Goal: Task Accomplishment & Management: Manage account settings

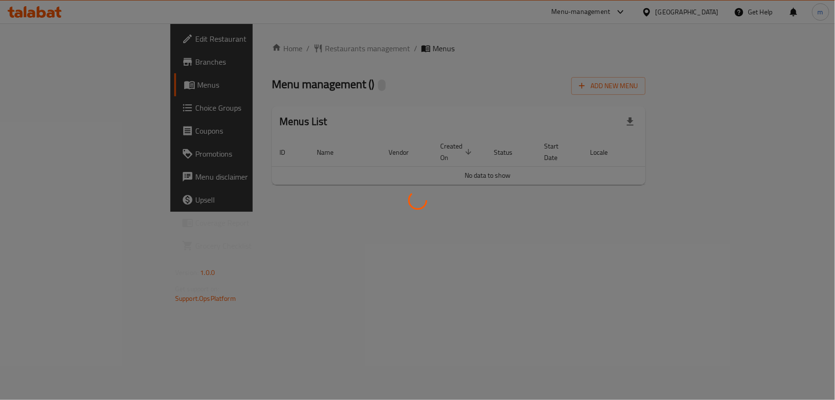
click at [47, 19] on div at bounding box center [417, 200] width 835 height 400
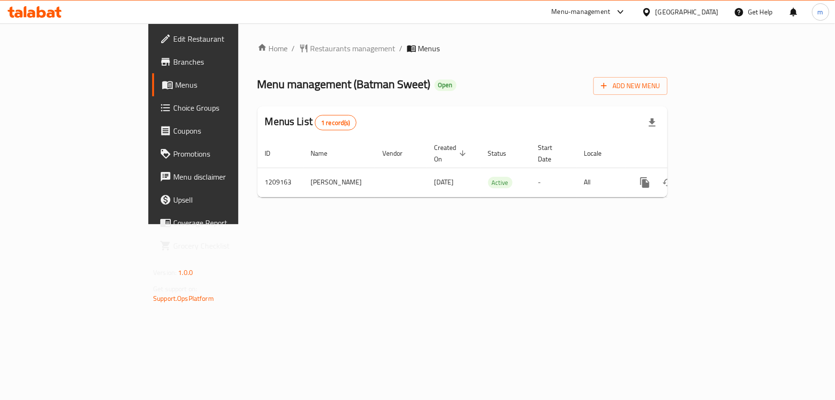
click at [47, 23] on div "​ Menu-management Iraq Get Help m Edit Restaurant Branches Menus Choice Groups …" at bounding box center [417, 211] width 835 height 376
click at [48, 12] on icon at bounding box center [51, 14] width 8 height 8
click at [609, 83] on icon "button" at bounding box center [604, 86] width 10 height 10
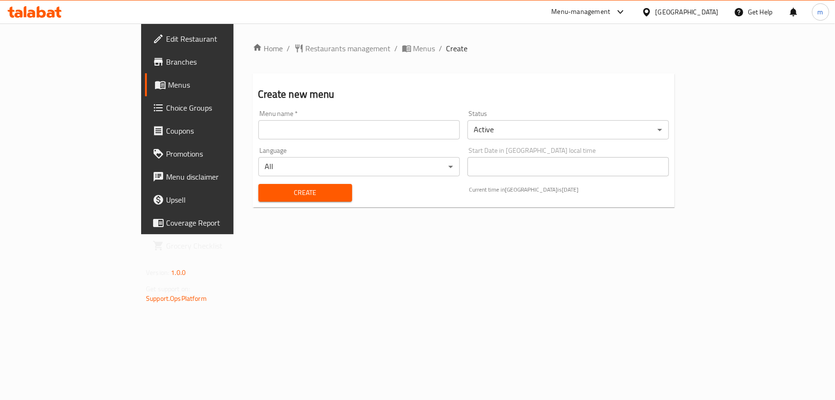
click at [258, 138] on input "text" at bounding box center [358, 129] width 201 height 19
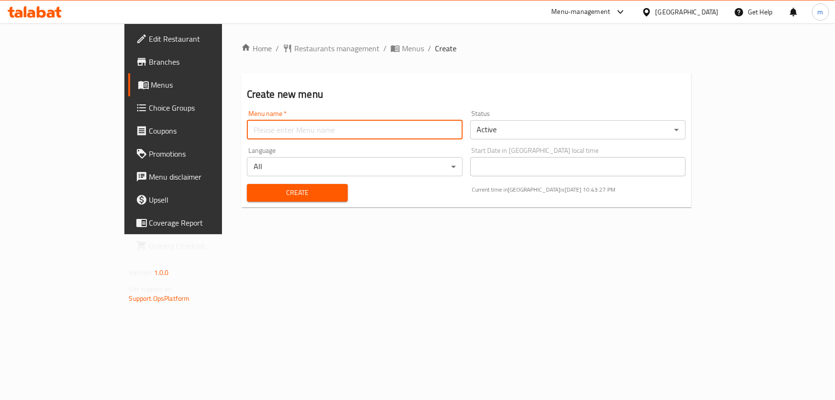
type input "new menu update M"
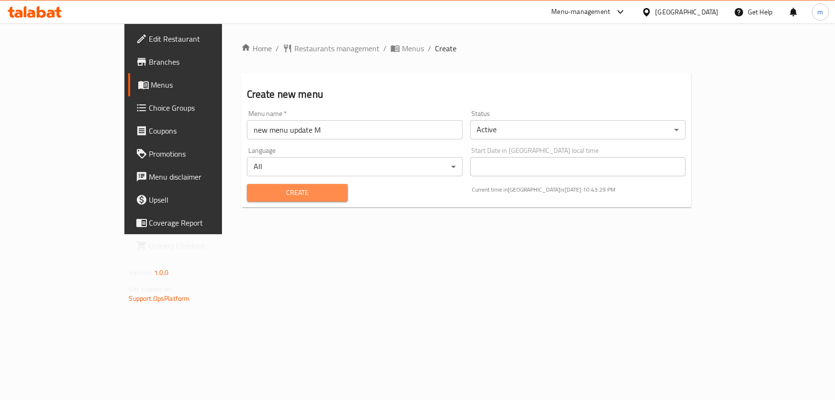
click at [255, 194] on span "Create" at bounding box center [298, 193] width 86 height 12
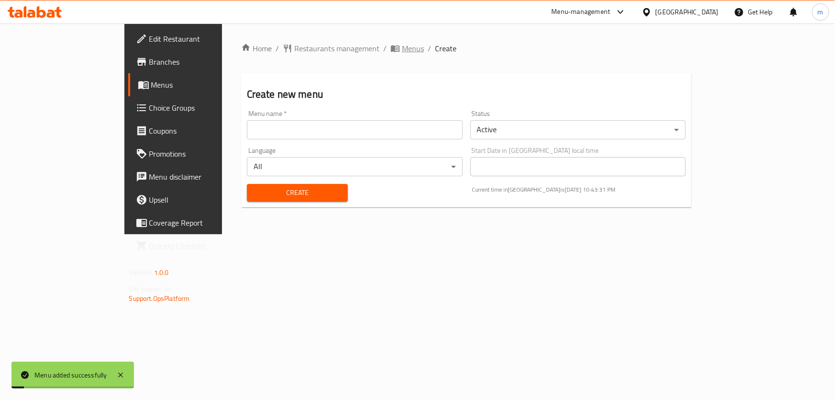
click at [391, 44] on icon "breadcrumb" at bounding box center [396, 49] width 10 height 10
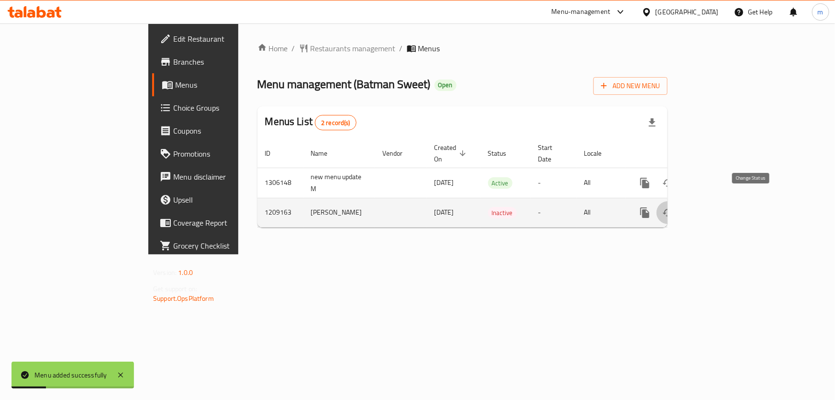
click at [680, 201] on button "enhanced table" at bounding box center [668, 212] width 23 height 23
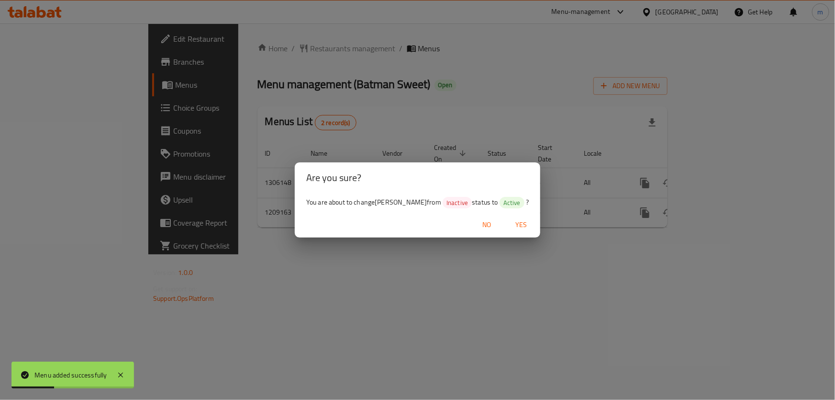
click at [510, 219] on span "Yes" at bounding box center [521, 225] width 23 height 12
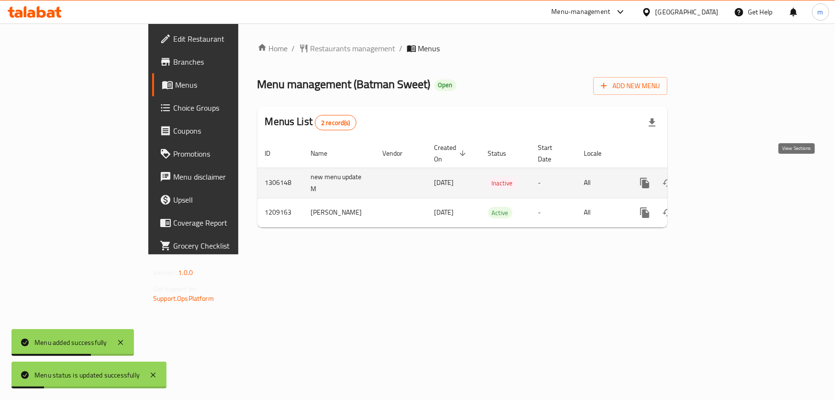
click at [720, 177] on icon "enhanced table" at bounding box center [713, 182] width 11 height 11
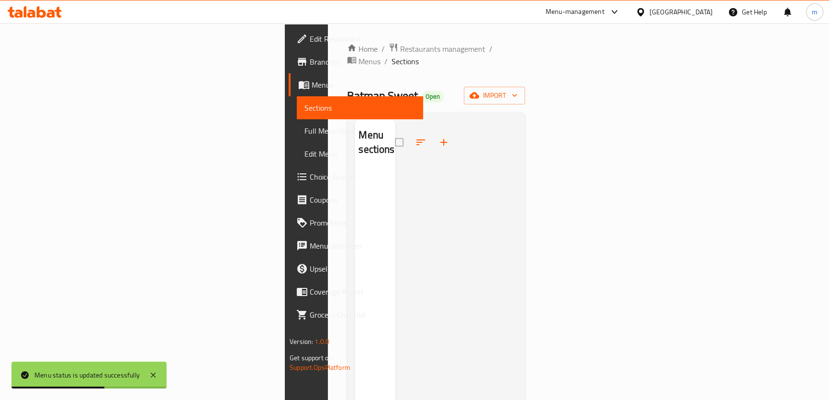
click at [432, 134] on button "button" at bounding box center [443, 142] width 23 height 23
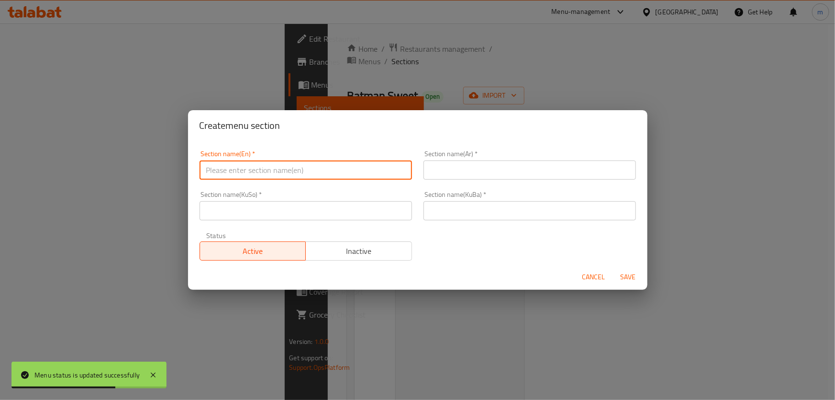
click at [321, 179] on input "text" at bounding box center [306, 169] width 212 height 19
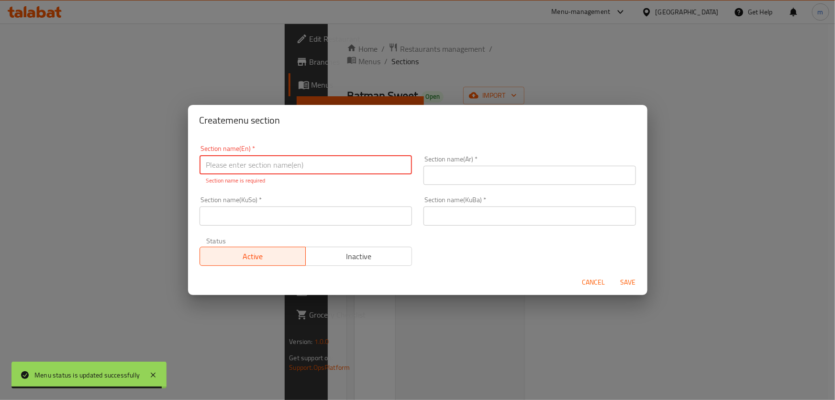
drag, startPoint x: 282, startPoint y: 173, endPoint x: 278, endPoint y: 166, distance: 8.6
click at [282, 173] on input "text" at bounding box center [306, 164] width 212 height 19
click at [277, 167] on input "text" at bounding box center [306, 164] width 212 height 19
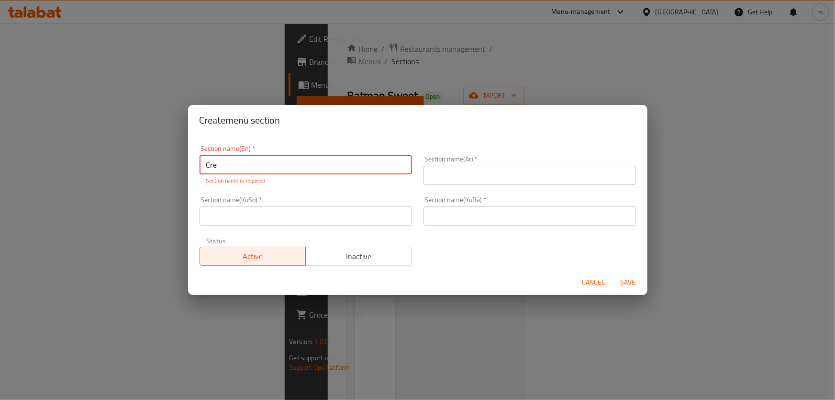
type input "Crepe"
click at [488, 177] on input "text" at bounding box center [530, 175] width 212 height 19
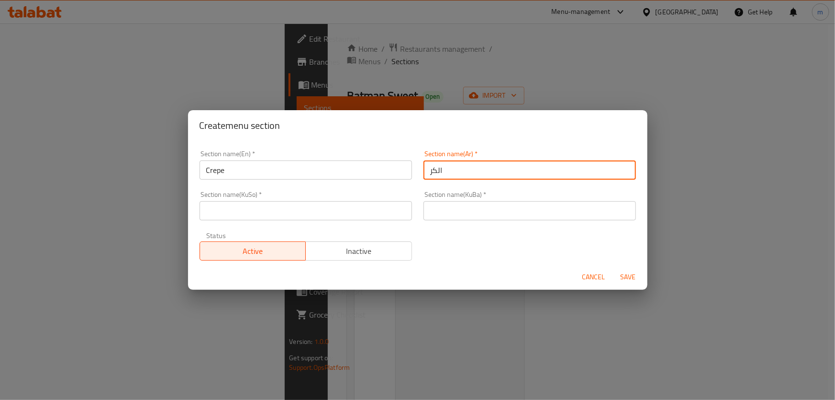
type input "الكريب"
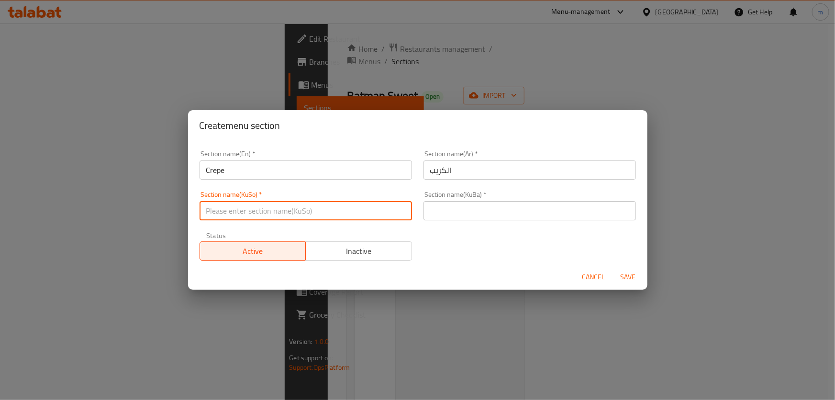
drag, startPoint x: 365, startPoint y: 209, endPoint x: 365, endPoint y: 215, distance: 6.2
click at [365, 210] on input "text" at bounding box center [306, 210] width 212 height 19
type input "کرێپ"
click at [226, 210] on input "کرێپ" at bounding box center [306, 210] width 212 height 19
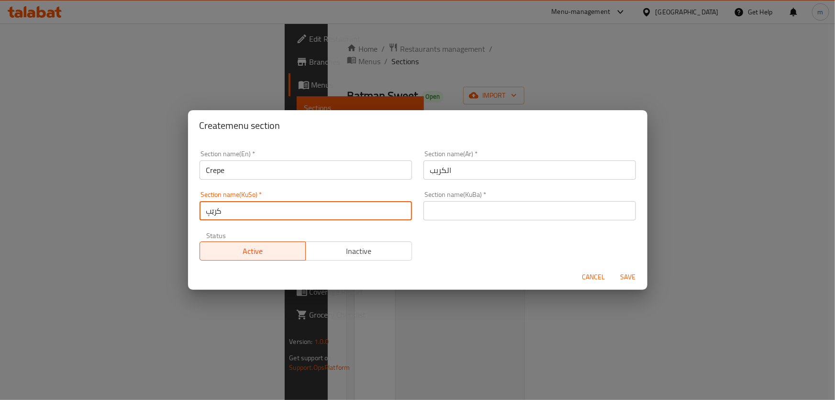
click at [448, 169] on input "الكريب" at bounding box center [530, 169] width 212 height 19
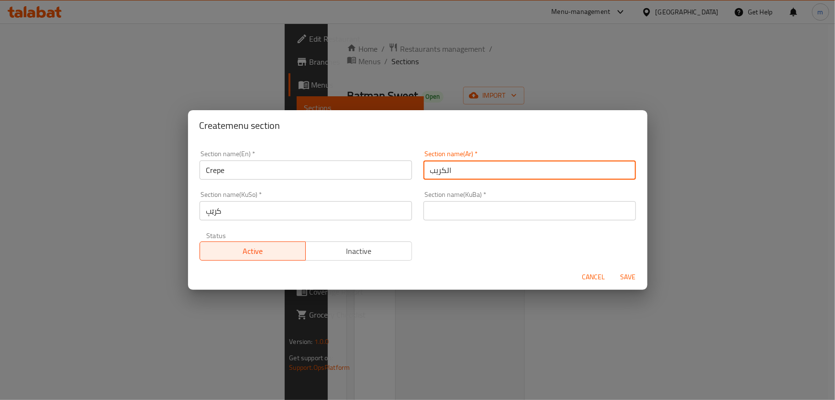
click at [448, 169] on input "الكريب" at bounding box center [530, 169] width 212 height 19
click at [424, 169] on input "الكريب" at bounding box center [530, 169] width 212 height 19
drag, startPoint x: 443, startPoint y: 171, endPoint x: 409, endPoint y: 170, distance: 34.5
click at [409, 170] on div "Section name(En)   * Crepe Section name(En) * Section name(Ar)   * الكريب Secti…" at bounding box center [418, 206] width 448 height 122
click at [286, 172] on input "Crepe" at bounding box center [306, 169] width 212 height 19
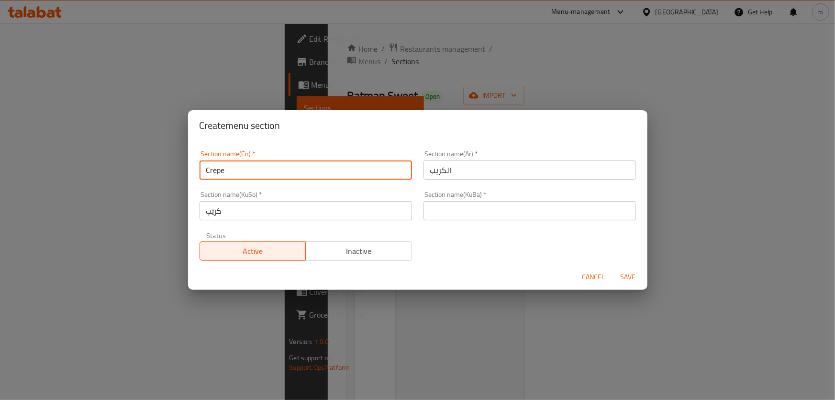
click at [286, 172] on input "Crepe" at bounding box center [306, 169] width 212 height 19
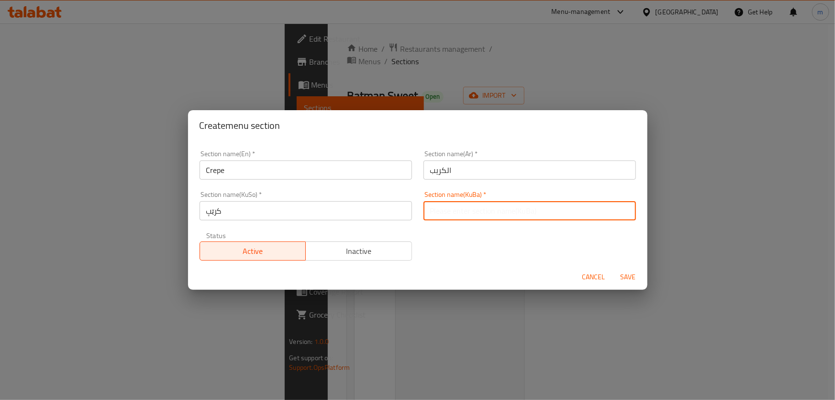
click at [449, 211] on input "text" at bounding box center [530, 210] width 212 height 19
paste input "کرێپ"
type input "کرێپ"
click at [622, 278] on span "Save" at bounding box center [628, 277] width 23 height 12
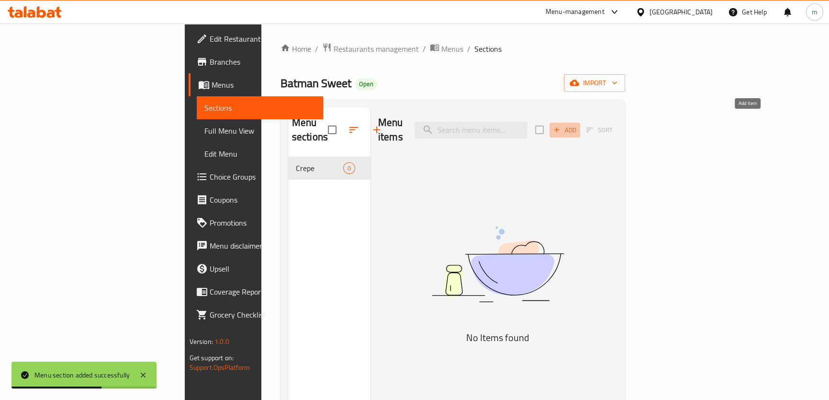
click at [578, 124] on span "Add" at bounding box center [565, 129] width 26 height 11
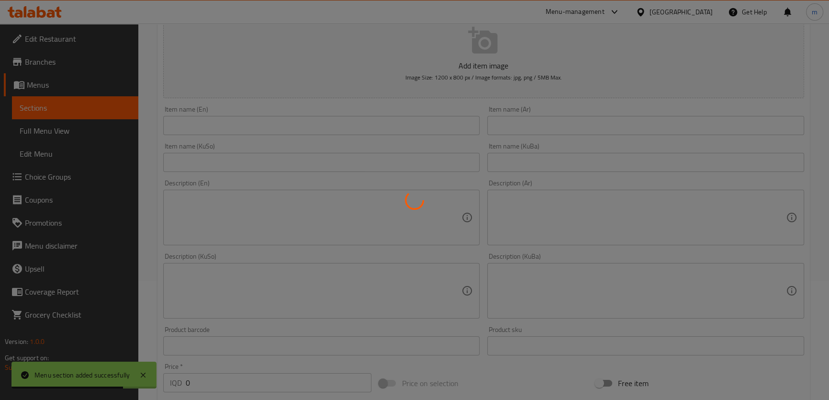
scroll to position [112, 0]
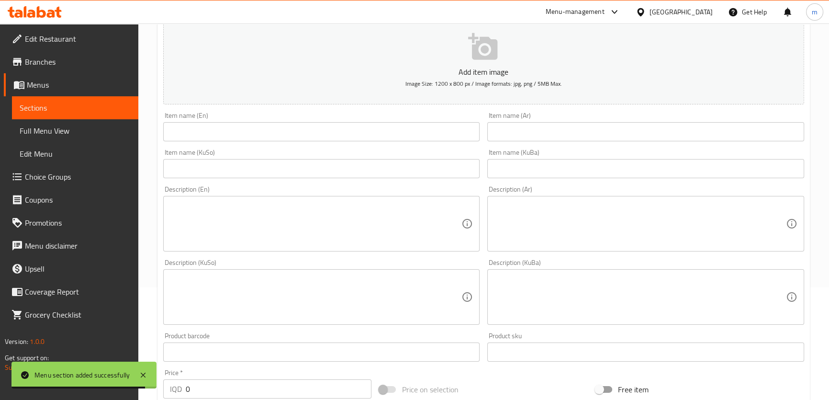
click at [397, 126] on input "text" at bounding box center [321, 131] width 317 height 19
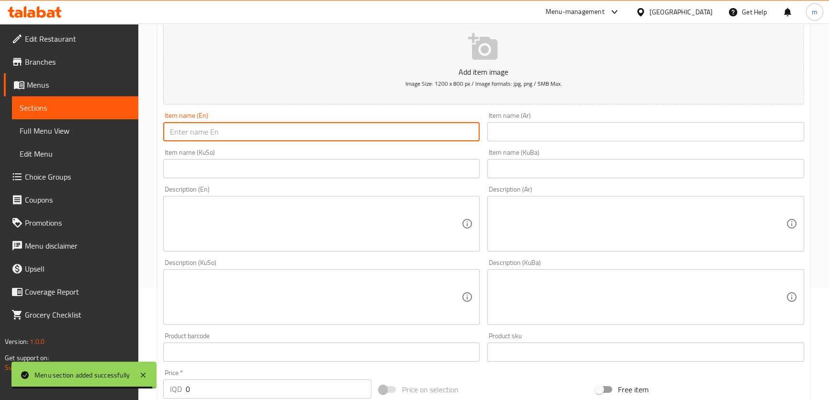
click at [459, 172] on input "text" at bounding box center [321, 168] width 317 height 19
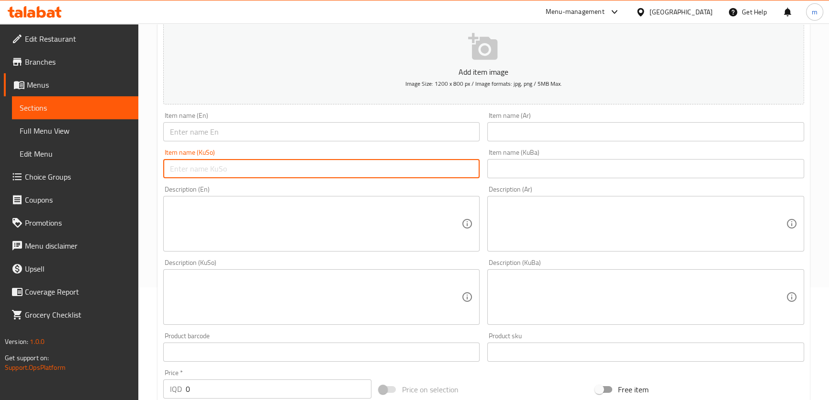
paste input "کرێپ"
type input "کرێپ"
click at [570, 151] on div "Item name (KuBa) Item name (KuBa)" at bounding box center [645, 163] width 317 height 29
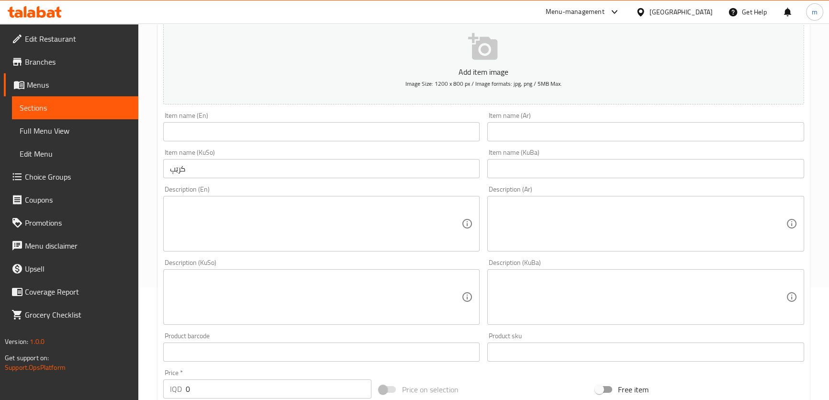
click at [567, 159] on input "text" at bounding box center [645, 168] width 317 height 19
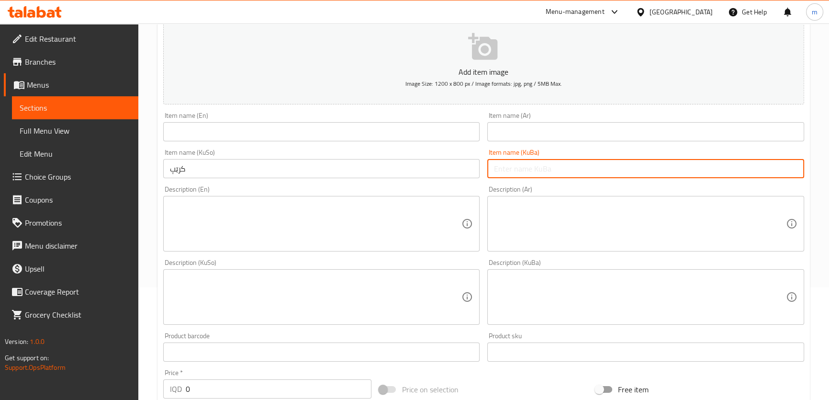
paste input "کرێپ"
type input "کرێپ"
click at [541, 129] on input "text" at bounding box center [645, 131] width 317 height 19
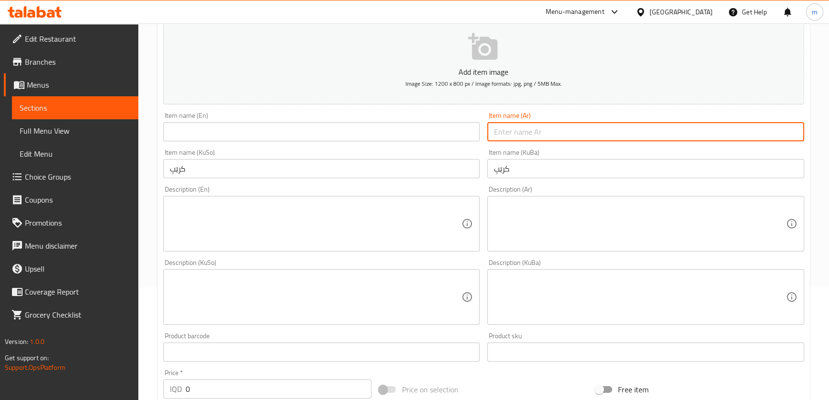
paste input "كريب"
type input "كريب"
click at [408, 119] on div "Item name (En) Item name (En)" at bounding box center [321, 126] width 317 height 29
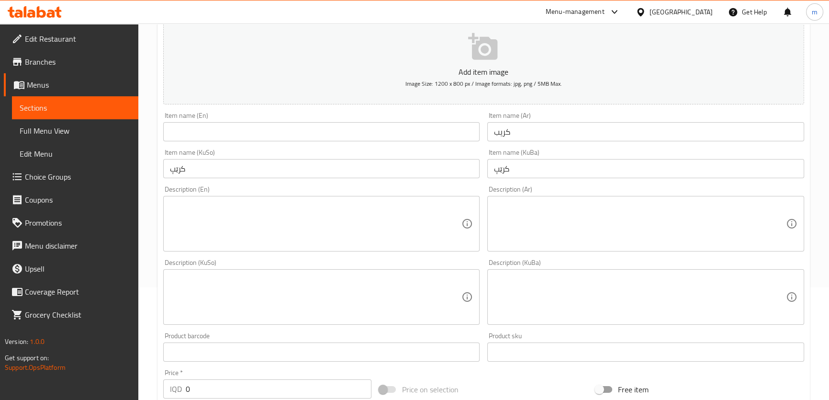
click at [407, 134] on input "text" at bounding box center [321, 131] width 317 height 19
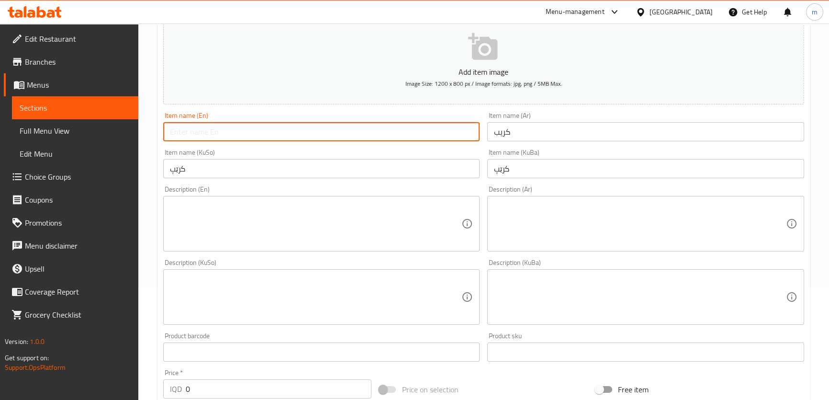
paste input "Crepe"
type input "Crepe"
click at [346, 157] on div "Item name (KuSo) کرێپ Item name (KuSo)" at bounding box center [321, 163] width 317 height 29
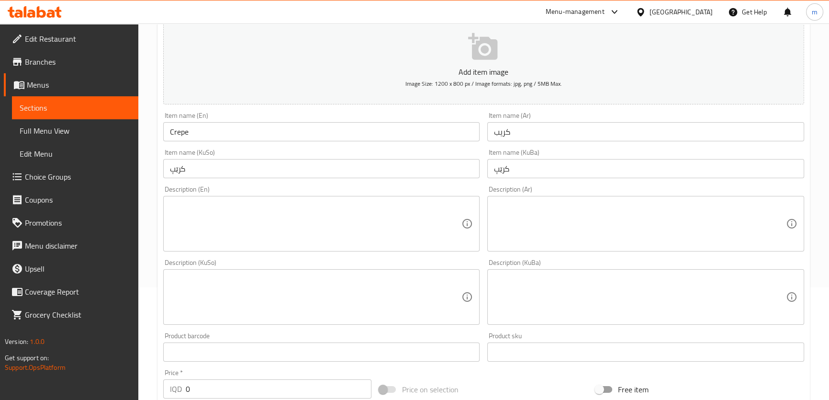
click at [340, 153] on div "Item name (KuSo) کرێپ Item name (KuSo)" at bounding box center [321, 163] width 317 height 29
click at [344, 226] on textarea at bounding box center [316, 223] width 292 height 45
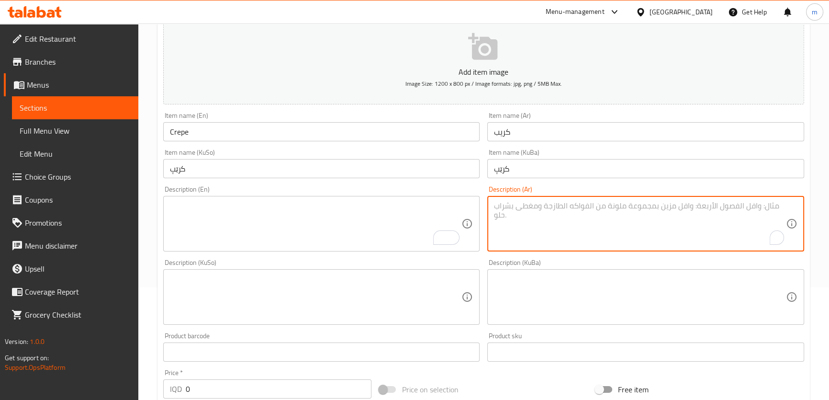
click at [509, 230] on textarea "To enrich screen reader interactions, please activate Accessibility in Grammarl…" at bounding box center [640, 223] width 292 height 45
paste textarea "محشو بصوص كيندر"
drag, startPoint x: 741, startPoint y: 204, endPoint x: 562, endPoint y: 206, distance: 178.5
click at [566, 206] on textarea "محشو بصوص كيندر" at bounding box center [640, 223] width 292 height 45
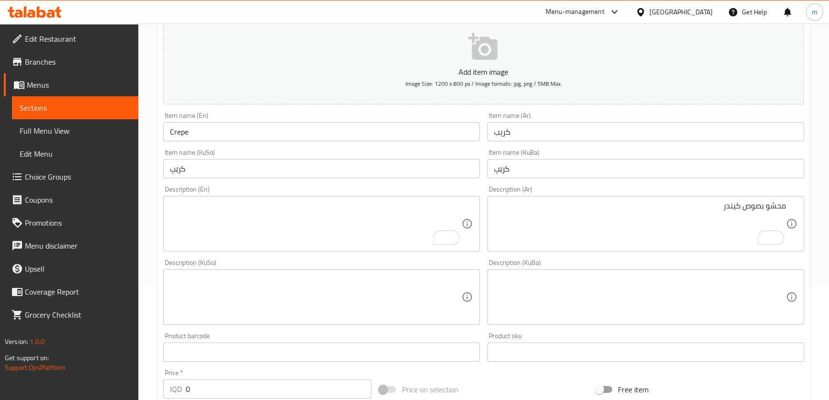
click at [718, 209] on textarea "محشو بصوص كيندر" at bounding box center [640, 223] width 292 height 45
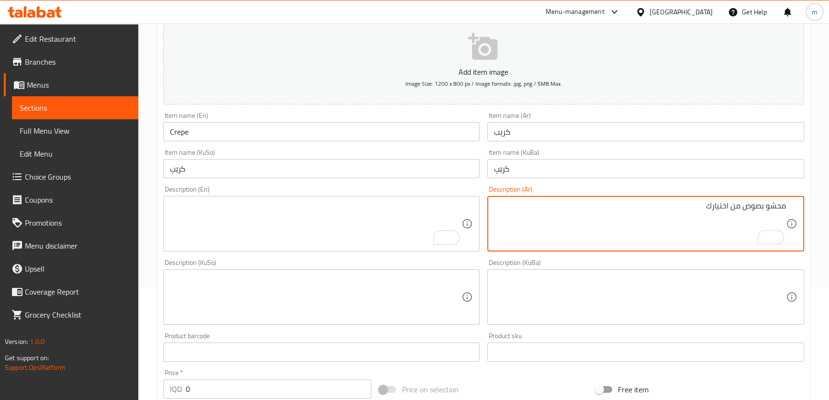
click at [737, 201] on textarea "محشو بصوص من اختيارك" at bounding box center [640, 223] width 292 height 45
type textarea "محشو بصوص من اختيارك"
click at [361, 219] on textarea "To enrich screen reader interactions, please activate Accessibility in Grammarl…" at bounding box center [316, 223] width 292 height 45
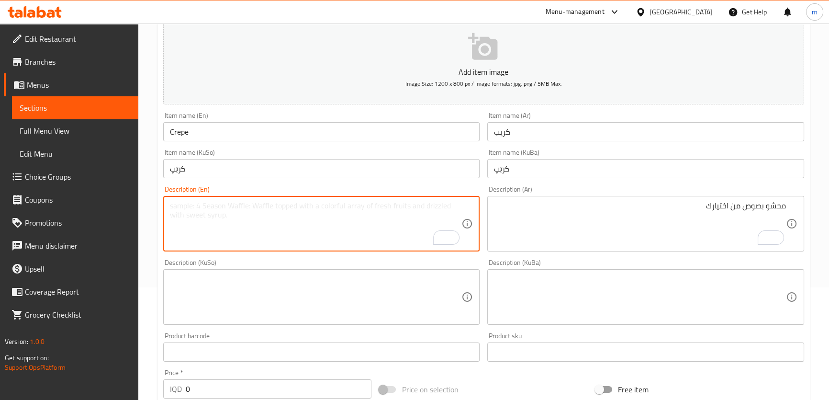
paste textarea "Stuffed with a sauce of your choice"
click at [209, 205] on textarea "Stuffed with a sauce of your choice" at bounding box center [316, 223] width 292 height 45
type textarea "Stuffed with sauce of your choice"
click at [327, 274] on textarea at bounding box center [316, 296] width 292 height 45
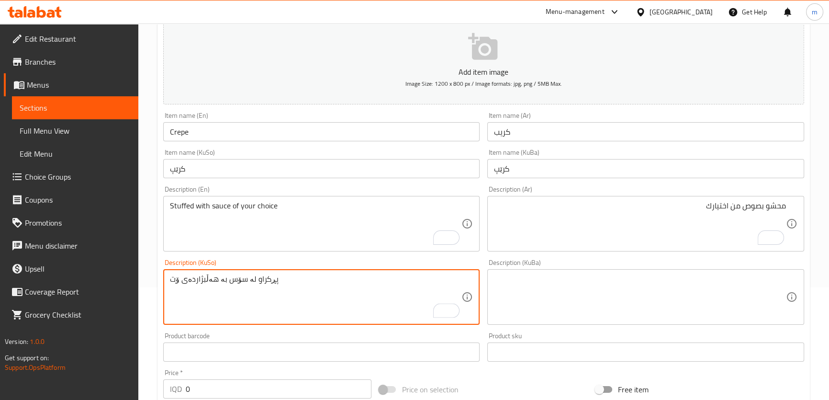
click at [178, 278] on textarea "پڕکراو لە سۆس بە هەڵبژاردەی ۆت" at bounding box center [316, 296] width 292 height 45
click at [421, 281] on textarea "پڕکراو لە سۆس بە هەڵبژاردەی خۆت" at bounding box center [316, 296] width 292 height 45
type textarea "پڕکراو لە سۆس بە هەڵبژاردەی خۆت"
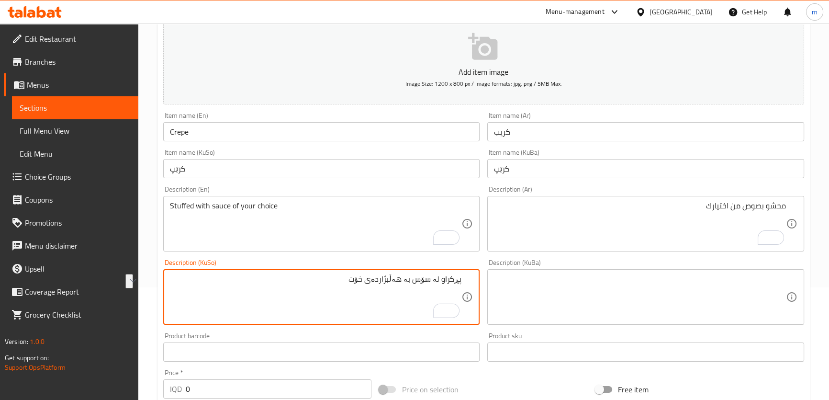
click at [581, 292] on textarea at bounding box center [640, 296] width 292 height 45
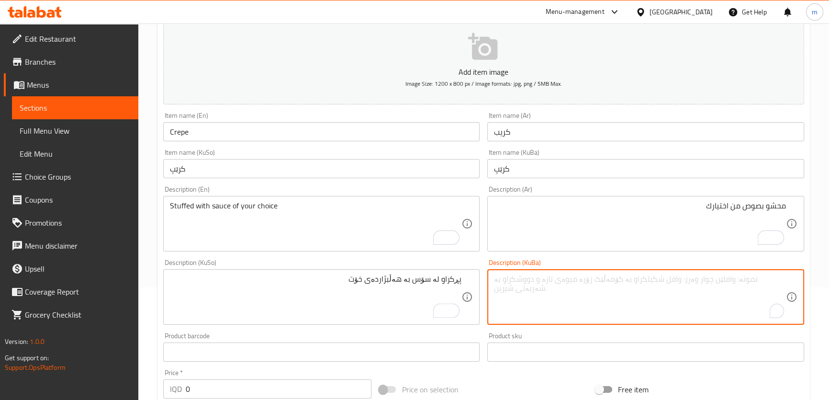
paste textarea "پڕکراو لە سۆس بە هەڵبژاردەی خۆت"
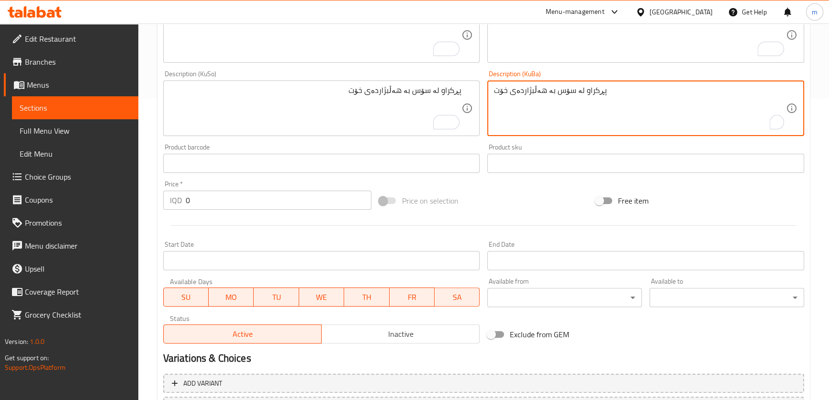
scroll to position [386, 0]
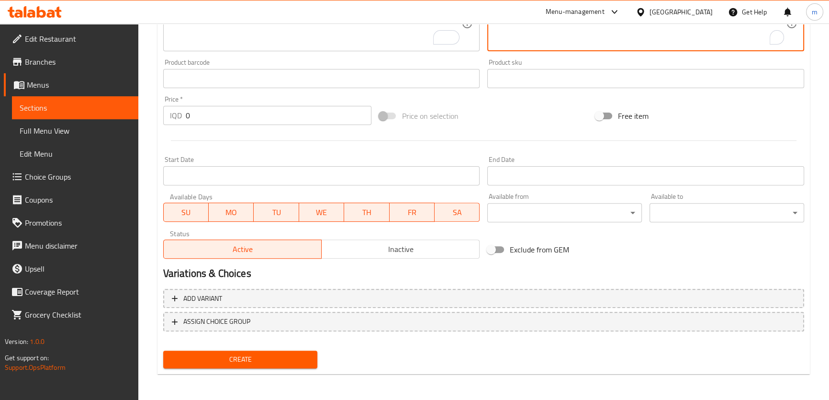
type textarea "پڕکراو لە سۆس بە هەڵبژاردەی خۆت"
click at [284, 354] on span "Create" at bounding box center [240, 359] width 139 height 12
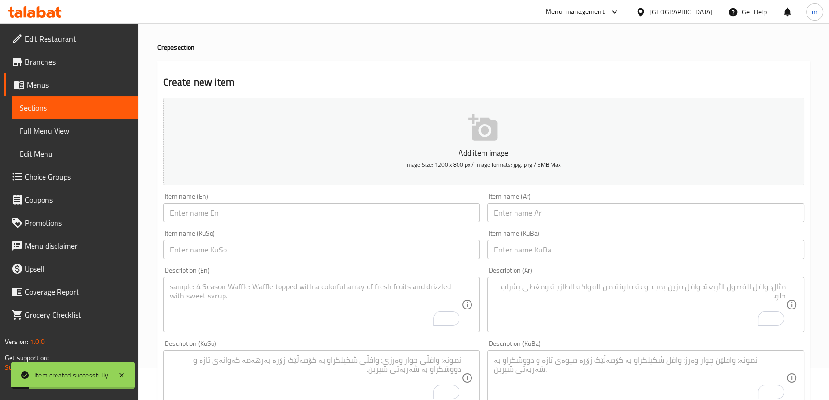
scroll to position [0, 0]
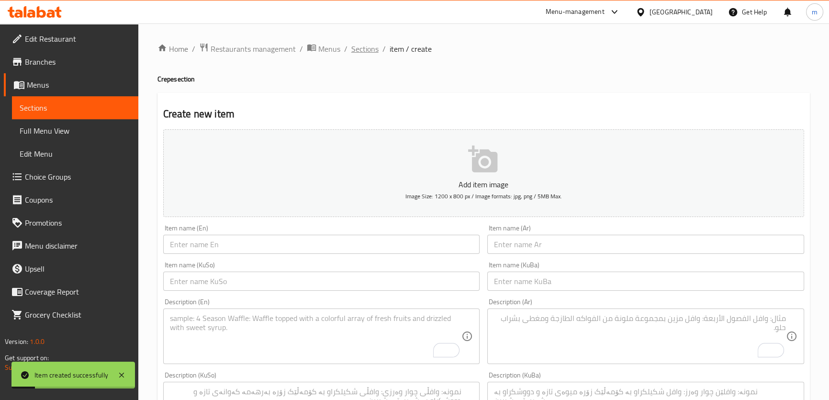
click at [368, 44] on span "Sections" at bounding box center [364, 48] width 27 height 11
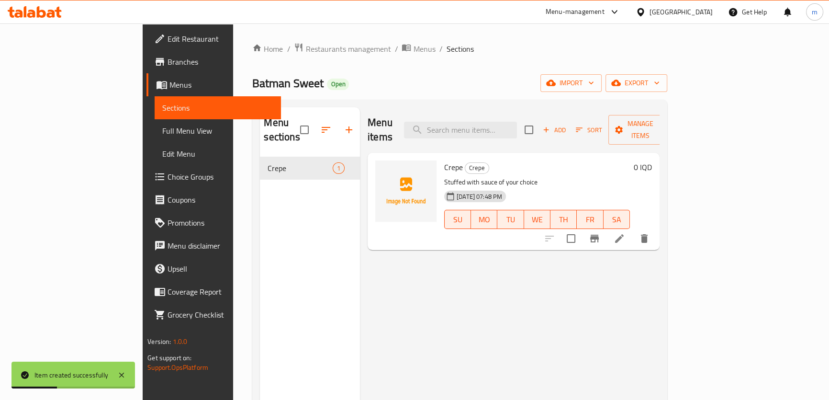
click at [625, 233] on icon at bounding box center [619, 238] width 11 height 11
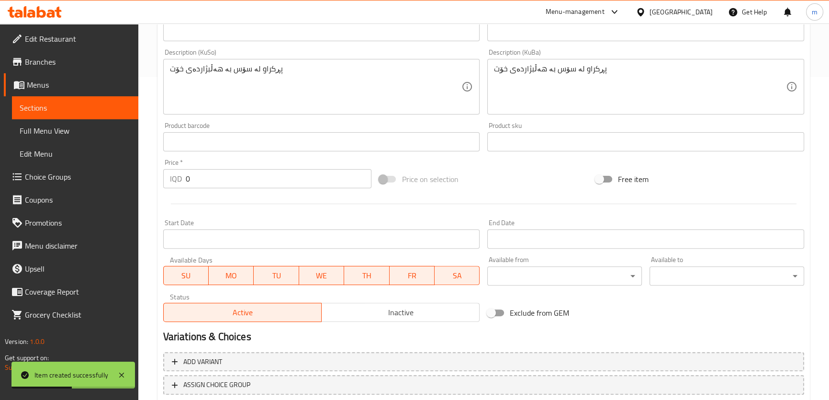
scroll to position [386, 0]
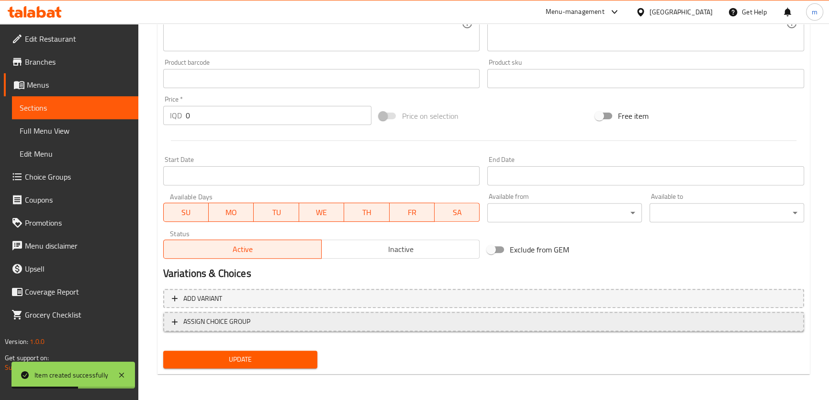
click at [288, 323] on span "ASSIGN CHOICE GROUP" at bounding box center [484, 321] width 624 height 12
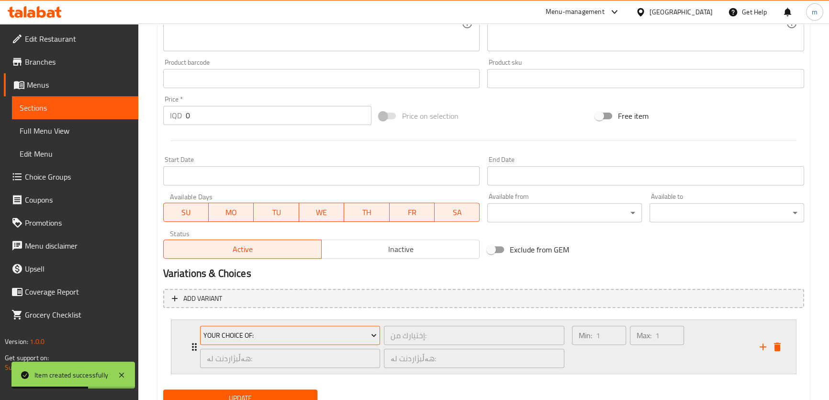
click at [244, 336] on span "Your Choice Of:" at bounding box center [289, 335] width 173 height 12
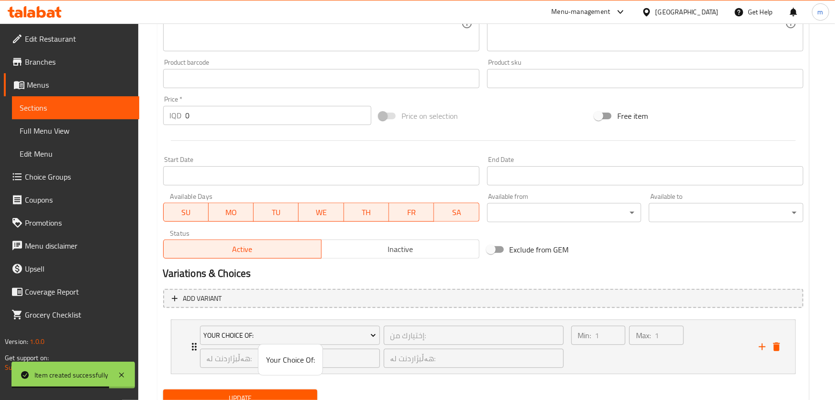
click at [665, 357] on div at bounding box center [417, 200] width 835 height 400
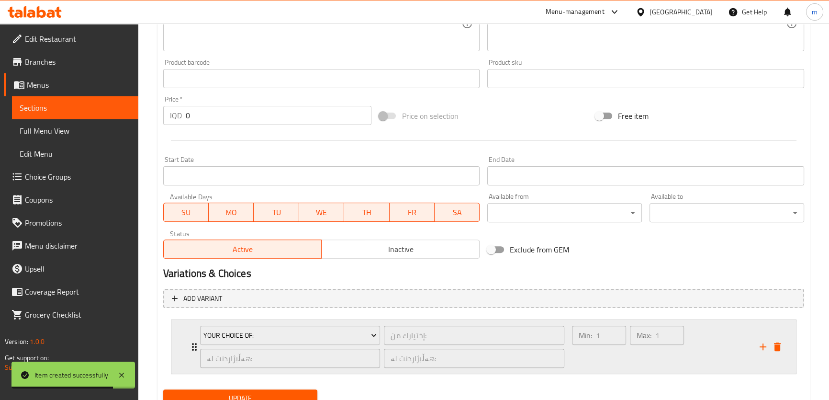
click at [664, 353] on div "Max: 1 ​" at bounding box center [657, 347] width 58 height 46
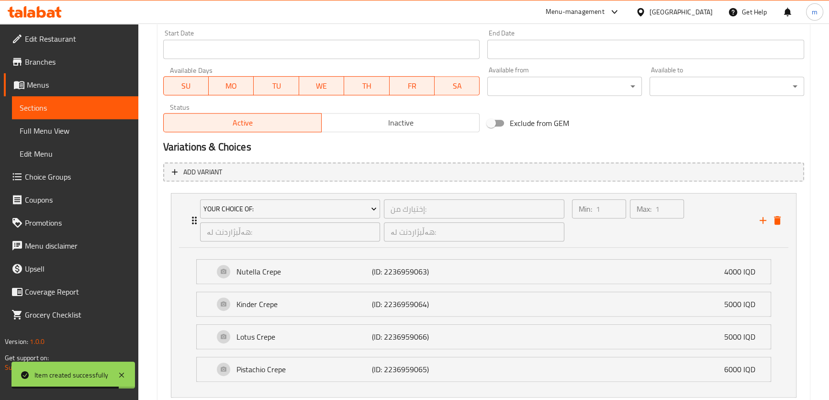
scroll to position [574, 0]
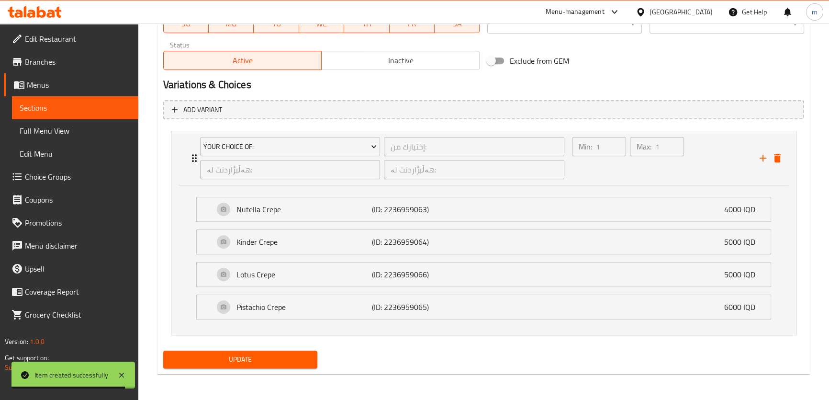
click at [246, 356] on span "Update" at bounding box center [240, 359] width 139 height 12
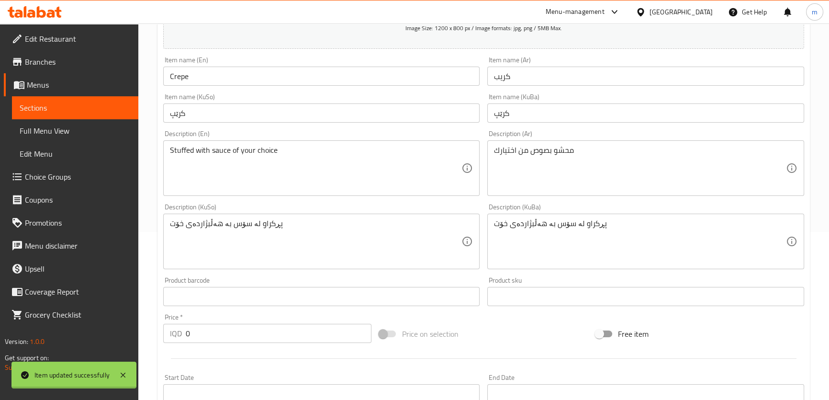
scroll to position [0, 0]
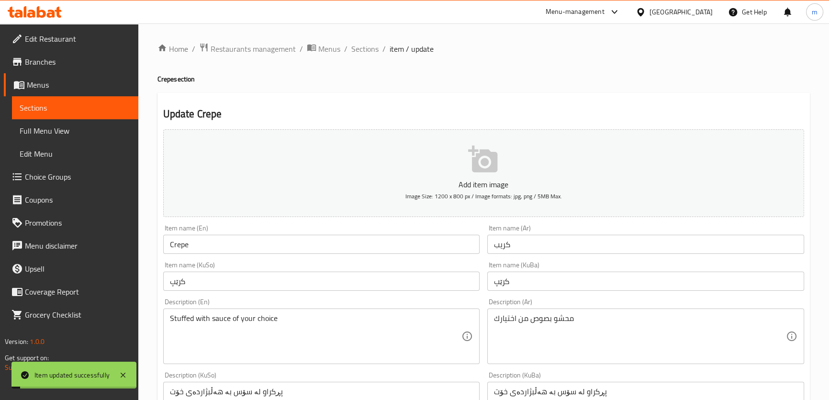
click at [364, 45] on span "Sections" at bounding box center [364, 48] width 27 height 11
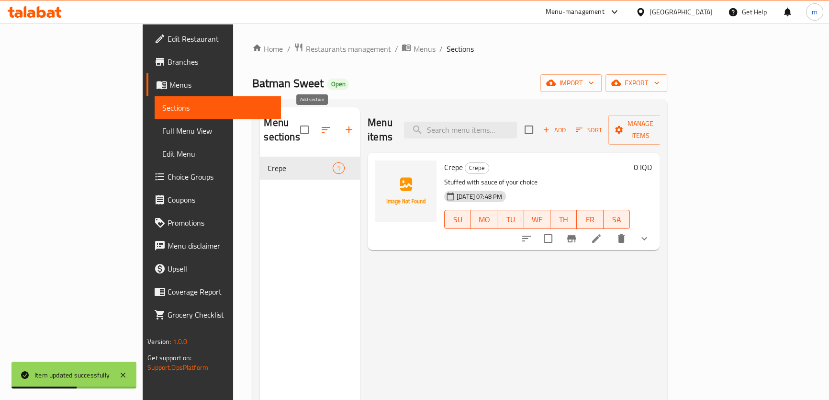
click at [337, 128] on button "button" at bounding box center [348, 129] width 23 height 23
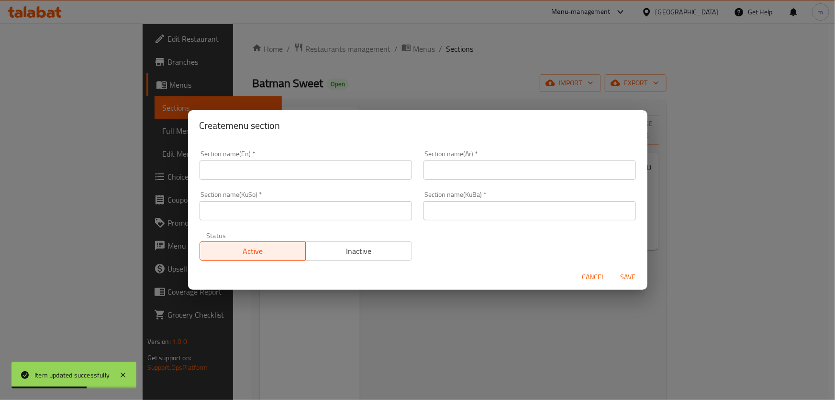
click at [297, 221] on div "Section name(KuSo)   * Section name(KuSo) *" at bounding box center [306, 205] width 224 height 41
click at [300, 214] on input "text" at bounding box center [306, 210] width 212 height 19
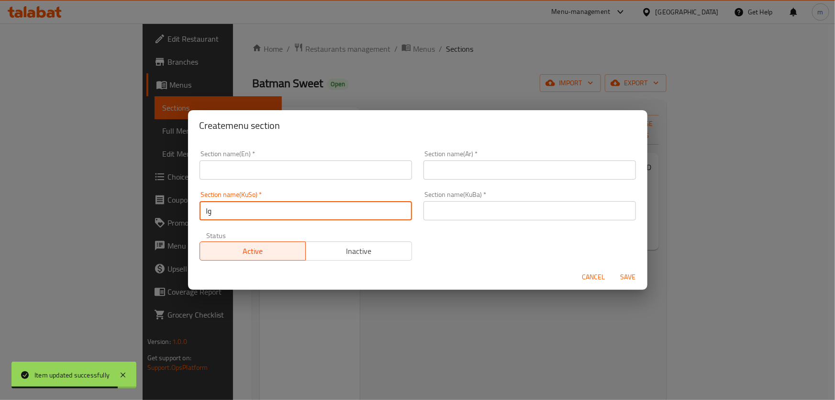
type input "وافڵ"
click at [470, 212] on input "text" at bounding box center [530, 210] width 212 height 19
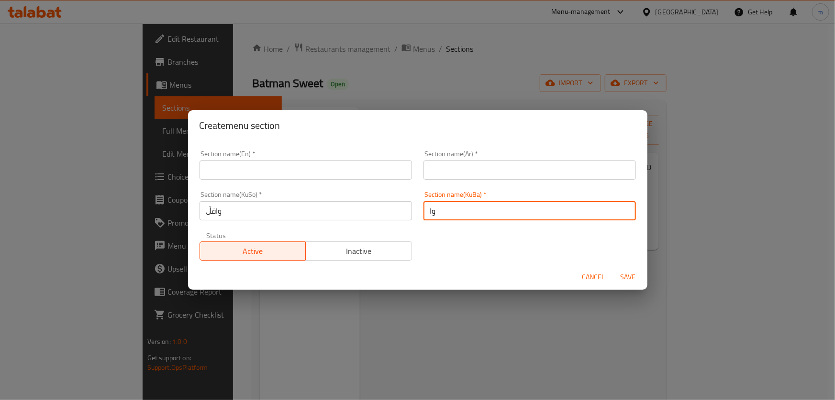
type input "وافڵ"
click at [435, 169] on input "text" at bounding box center [530, 169] width 212 height 19
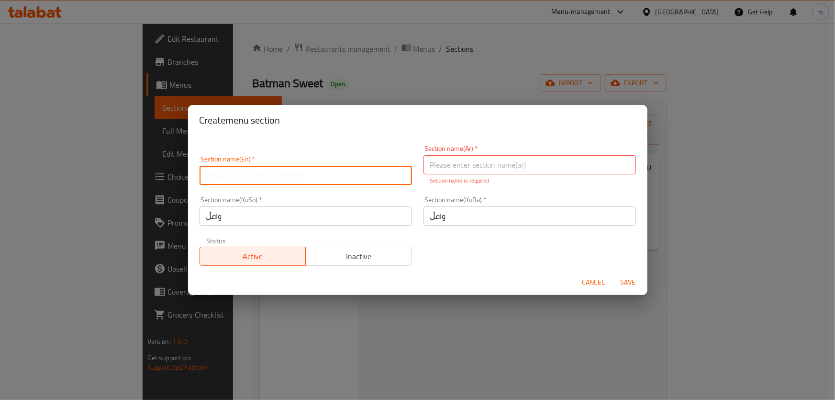
click at [340, 161] on div "Section name(En)   * Section name(En) *" at bounding box center [306, 170] width 212 height 29
type input "Waffle"
click at [460, 165] on input "text" at bounding box center [530, 164] width 212 height 19
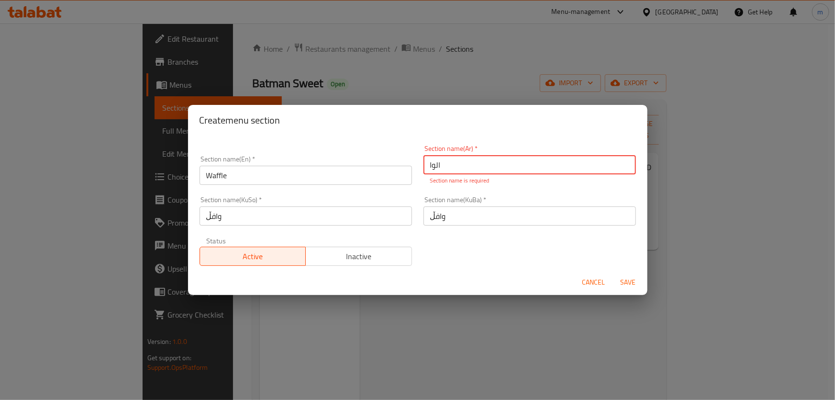
type input "الوافل"
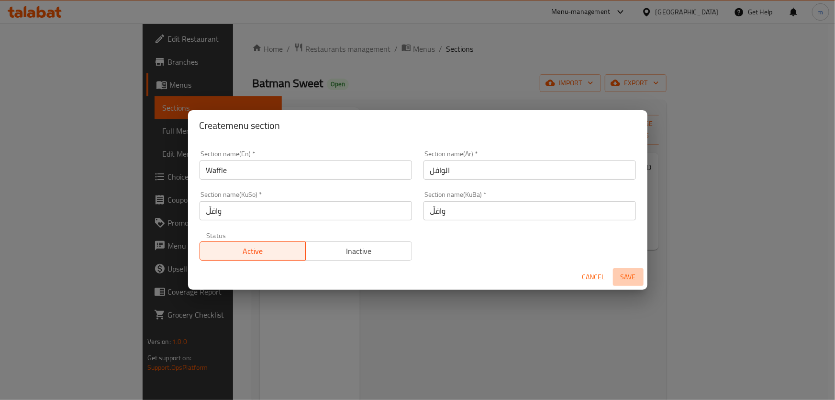
click at [625, 280] on span "Save" at bounding box center [628, 277] width 23 height 12
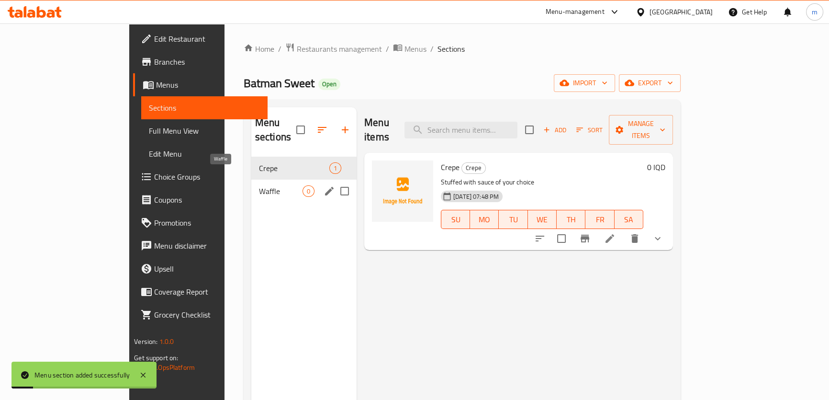
click at [259, 185] on span "Waffle" at bounding box center [281, 190] width 44 height 11
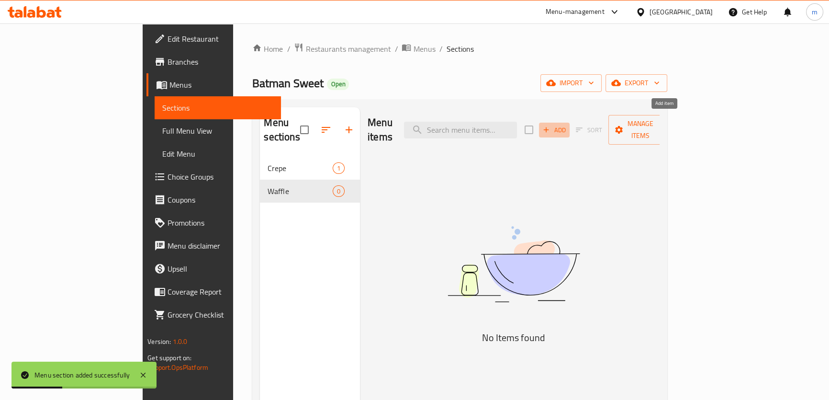
click at [567, 124] on span "Add" at bounding box center [554, 129] width 26 height 11
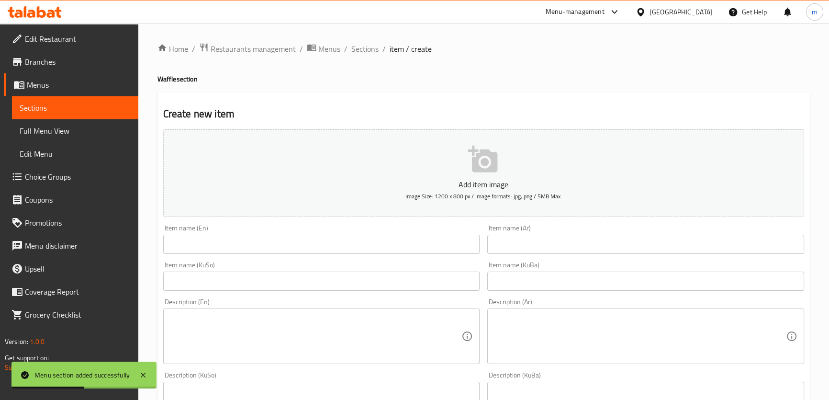
click at [500, 242] on input "text" at bounding box center [645, 244] width 317 height 19
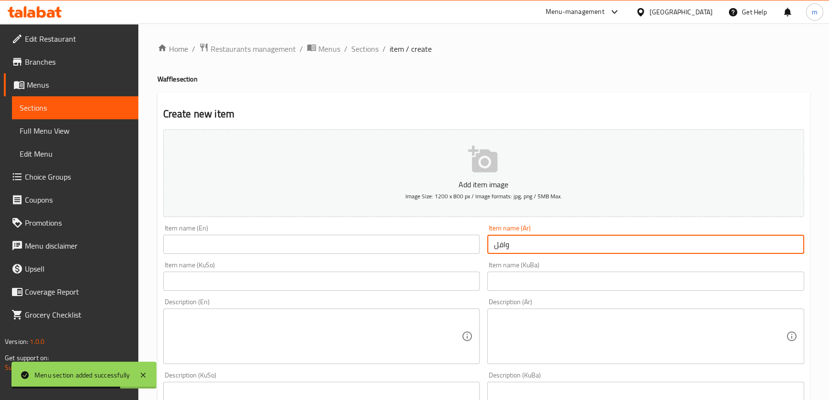
type input "وافل"
click at [425, 246] on input "text" at bounding box center [321, 244] width 317 height 19
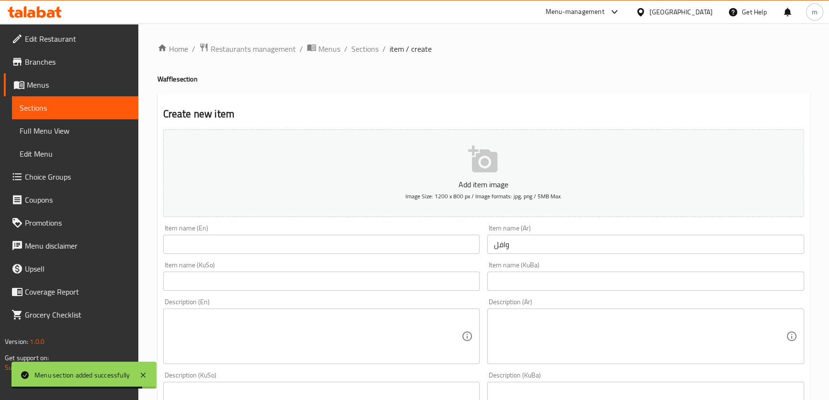
click at [411, 268] on div "Item name (KuSo) Item name (KuSo)" at bounding box center [321, 275] width 317 height 29
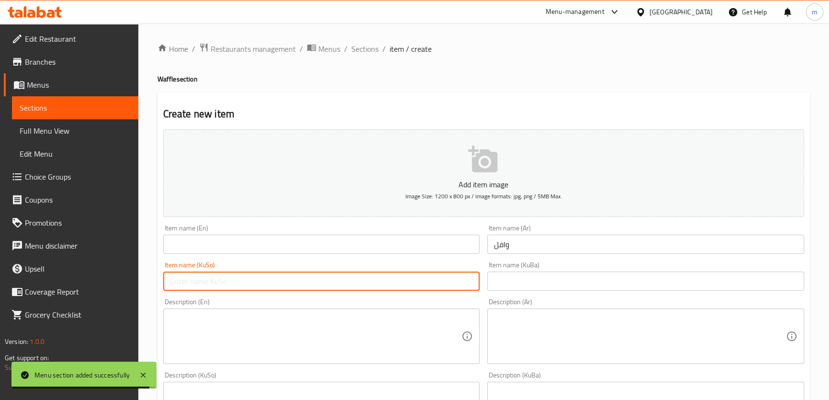
click at [410, 273] on input "text" at bounding box center [321, 280] width 317 height 19
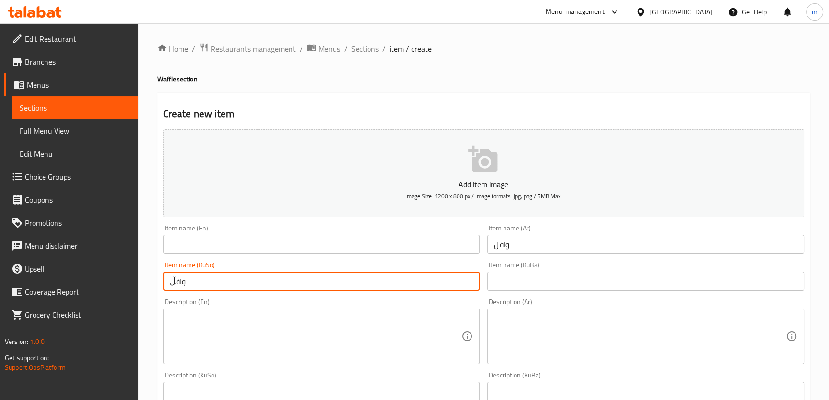
click at [264, 289] on input "وافڵ" at bounding box center [321, 280] width 317 height 19
click at [264, 288] on input "وافڵ" at bounding box center [321, 280] width 317 height 19
type input "وافڵ"
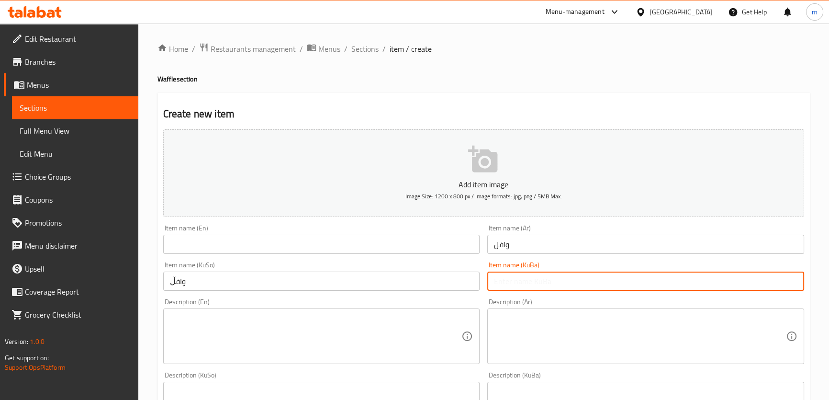
click at [502, 277] on input "text" at bounding box center [645, 280] width 317 height 19
paste input "وافڵ"
type input "وافڵ"
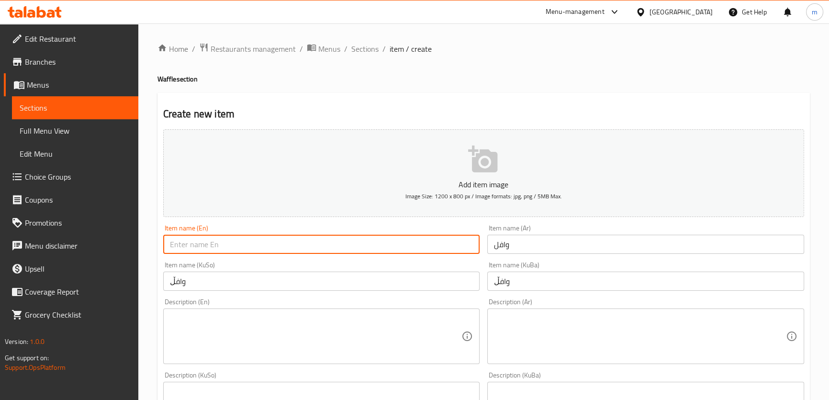
click at [455, 239] on input "text" at bounding box center [321, 244] width 317 height 19
type input "Waffle"
click at [304, 265] on div "Item name (KuSo) وافڵ Item name (KuSo)" at bounding box center [321, 275] width 317 height 29
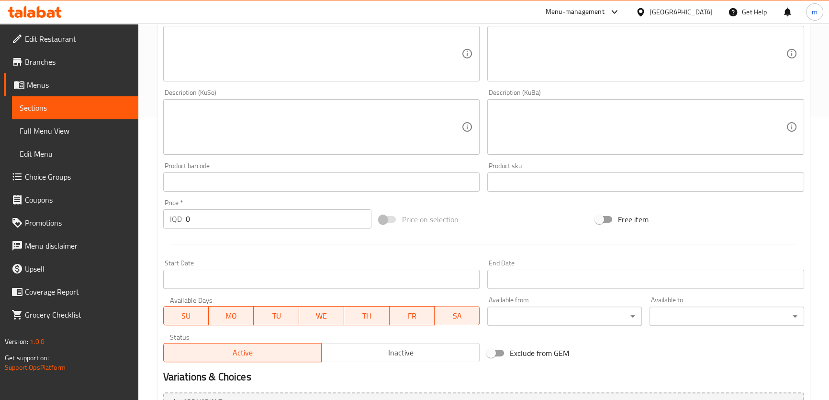
scroll to position [182, 0]
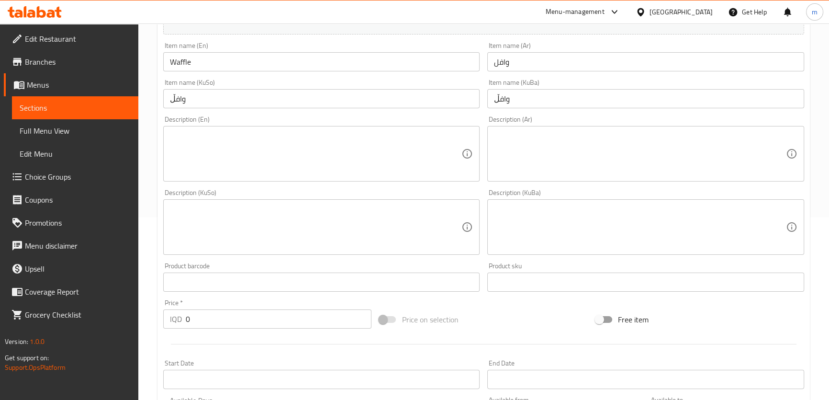
click at [291, 228] on textarea at bounding box center [316, 226] width 292 height 45
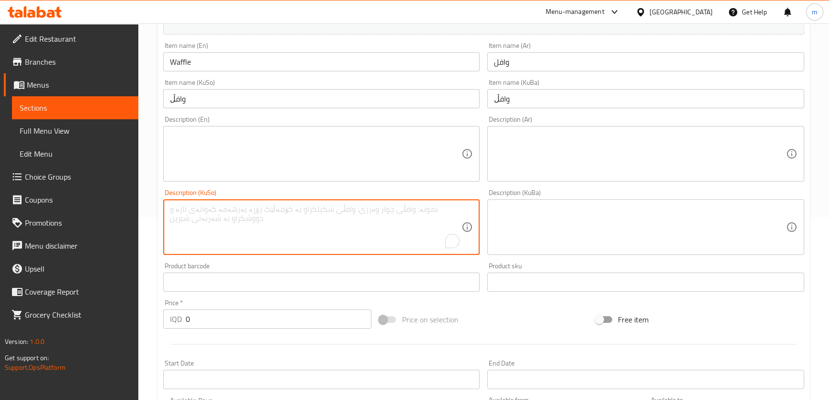
paste textarea "پڕکراو لە سۆس بە هەڵبژاردەی خۆت"
type textarea "پڕکراو لە سۆس بە هەڵبژاردەی خۆت"
click at [637, 211] on textarea at bounding box center [640, 226] width 292 height 45
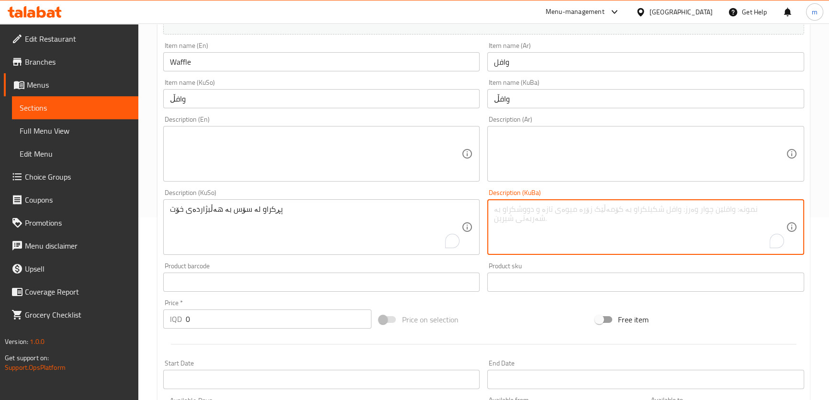
paste textarea "پڕکراو لە سۆس بە هەڵبژاردەی خۆت"
type textarea "پڕکراو لە سۆس بە هەڵبژاردەی خۆت"
click at [588, 140] on textarea at bounding box center [640, 153] width 292 height 45
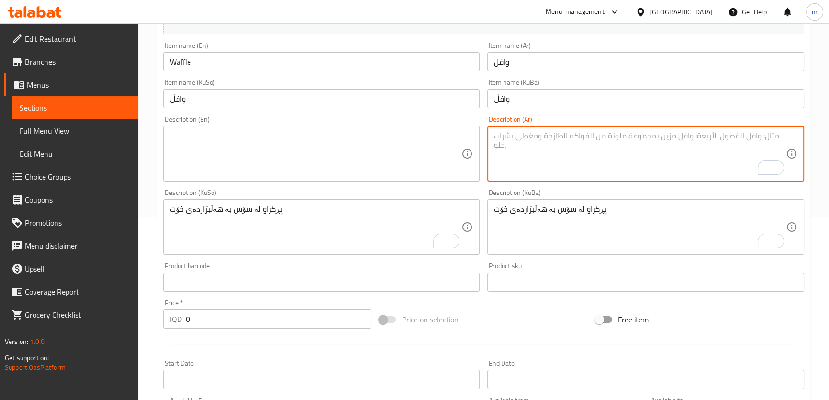
paste textarea "محشو بصوص من اختيارك"
type textarea "محشو بصوص من اختيارك"
click at [452, 150] on textarea at bounding box center [316, 153] width 292 height 45
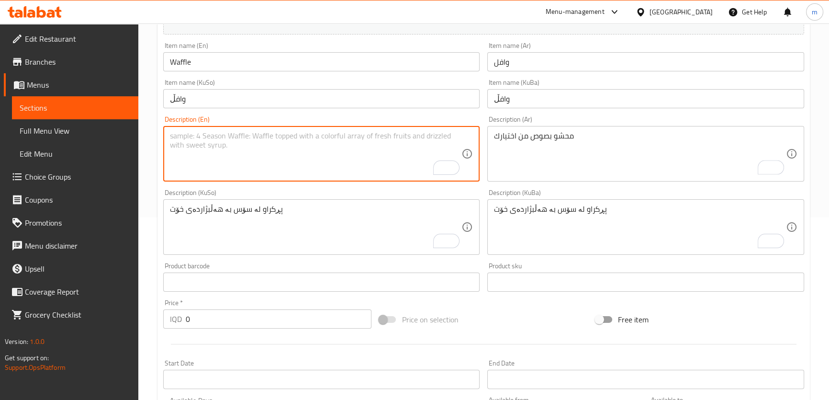
paste textarea "Stuffed with sauce of your choice"
type textarea "Stuffed with sauce of your choice"
click at [483, 163] on div "Description (En) Stuffed with sauce of your choice Description (En)" at bounding box center [321, 148] width 324 height 73
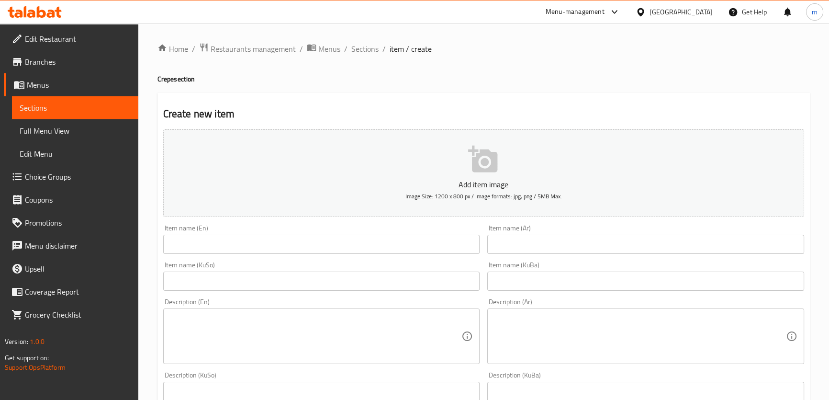
click at [72, 182] on link "Choice Groups" at bounding box center [71, 176] width 134 height 23
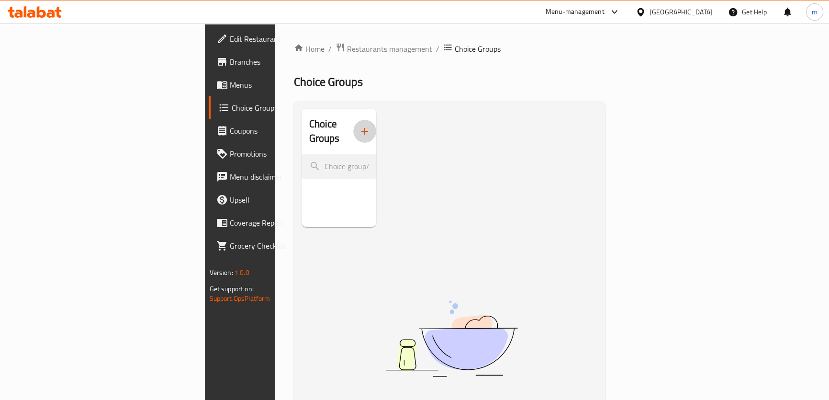
click at [359, 125] on icon "button" at bounding box center [364, 130] width 11 height 11
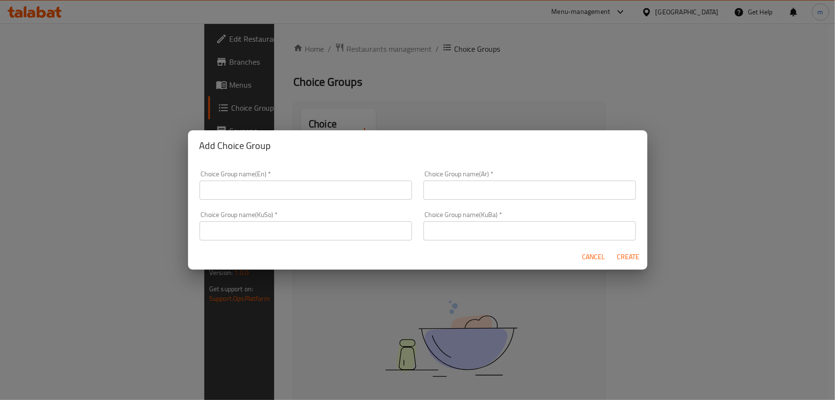
click at [315, 188] on input "text" at bounding box center [306, 189] width 212 height 19
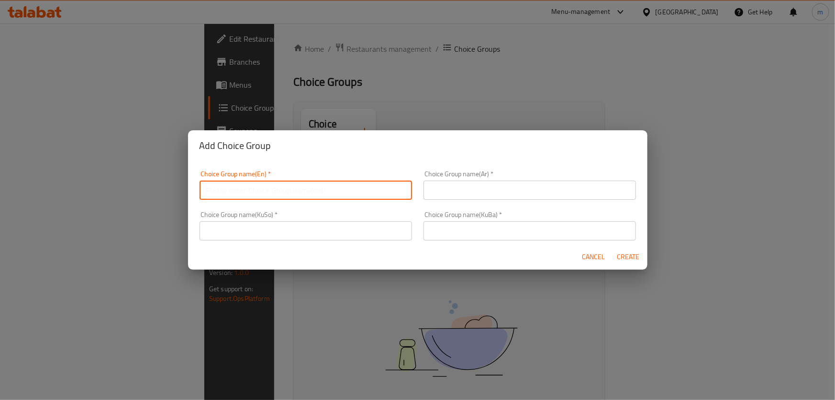
type input "Your Choice Of:"
click at [531, 182] on input "text" at bounding box center [530, 189] width 212 height 19
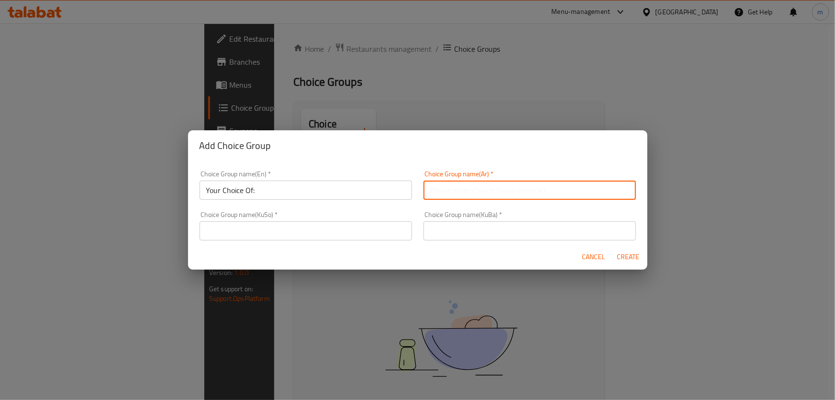
type input "إختيارك من:"
click at [372, 222] on input "text" at bounding box center [306, 230] width 212 height 19
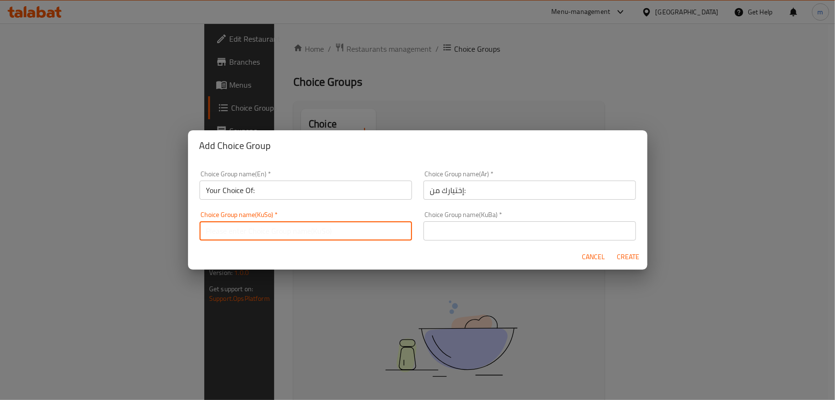
type input "هەڵبژاردنت لە:"
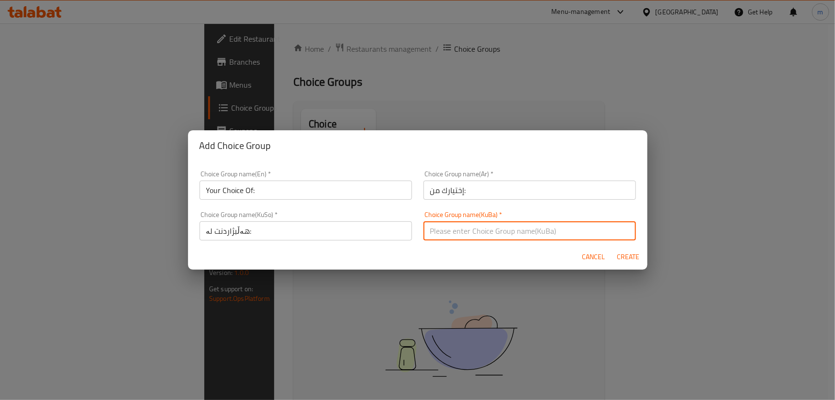
click at [473, 236] on input "text" at bounding box center [530, 230] width 212 height 19
type input "هەڵبژاردنت لە:"
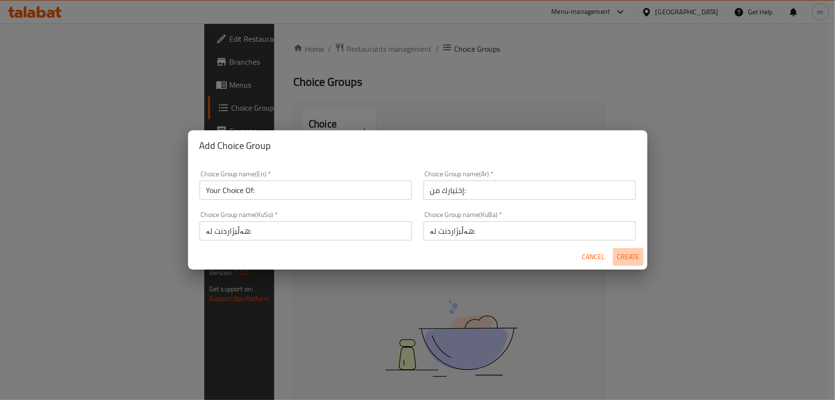
click at [641, 257] on button "Create" at bounding box center [628, 257] width 31 height 18
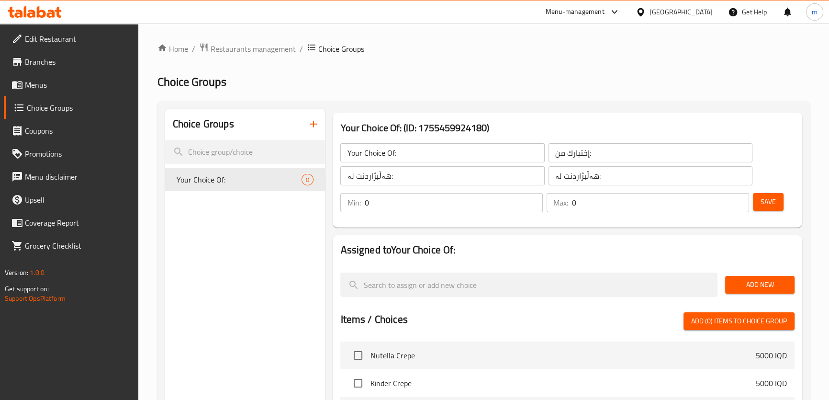
scroll to position [40, 0]
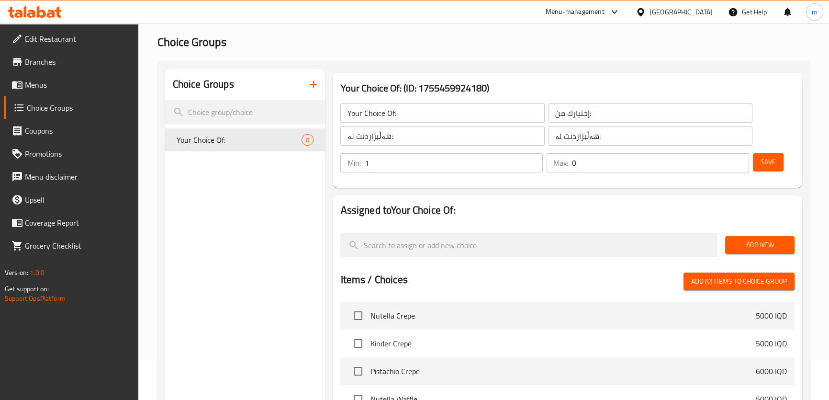
type input "1"
click at [533, 158] on input "1" at bounding box center [453, 162] width 179 height 19
type input "1"
click at [740, 159] on input "1" at bounding box center [660, 162] width 177 height 19
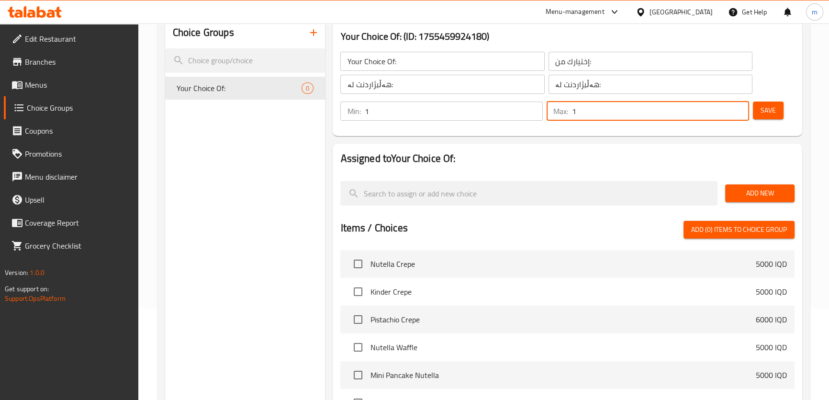
scroll to position [96, 0]
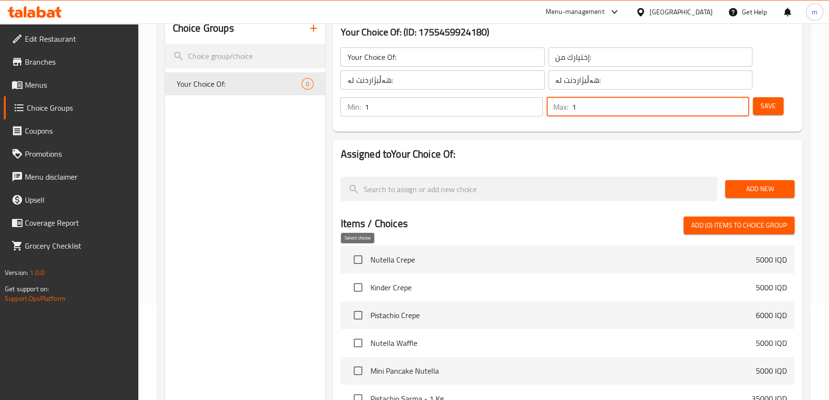
click at [360, 262] on input "checkbox" at bounding box center [358, 259] width 20 height 20
checkbox input "true"
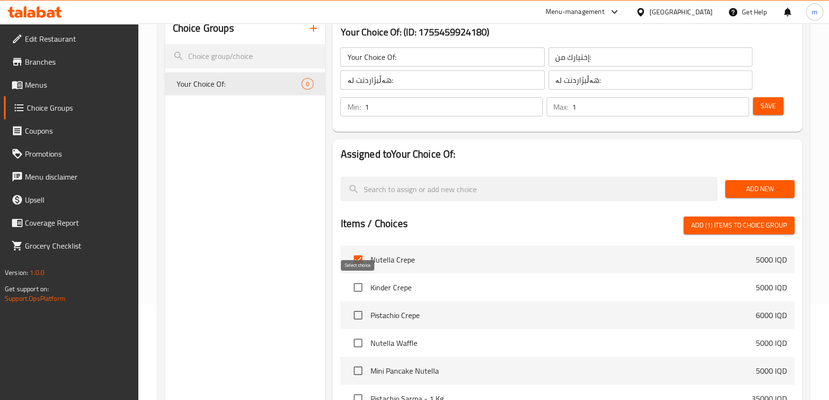
click at [360, 291] on input "checkbox" at bounding box center [358, 287] width 20 height 20
checkbox input "true"
click at [356, 321] on input "checkbox" at bounding box center [358, 315] width 20 height 20
click at [357, 319] on input "checkbox" at bounding box center [358, 315] width 20 height 20
checkbox input "false"
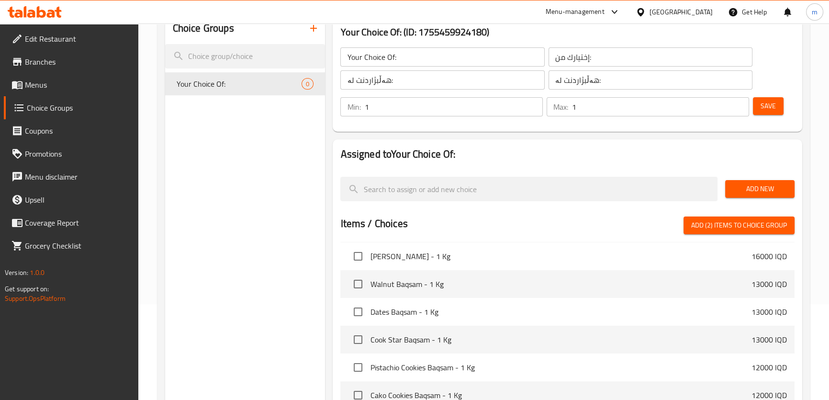
scroll to position [406, 0]
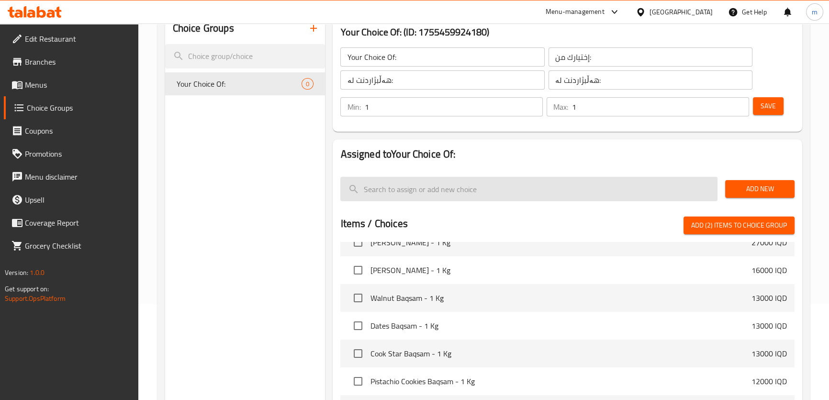
click at [384, 192] on input "search" at bounding box center [528, 189] width 377 height 24
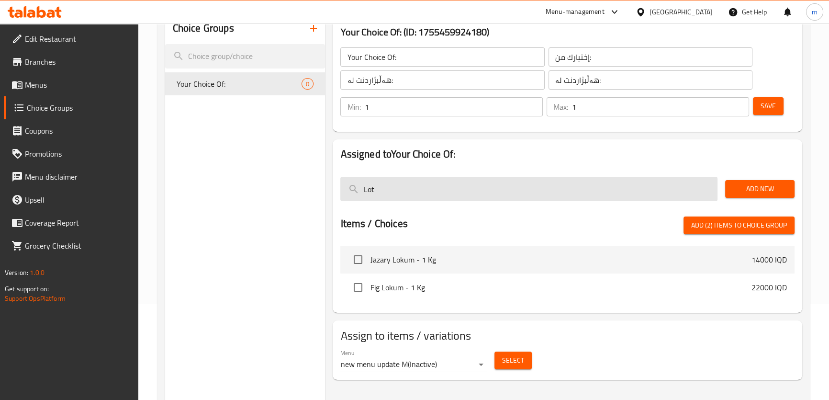
scroll to position [0, 0]
type input "Lotu"
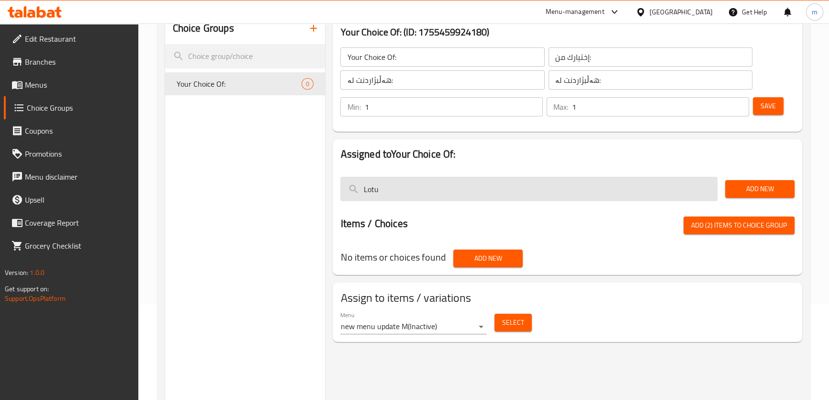
drag, startPoint x: 377, startPoint y: 187, endPoint x: 354, endPoint y: 187, distance: 23.0
click at [354, 187] on input "Lotu" at bounding box center [528, 189] width 377 height 24
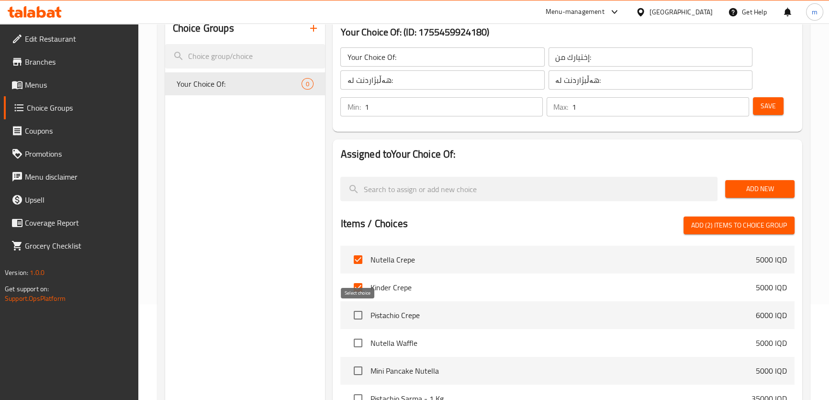
click at [365, 319] on input "checkbox" at bounding box center [358, 315] width 20 height 20
checkbox input "true"
click at [748, 230] on span "Add (3) items to choice group" at bounding box center [739, 225] width 96 height 12
checkbox input "false"
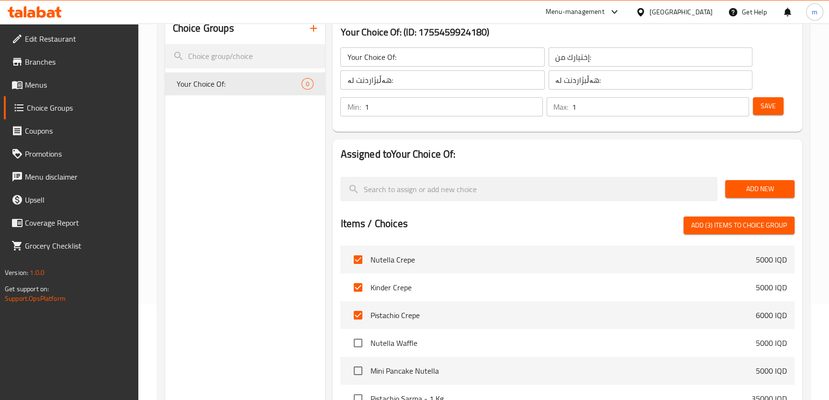
checkbox input "false"
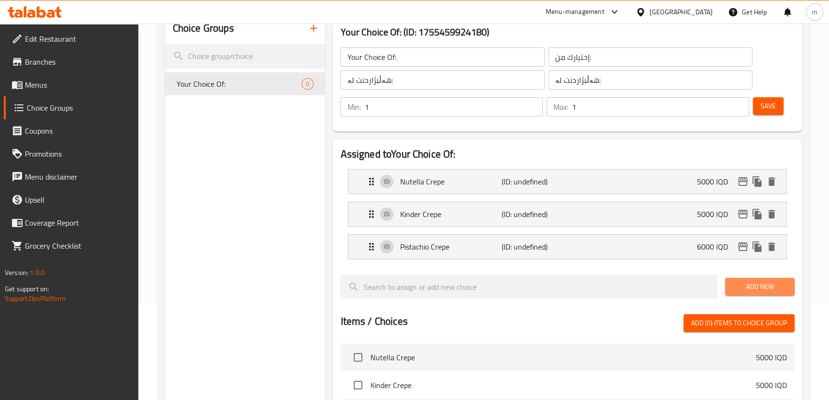
click at [751, 284] on span "Add New" at bounding box center [760, 286] width 54 height 12
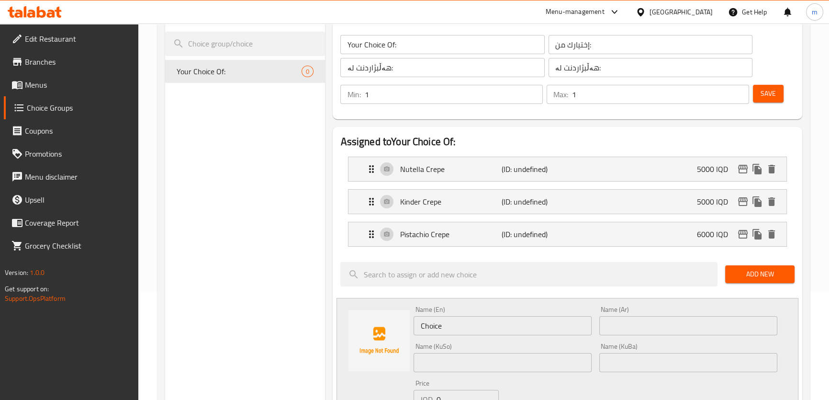
scroll to position [214, 0]
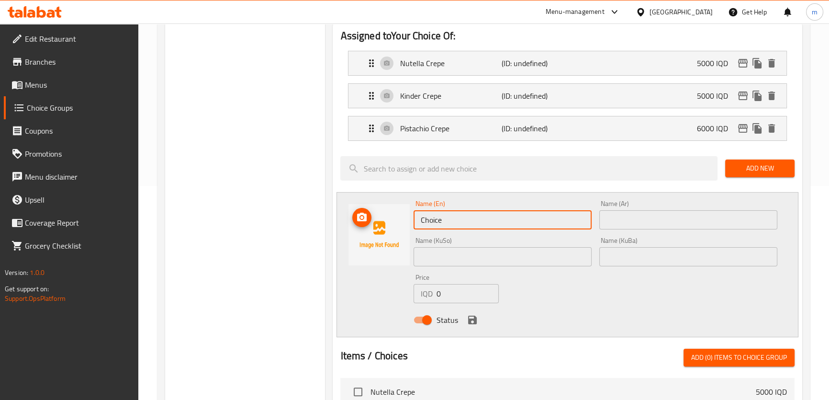
drag, startPoint x: 397, startPoint y: 219, endPoint x: 389, endPoint y: 219, distance: 8.1
click at [392, 219] on div "Name (En) Choice Name (En) Name (Ar) Name (Ar) Name (KuSo) Name (KuSo) Name (Ku…" at bounding box center [566, 264] width 461 height 145
click at [463, 216] on input "Lotus" at bounding box center [502, 219] width 178 height 19
type input "Lotus Crepe"
click at [525, 129] on p "(ID: undefined)" at bounding box center [536, 128] width 68 height 11
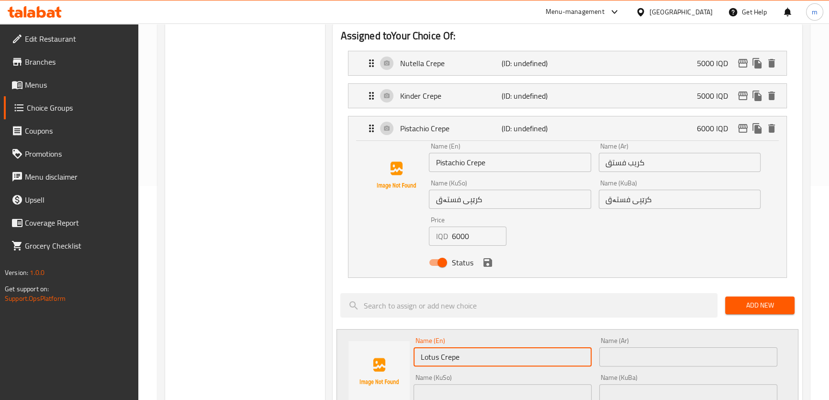
scroll to position [297, 0]
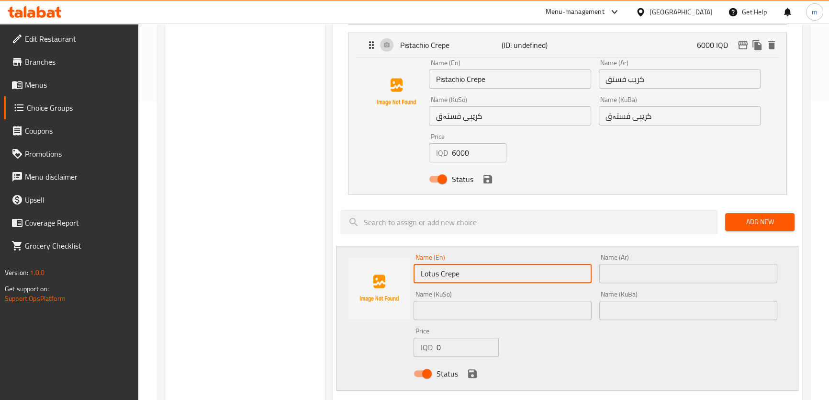
click at [642, 274] on input "text" at bounding box center [688, 273] width 178 height 19
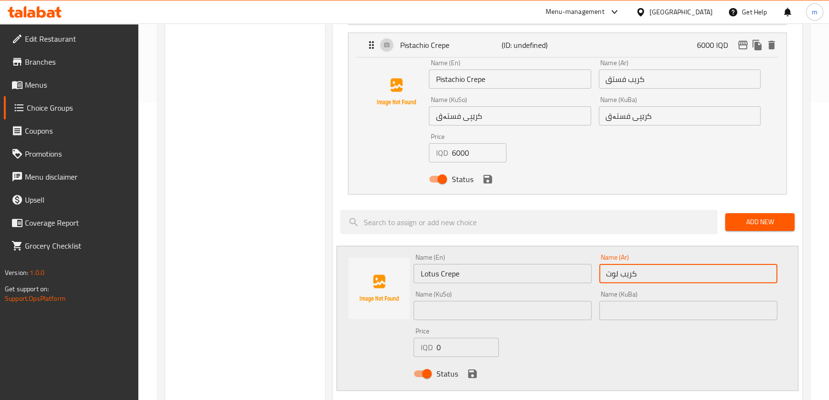
type input "كريب لوتس"
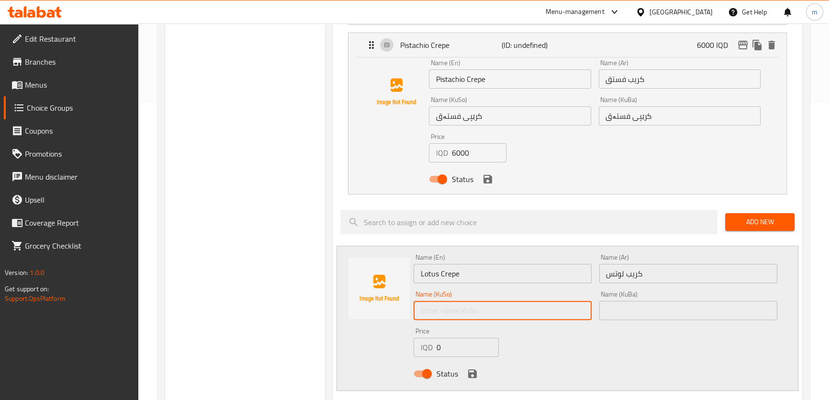
click at [532, 314] on input "text" at bounding box center [502, 310] width 178 height 19
click at [538, 312] on input "کرێپی لۆتس" at bounding box center [502, 310] width 178 height 19
type input "کرێپی لۆتس"
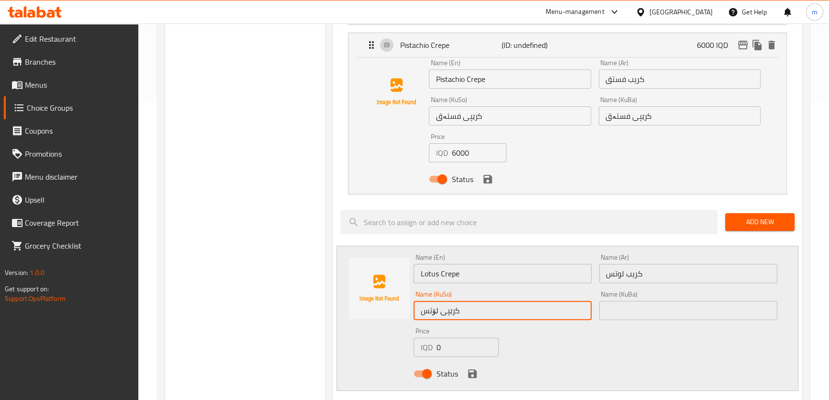
click at [637, 311] on input "text" at bounding box center [688, 310] width 178 height 19
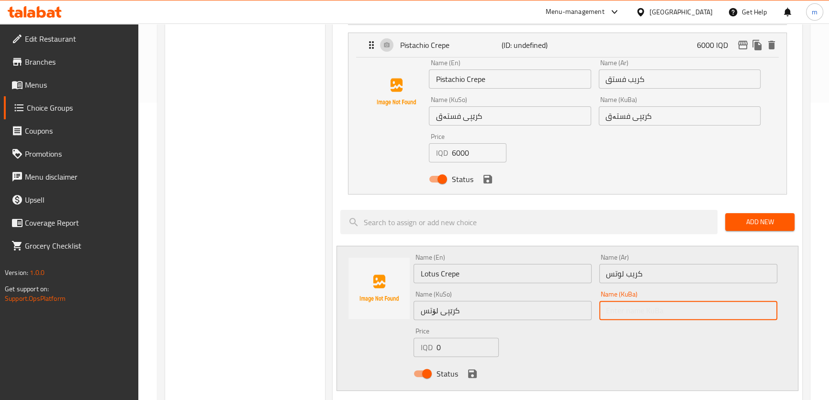
paste input "کرێپی لۆتس"
type input "کرێپی لۆتس"
click at [472, 369] on icon "save" at bounding box center [472, 373] width 9 height 9
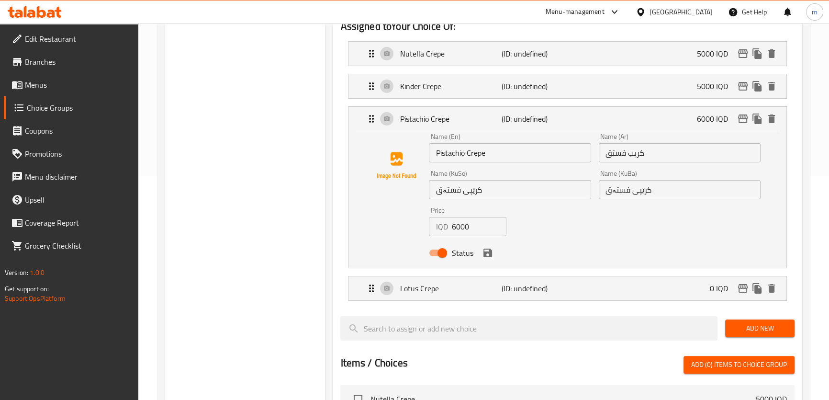
scroll to position [94, 0]
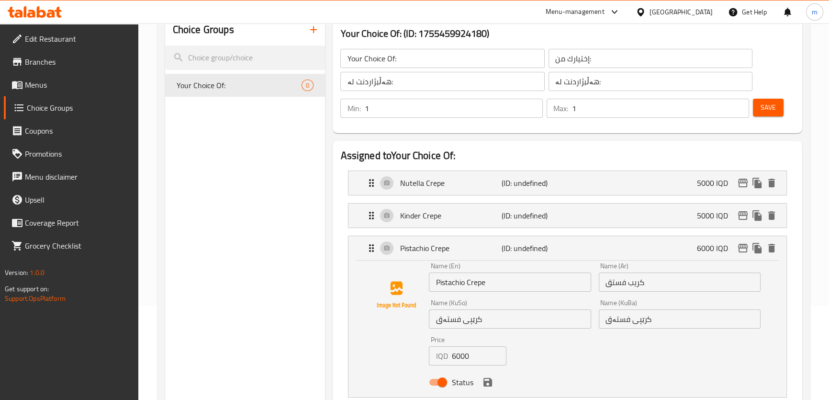
click at [761, 100] on button "Save" at bounding box center [768, 108] width 31 height 18
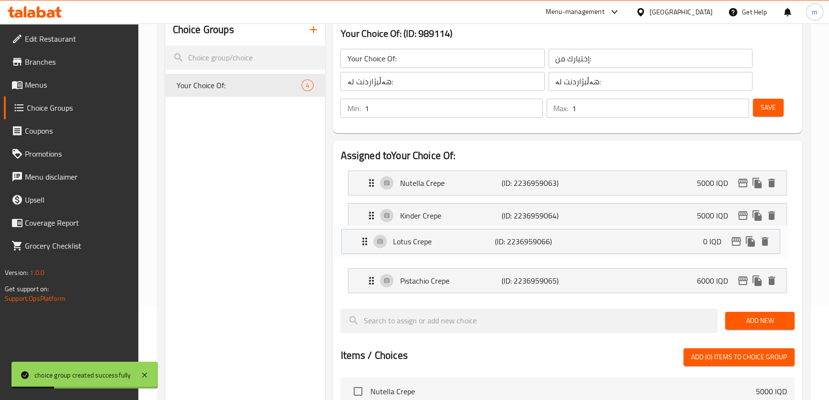
drag, startPoint x: 371, startPoint y: 283, endPoint x: 365, endPoint y: 245, distance: 38.9
click at [365, 245] on nav "Nutella Crepe (ID: 2236959063) 5000 IQD Name (En) Nutella Crepe Name (En) Name …" at bounding box center [567, 232] width 454 height 138
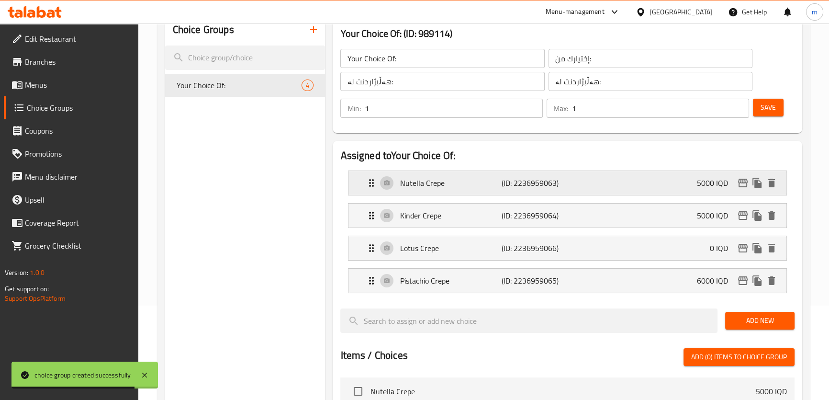
click at [719, 188] on p "5000 IQD" at bounding box center [716, 182] width 39 height 11
click at [679, 188] on div "Nutella Crepe (ID: 2236959063) 5000 IQD" at bounding box center [570, 183] width 409 height 24
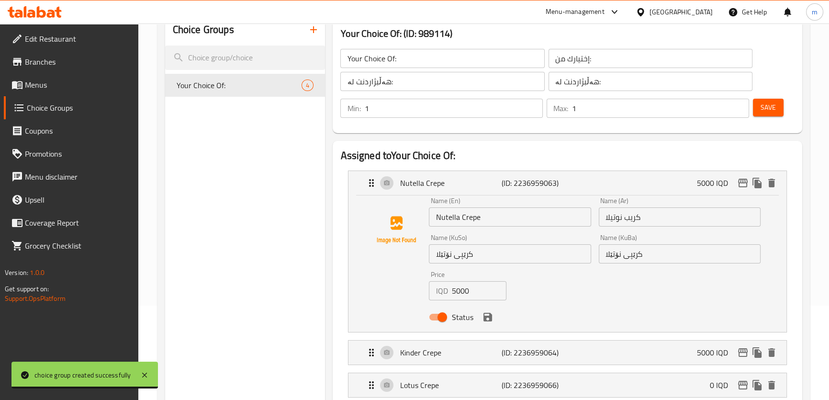
scroll to position [203, 0]
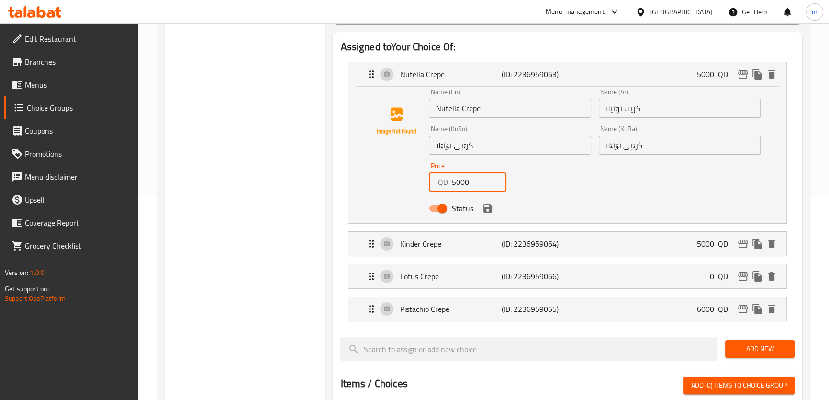
click at [451, 181] on input "5000" at bounding box center [478, 181] width 55 height 19
type input "4000"
click at [488, 201] on button "save" at bounding box center [488, 208] width 14 height 14
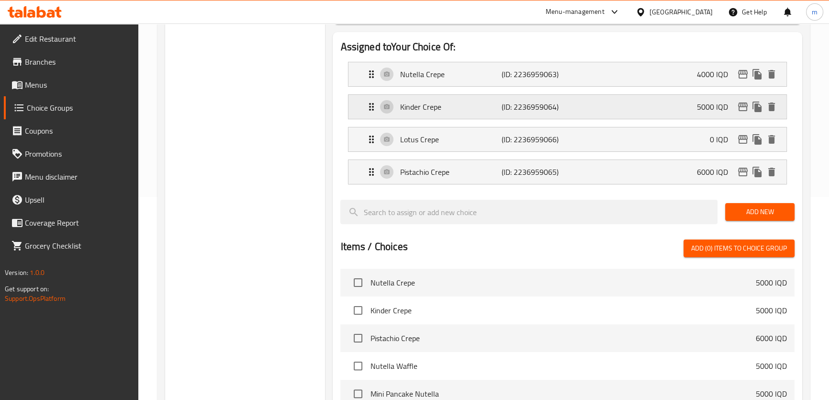
click at [508, 114] on div "Kinder Crepe (ID: 2236959064) 5000 IQD" at bounding box center [570, 107] width 409 height 24
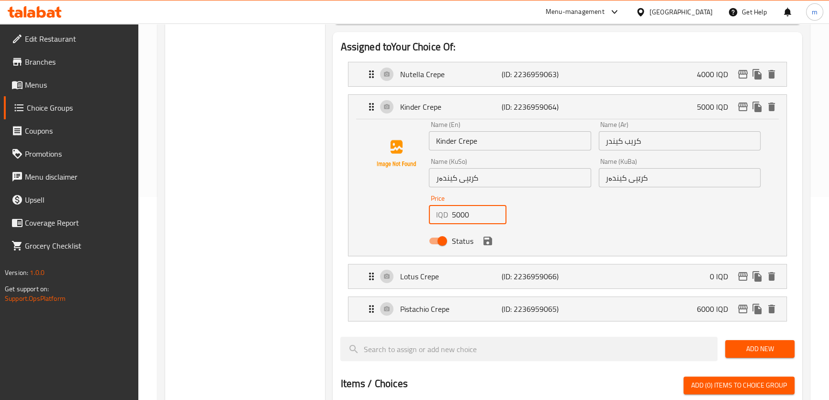
click at [454, 211] on input "5000" at bounding box center [478, 214] width 55 height 19
click at [481, 258] on li "Kinder Crepe (ID: 2236959064) 5000 IQD Name (En) Kinder Crepe Name (En) Name (A…" at bounding box center [567, 174] width 454 height 169
click at [479, 278] on p "Lotus Crepe" at bounding box center [450, 275] width 101 height 11
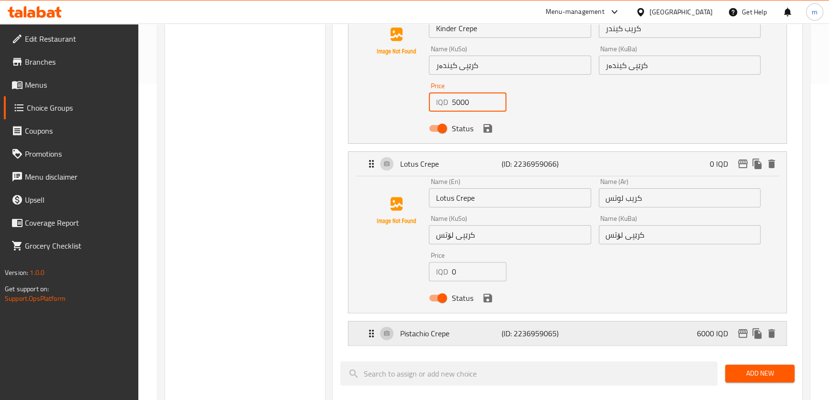
scroll to position [406, 0]
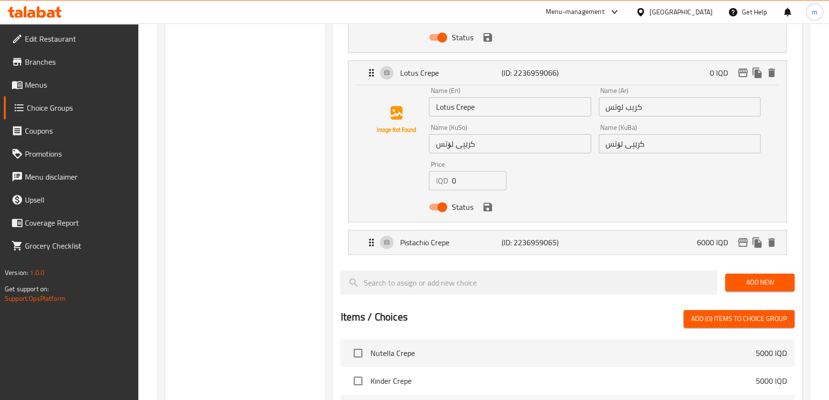
drag, startPoint x: 467, startPoint y: 180, endPoint x: 373, endPoint y: 187, distance: 94.0
click at [390, 187] on div "Name (En) Lotus Crepe Name (En) Name (Ar) كريب لوتس Name (Ar) Name (KuSo) کرێپی…" at bounding box center [567, 151] width 407 height 129
click at [484, 201] on icon "save" at bounding box center [487, 206] width 11 height 11
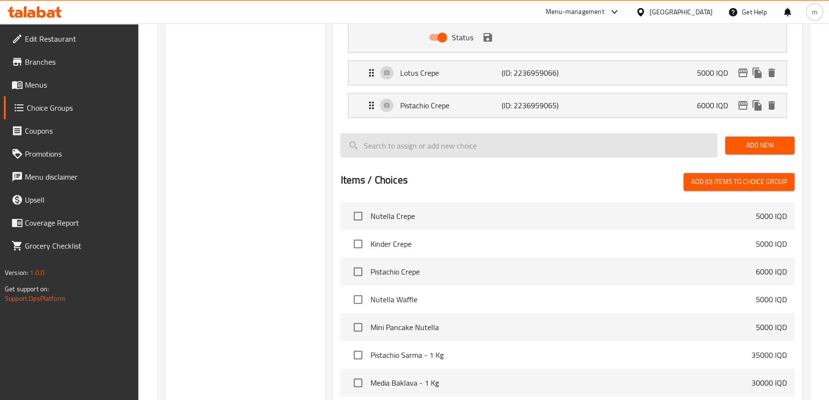
type input "5000"
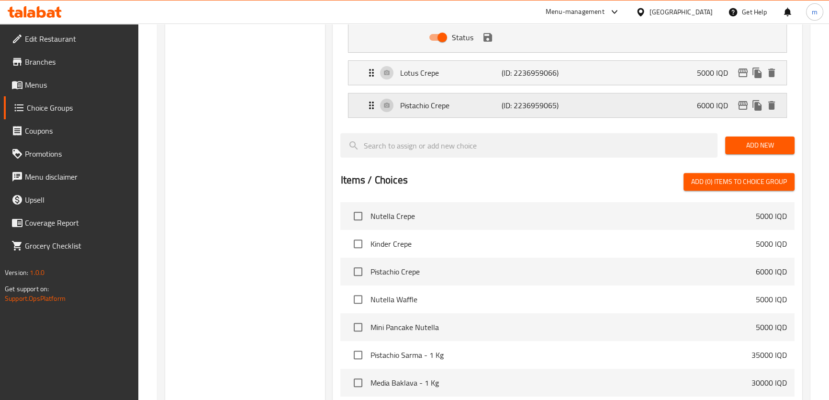
click at [500, 105] on p "Pistachio Crepe" at bounding box center [450, 105] width 101 height 11
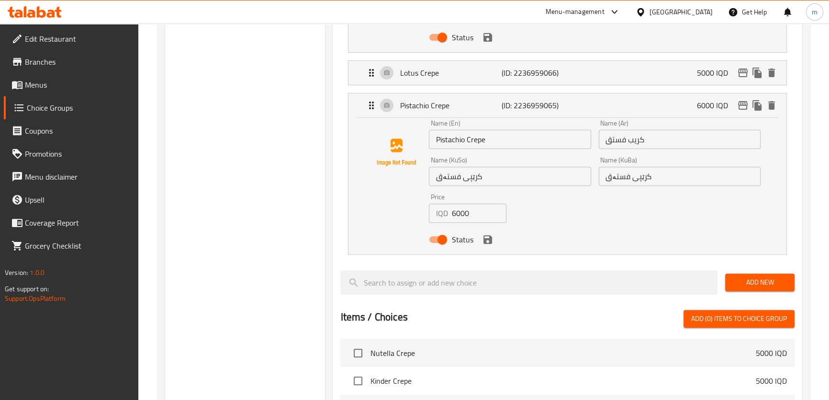
click at [492, 237] on icon "save" at bounding box center [487, 239] width 11 height 11
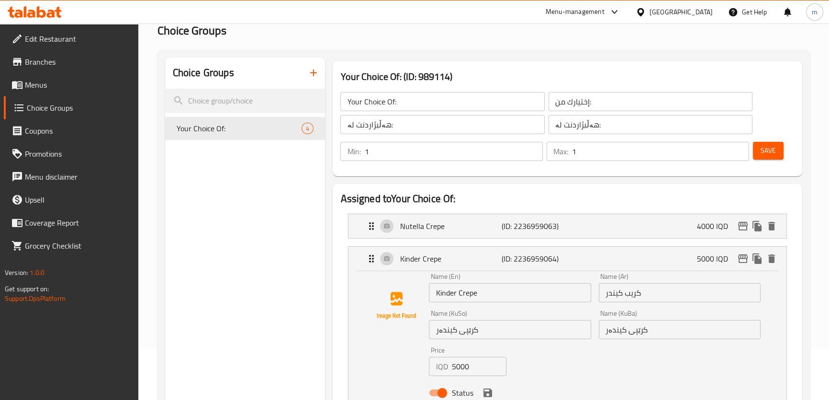
scroll to position [46, 0]
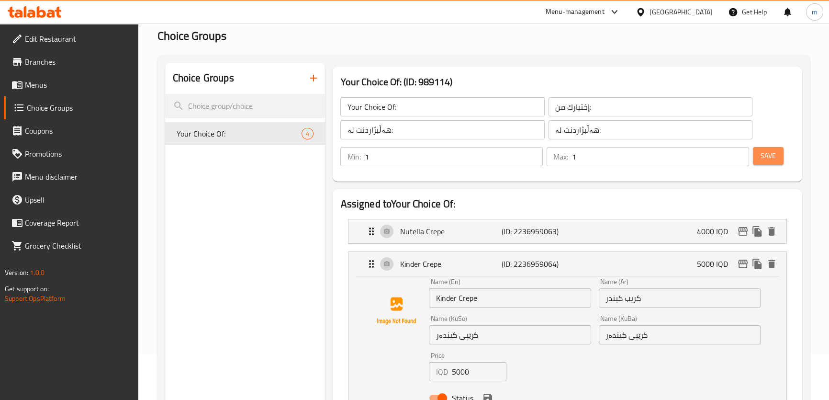
click at [765, 151] on span "Save" at bounding box center [767, 156] width 15 height 12
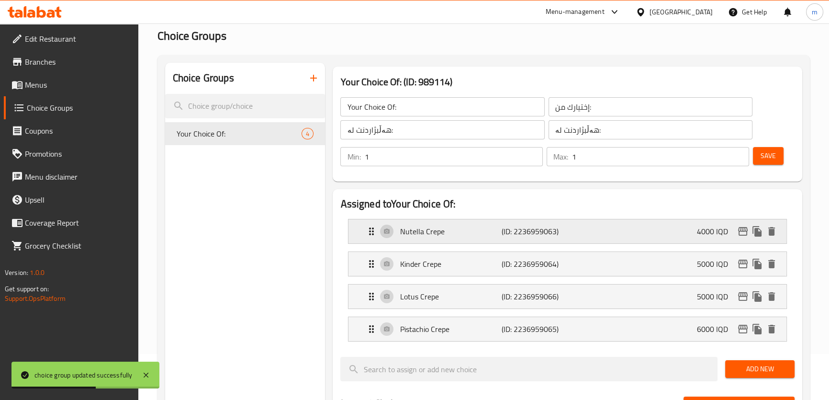
click at [740, 238] on div "Nutella Crepe (ID: 2236959063) 4000 IQD" at bounding box center [570, 231] width 409 height 24
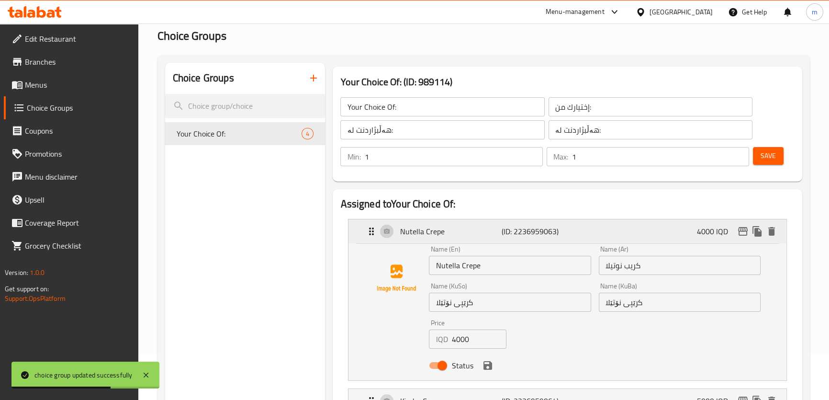
click at [742, 227] on icon "edit" at bounding box center [743, 231] width 10 height 9
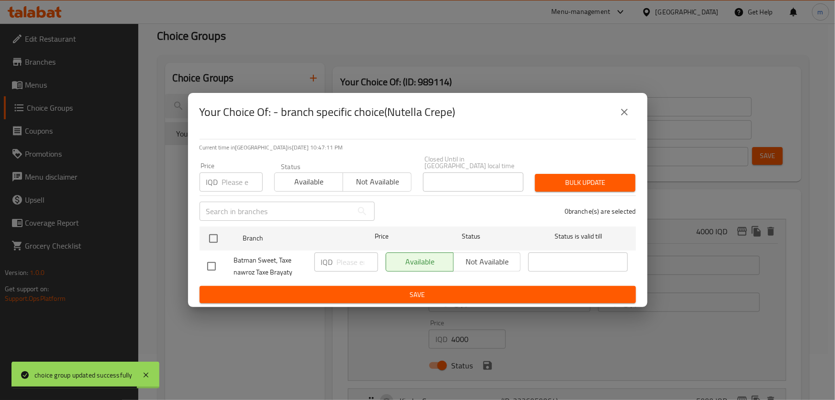
click at [632, 117] on button "close" at bounding box center [624, 112] width 23 height 23
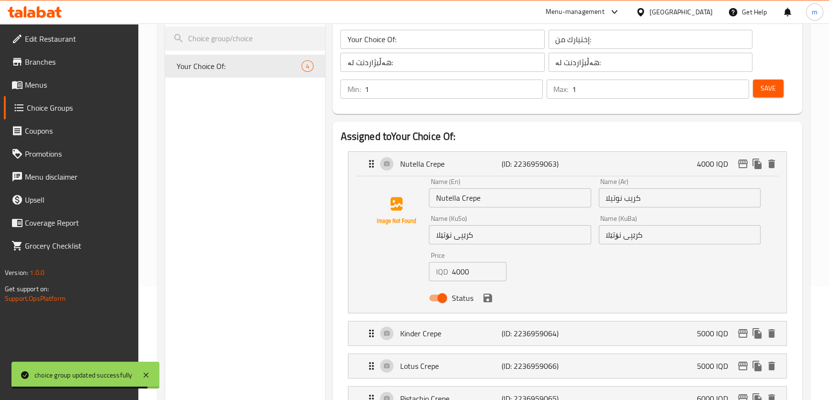
scroll to position [147, 0]
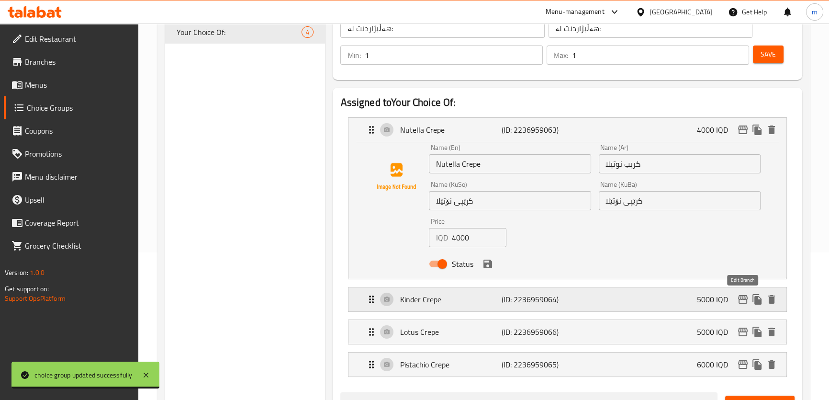
click at [742, 299] on icon "edit" at bounding box center [743, 299] width 10 height 9
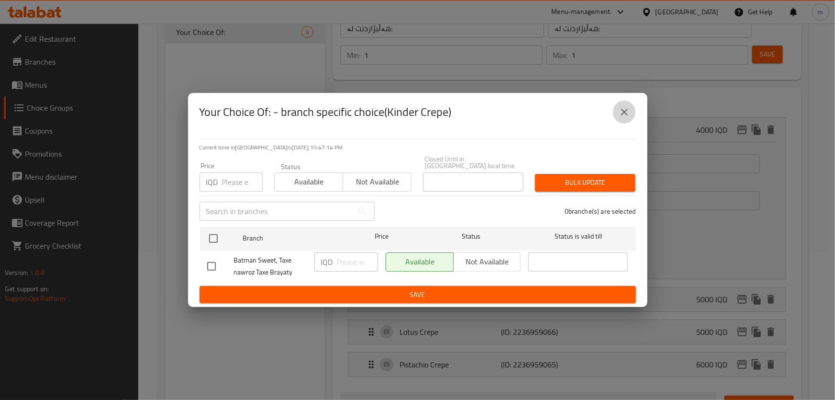
click at [627, 118] on icon "close" at bounding box center [624, 111] width 11 height 11
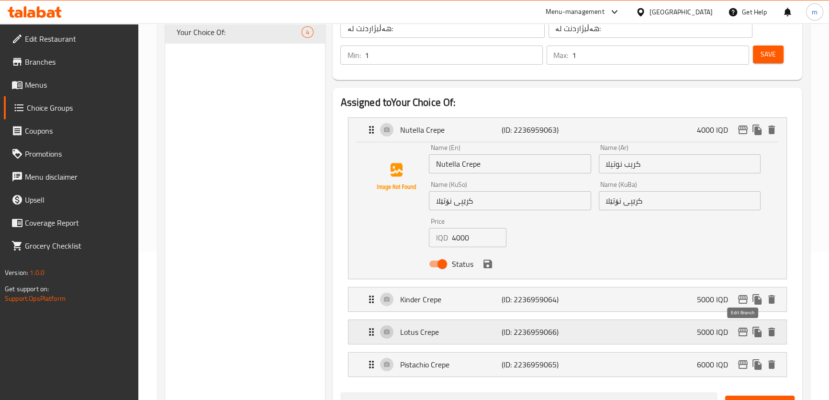
click at [745, 330] on icon "edit" at bounding box center [743, 331] width 10 height 9
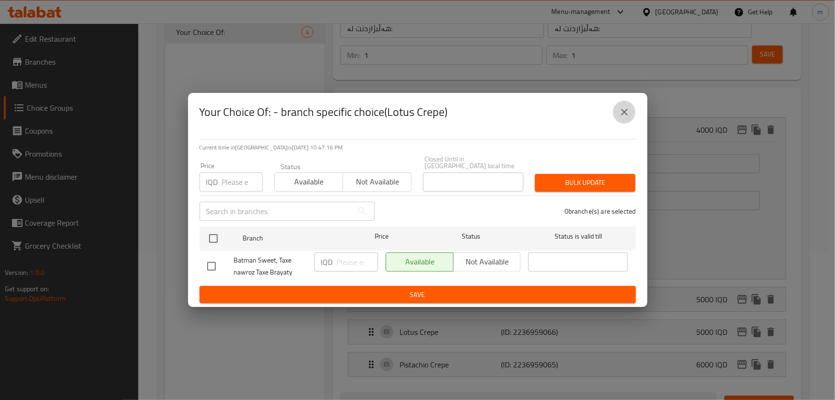
click at [626, 118] on icon "close" at bounding box center [624, 111] width 11 height 11
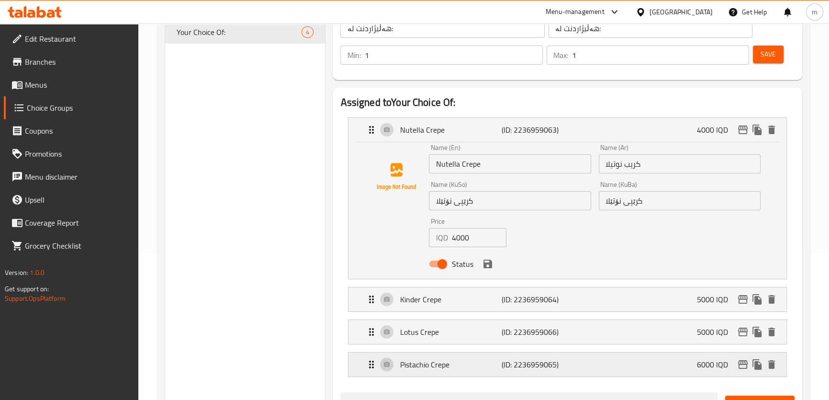
click at [743, 363] on icon "edit" at bounding box center [742, 363] width 11 height 11
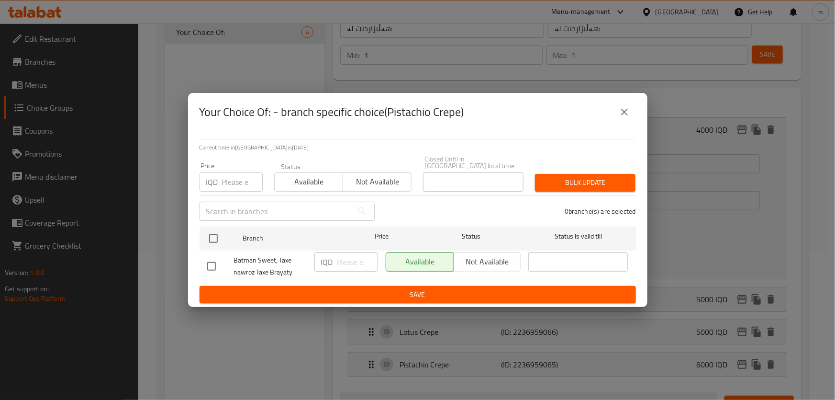
click at [632, 110] on button "close" at bounding box center [624, 112] width 23 height 23
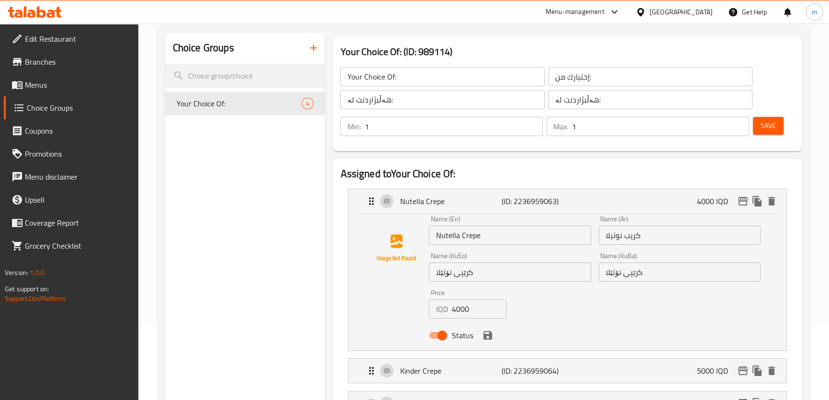
scroll to position [0, 0]
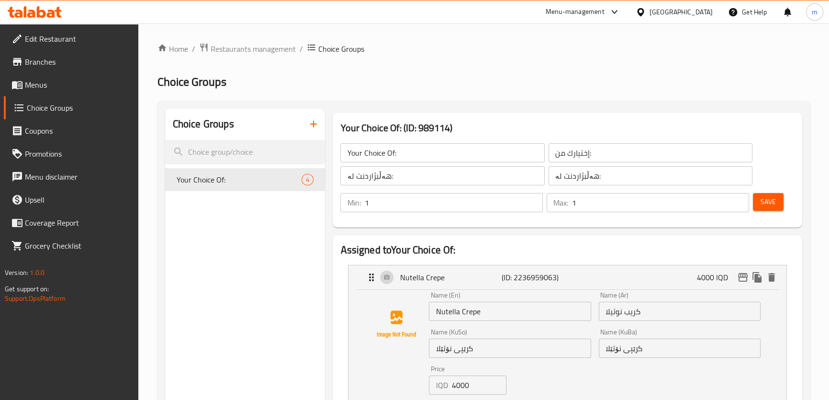
click at [54, 86] on span "Menus" at bounding box center [78, 84] width 106 height 11
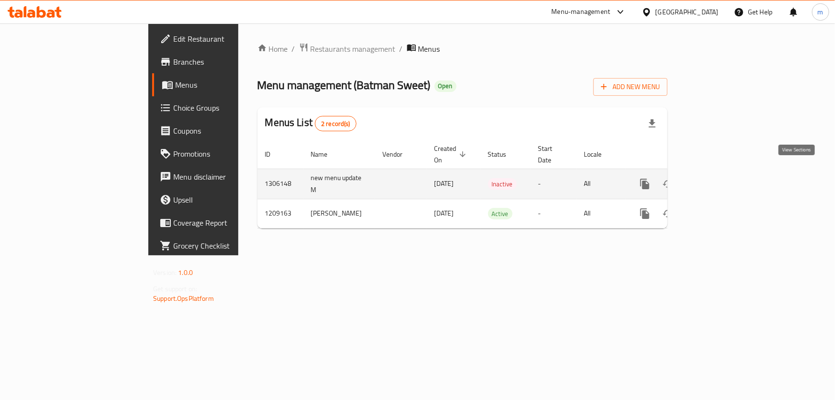
click at [720, 178] on icon "enhanced table" at bounding box center [713, 183] width 11 height 11
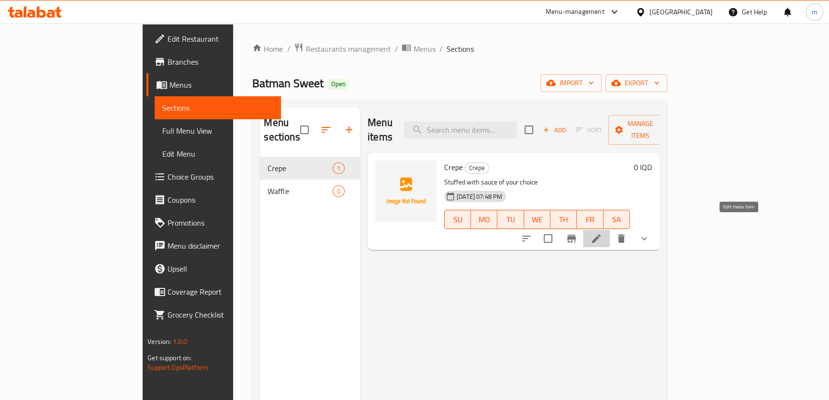
click at [602, 233] on icon at bounding box center [596, 238] width 11 height 11
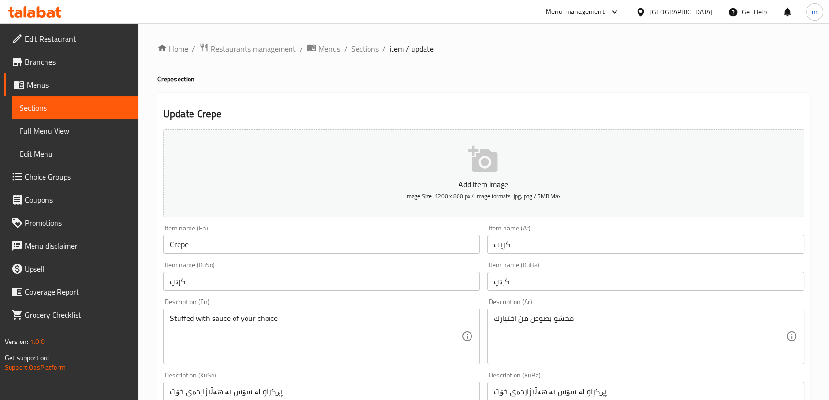
click at [208, 331] on textarea "Stuffed with sauce of your choice" at bounding box center [316, 335] width 292 height 45
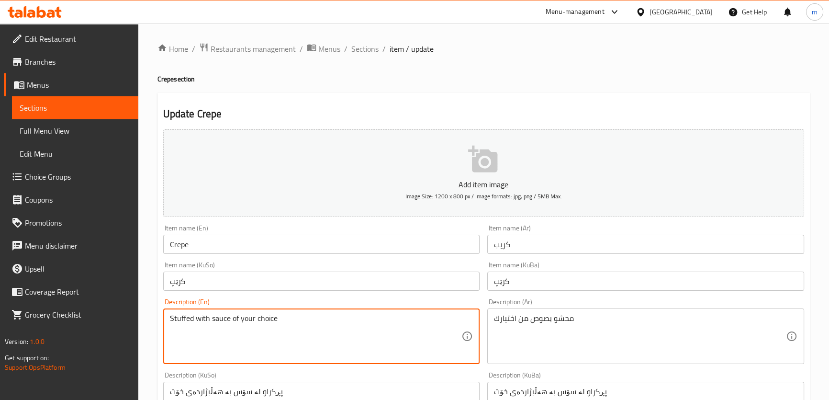
click at [208, 331] on textarea "Stuffed with sauce of your choice" at bounding box center [316, 335] width 292 height 45
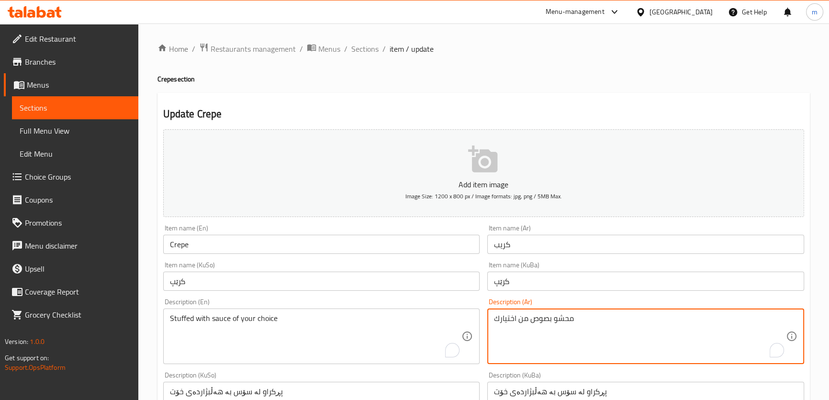
click at [570, 315] on textarea "محشو بصوص من اختيارك" at bounding box center [640, 335] width 292 height 45
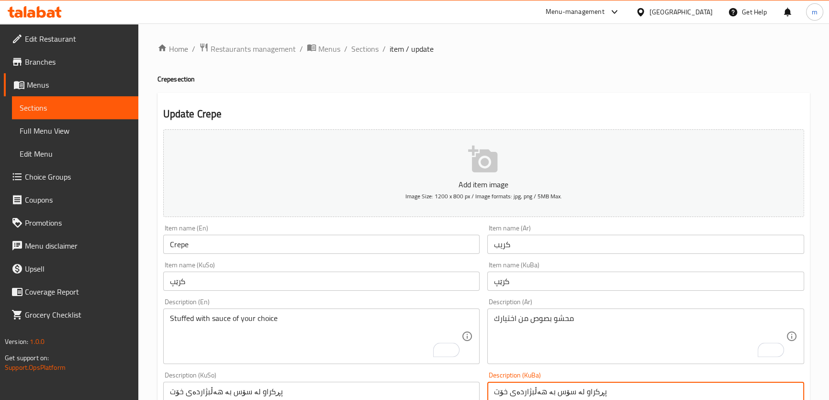
scroll to position [14, 0]
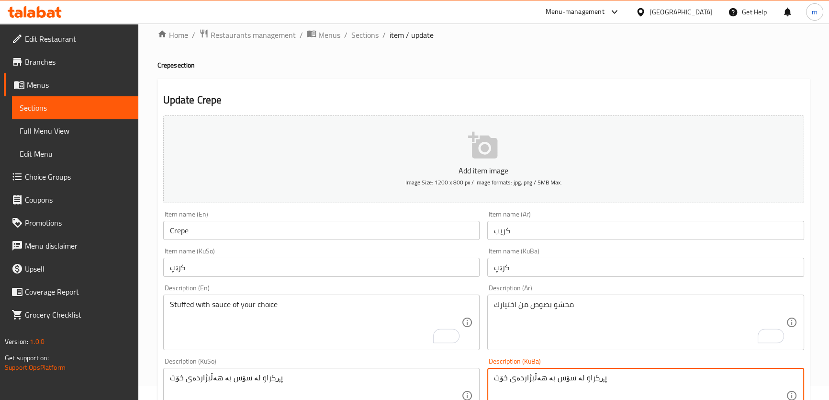
click at [559, 392] on textarea "پڕکراو لە سۆس بە هەڵبژاردەی خۆت" at bounding box center [640, 395] width 292 height 45
click at [559, 391] on textarea "پڕکراو لە سۆس بە هەڵبژاردەی خۆت" at bounding box center [640, 395] width 292 height 45
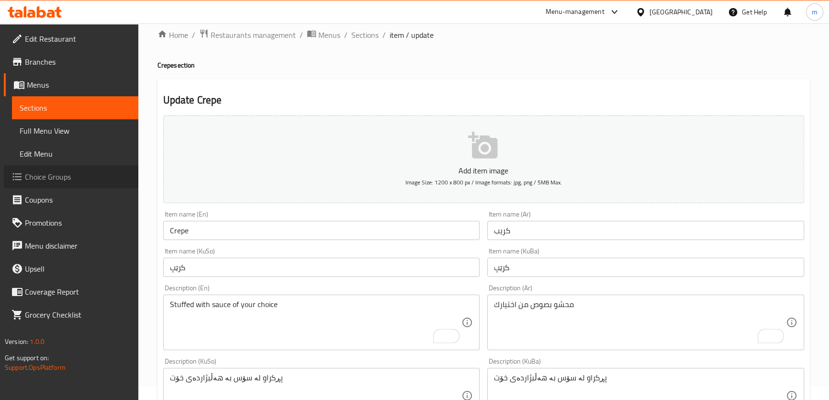
click at [58, 181] on span "Choice Groups" at bounding box center [78, 176] width 106 height 11
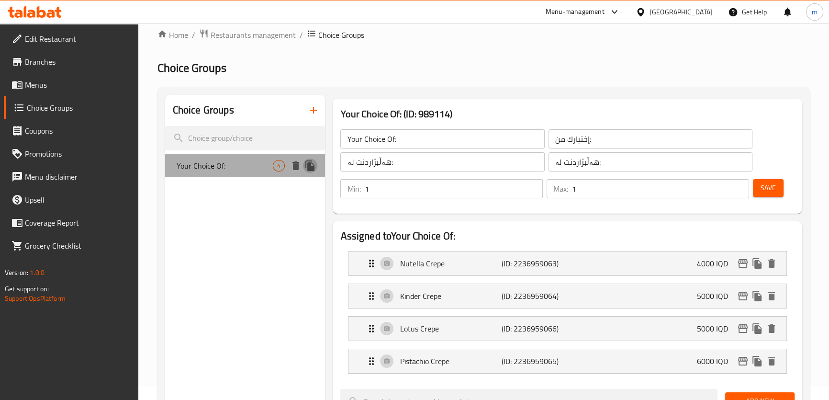
click at [305, 167] on icon "duplicate" at bounding box center [309, 165] width 11 height 11
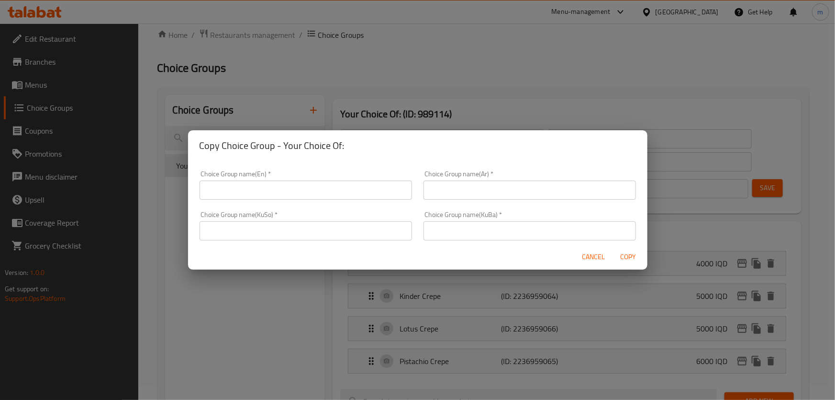
click at [331, 185] on input "text" at bounding box center [306, 189] width 212 height 19
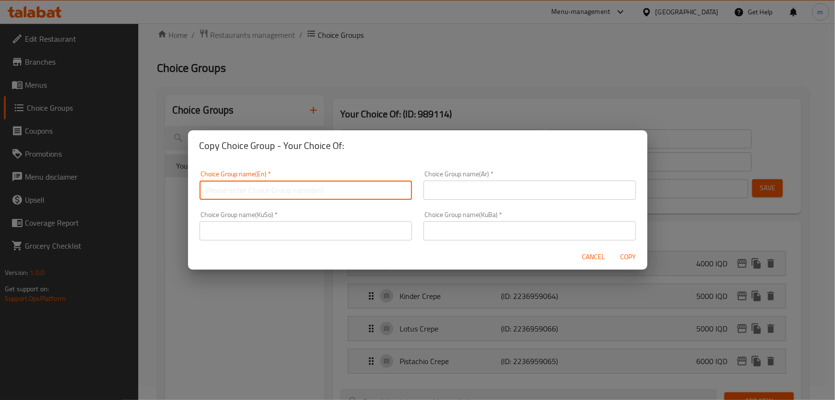
type input "Your Choice Of:"
click at [474, 193] on input "text" at bounding box center [530, 189] width 212 height 19
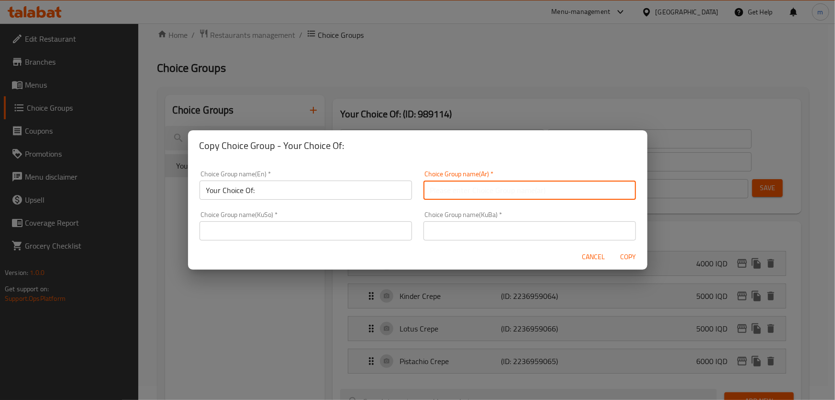
type input "إختيارك من:"
click at [384, 225] on input "text" at bounding box center [306, 230] width 212 height 19
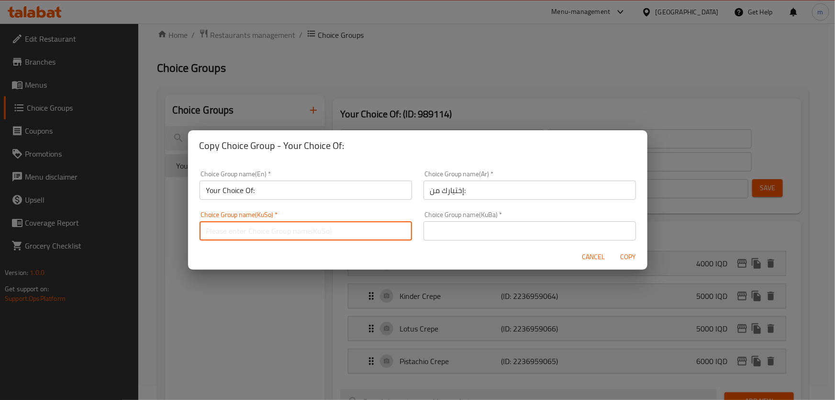
type input "هەڵبژاردنت لە:"
drag, startPoint x: 487, startPoint y: 225, endPoint x: 483, endPoint y: 231, distance: 6.9
click at [487, 225] on input "text" at bounding box center [530, 230] width 212 height 19
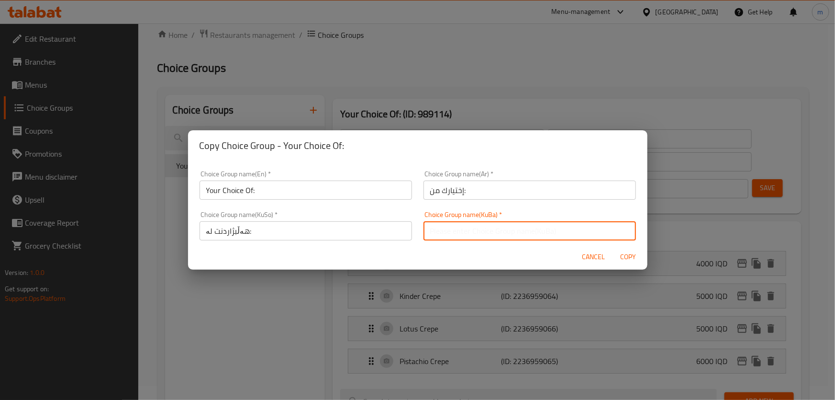
type input "هەڵبژاردنت لە:"
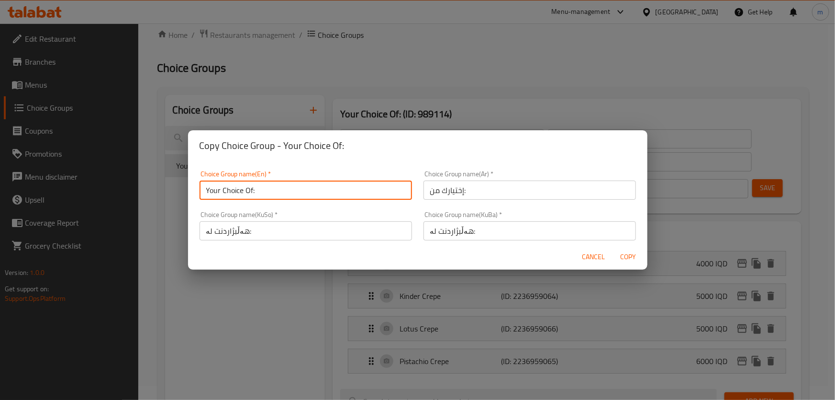
click at [334, 196] on input "Your Choice Of:" at bounding box center [306, 189] width 212 height 19
type input "Your Choice Of:"
click at [636, 253] on span "Copy" at bounding box center [628, 257] width 23 height 12
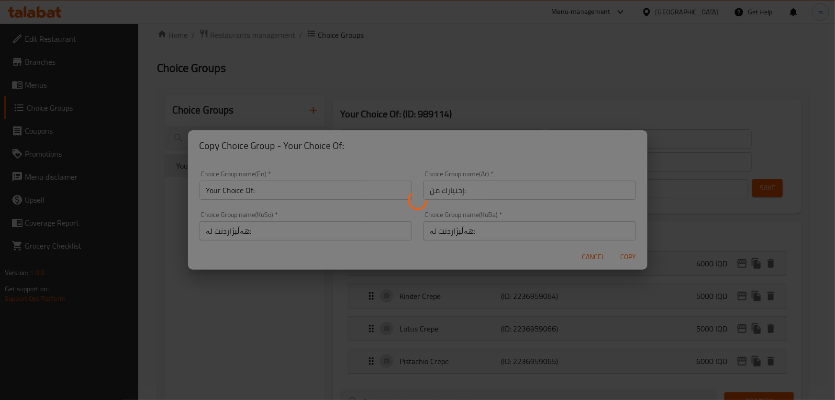
type input "Your Choice Of:"
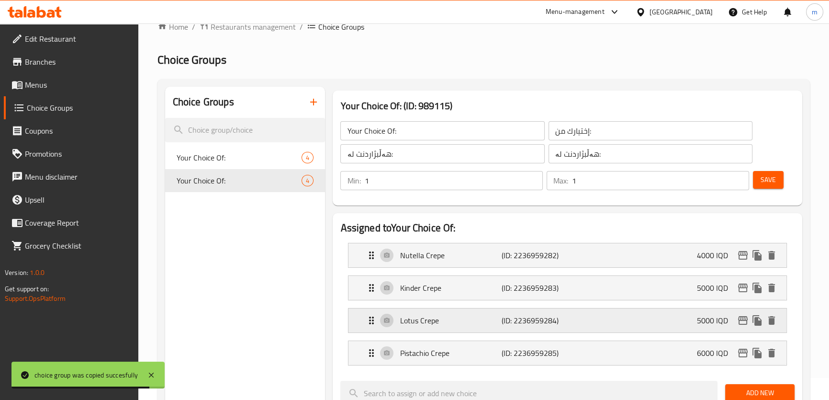
scroll to position [115, 0]
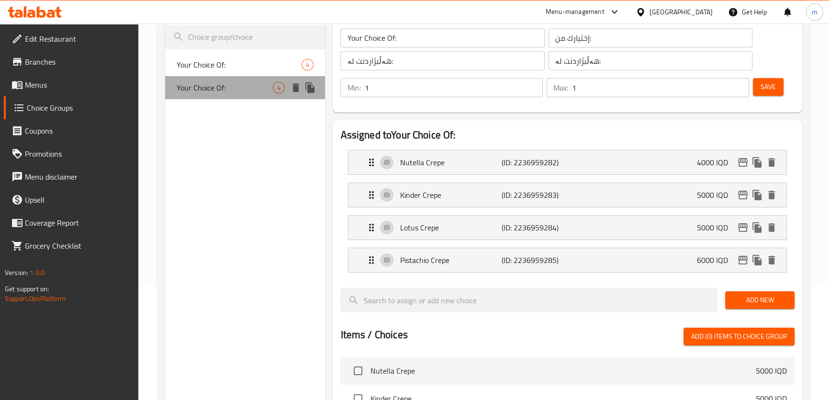
click at [235, 89] on span "Your Choice Of:" at bounding box center [225, 87] width 97 height 11
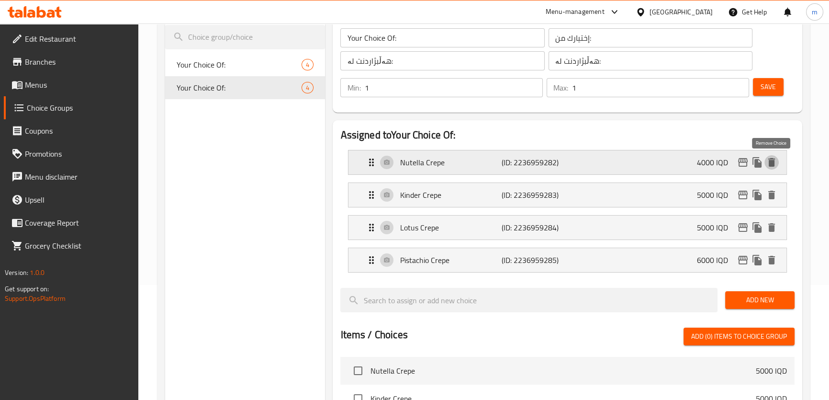
click at [772, 165] on icon "delete" at bounding box center [771, 162] width 7 height 9
click at [772, 190] on icon "delete" at bounding box center [771, 194] width 7 height 9
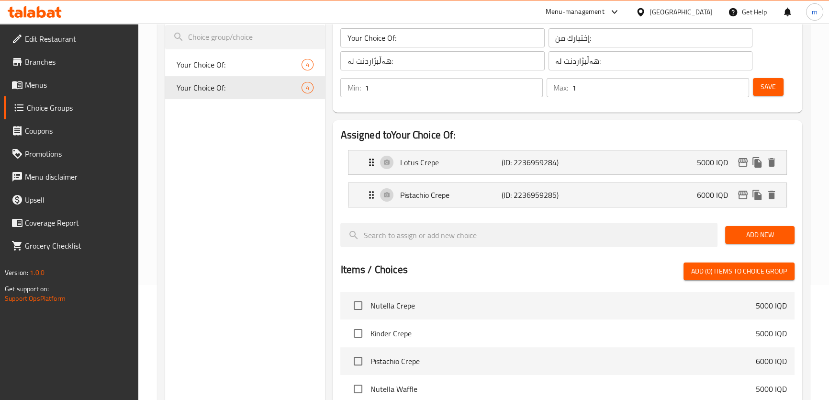
click at [772, 165] on icon "delete" at bounding box center [771, 162] width 7 height 9
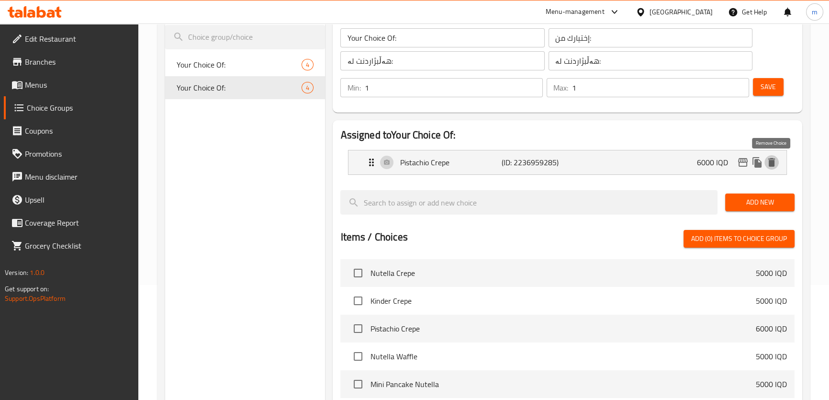
click at [772, 165] on icon "delete" at bounding box center [771, 162] width 7 height 9
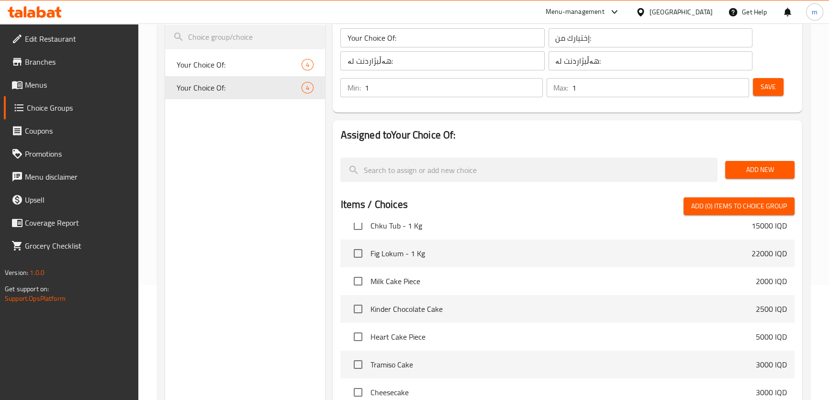
scroll to position [822, 0]
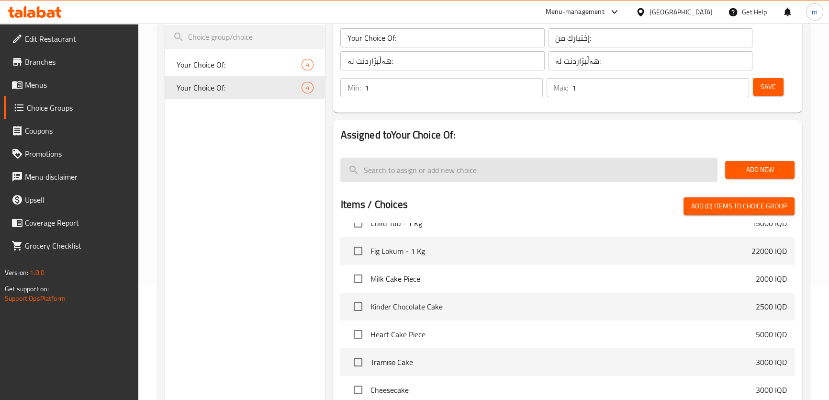
click at [440, 166] on input "search" at bounding box center [528, 169] width 377 height 24
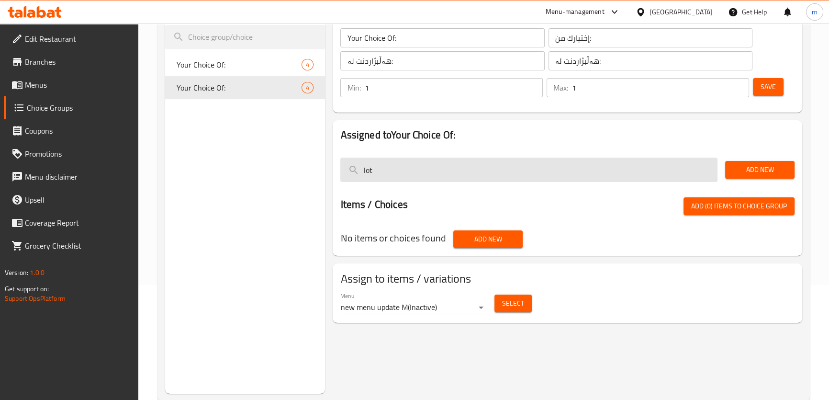
drag, startPoint x: 478, startPoint y: 168, endPoint x: 383, endPoint y: 162, distance: 95.4
click at [384, 162] on input "lot" at bounding box center [528, 169] width 377 height 24
click at [382, 162] on input "lot" at bounding box center [528, 169] width 377 height 24
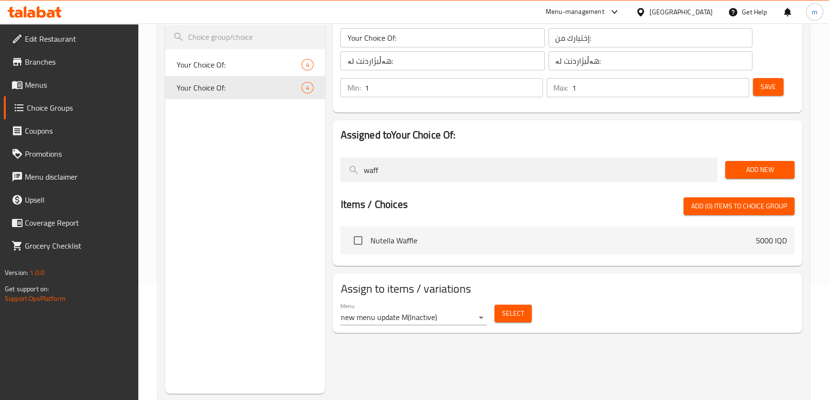
type input "waff"
click at [353, 245] on input "checkbox" at bounding box center [358, 240] width 20 height 20
checkbox input "true"
click at [257, 143] on div "Choice Groups Your Choice Of: 4 Your Choice Of: 4" at bounding box center [245, 194] width 160 height 400
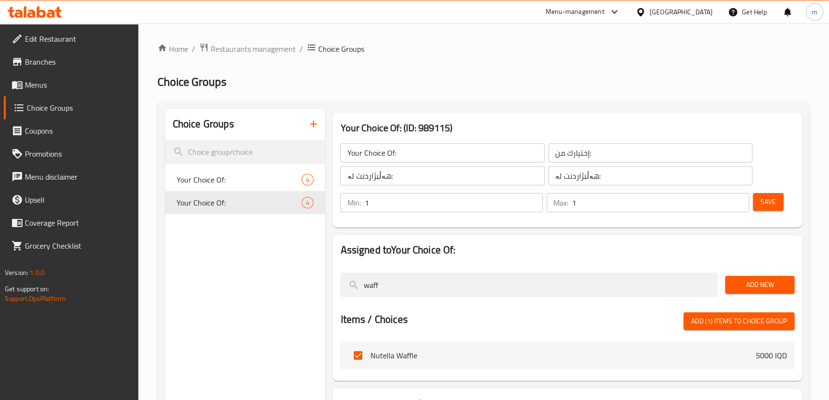
click at [229, 178] on span "Your Choice Of:" at bounding box center [239, 179] width 125 height 11
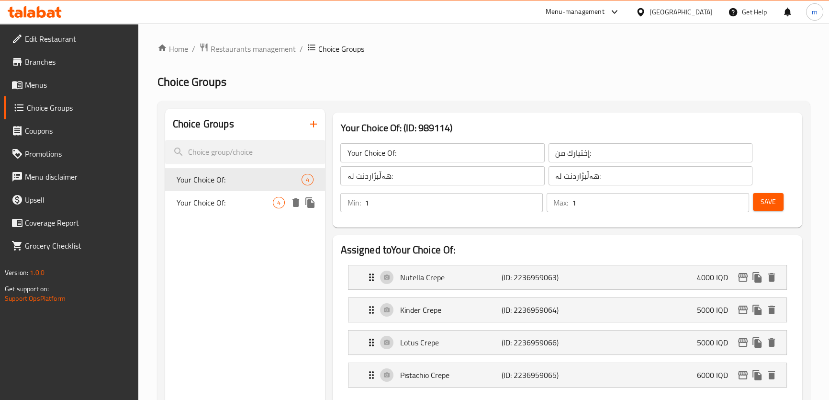
click at [234, 198] on span "Your Choice Of:" at bounding box center [225, 202] width 97 height 11
type input "Your Choice Of:"
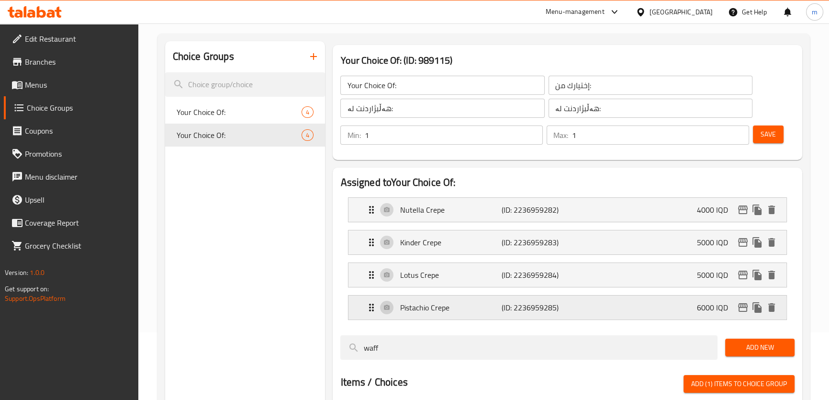
scroll to position [101, 0]
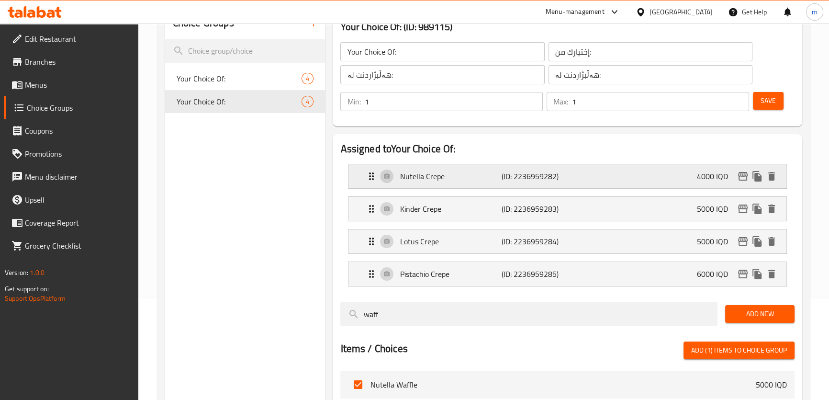
click at [425, 181] on p "Nutella Crepe" at bounding box center [450, 175] width 101 height 11
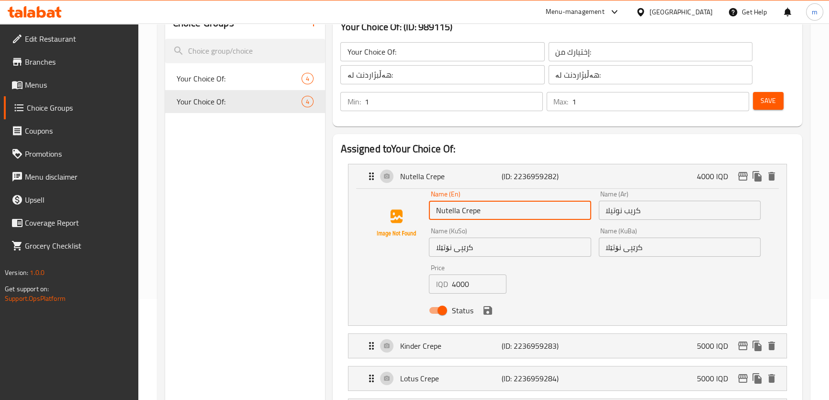
drag, startPoint x: 462, startPoint y: 213, endPoint x: 499, endPoint y: 211, distance: 36.9
click at [497, 212] on input "Nutella Crepe" at bounding box center [510, 210] width 162 height 19
type input "Nutella Waffle"
click at [625, 216] on input "كريب نوتيلا" at bounding box center [680, 210] width 162 height 19
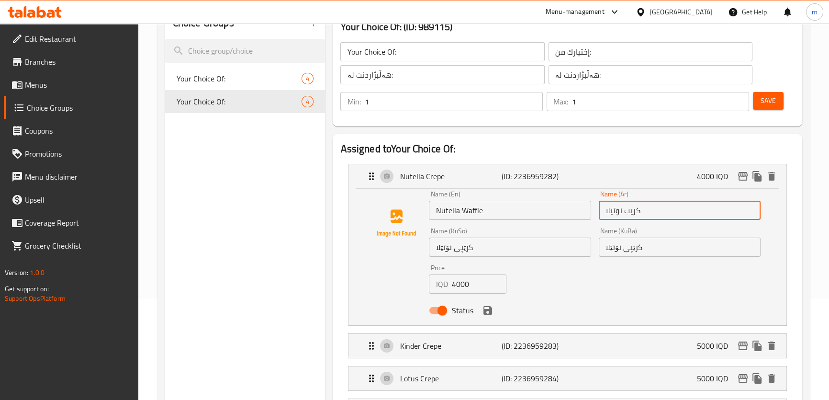
drag, startPoint x: 623, startPoint y: 210, endPoint x: 674, endPoint y: 210, distance: 50.7
click at [674, 210] on input "كريب نوتيلا" at bounding box center [680, 210] width 162 height 19
click at [636, 212] on input "وافل نوتيلا" at bounding box center [680, 210] width 162 height 19
type input "وافل نوتيلا"
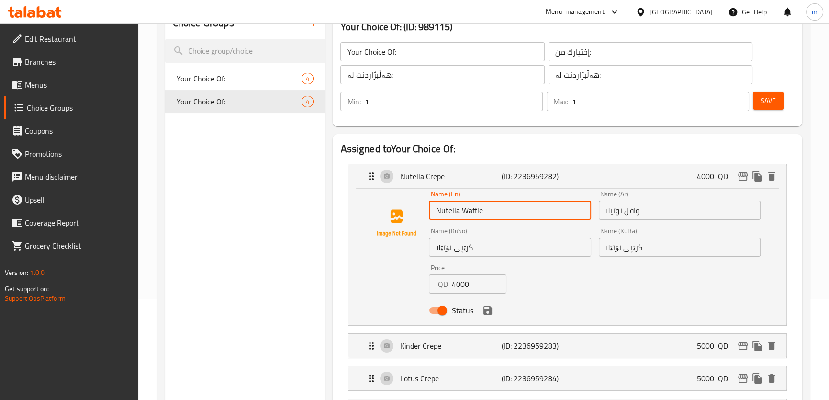
click at [475, 212] on input "Nutella Waffle" at bounding box center [510, 210] width 162 height 19
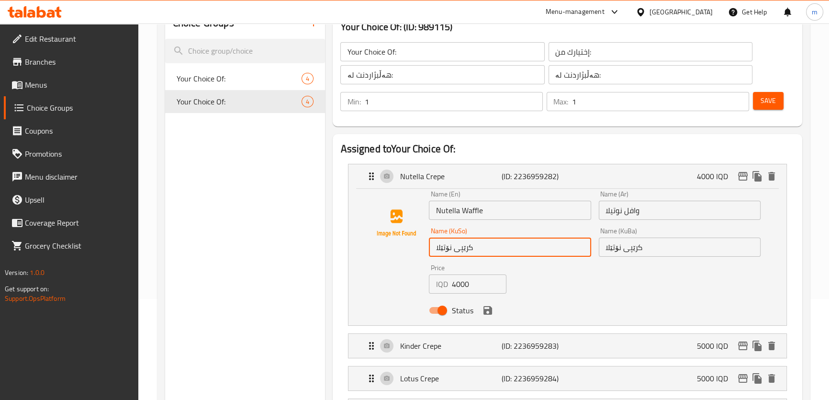
click at [459, 251] on input "کرێپی نۆتێلا" at bounding box center [510, 246] width 162 height 19
click at [460, 254] on input "وافڵی نۆتێلا" at bounding box center [510, 246] width 162 height 19
type input "وافڵی نۆتێلا"
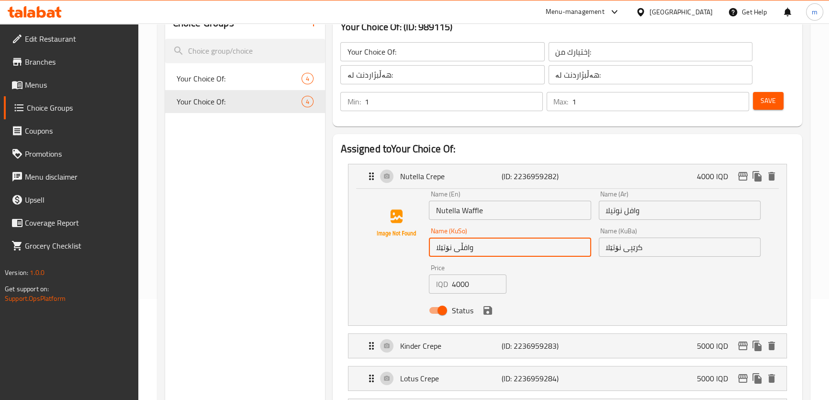
click at [632, 249] on input "کرێپی نۆتێلا" at bounding box center [680, 246] width 162 height 19
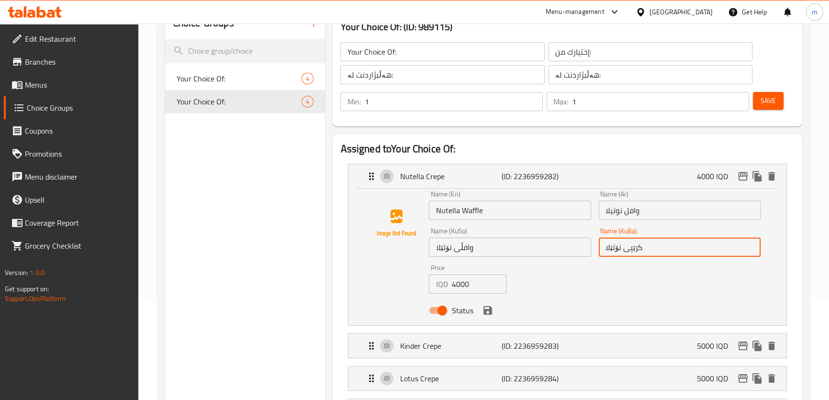
click at [632, 249] on input "کرێپی نۆتێلا" at bounding box center [680, 246] width 162 height 19
paste input "وافڵ"
type input "وافڵی نۆتێلا"
click at [492, 306] on icon "save" at bounding box center [487, 309] width 11 height 11
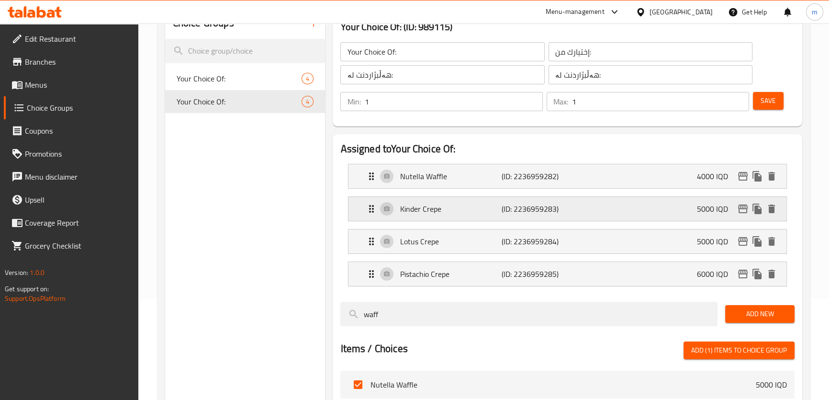
click at [472, 210] on p "Kinder Crepe" at bounding box center [450, 208] width 101 height 11
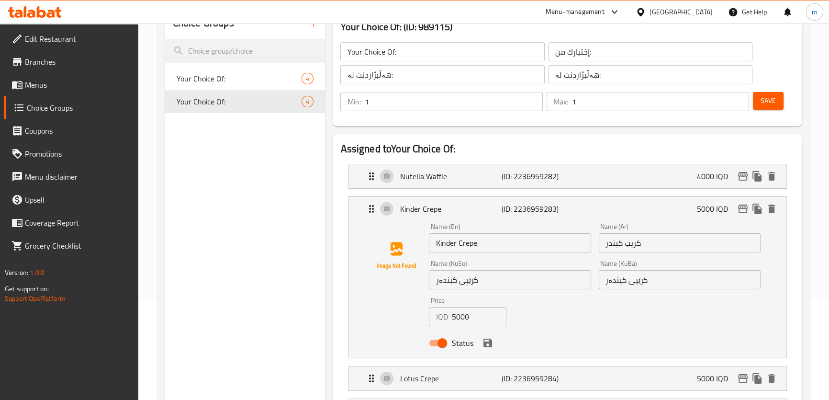
click at [468, 279] on input "کرێپی کیندەر" at bounding box center [510, 279] width 162 height 19
paste input "وافڵ"
type input "وافڵی کیندەر"
click at [641, 277] on input "کرێپی کیندەر" at bounding box center [680, 279] width 162 height 19
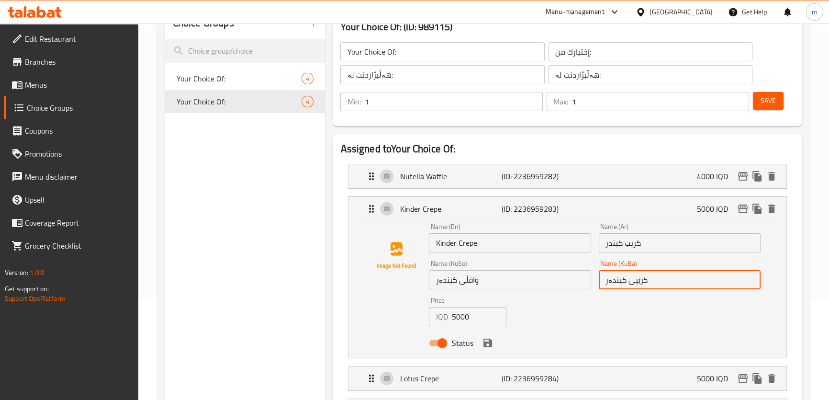
click at [641, 277] on input "کرێپی کیندەر" at bounding box center [680, 279] width 162 height 19
paste input "وافڵ"
type input "وافڵی کیندەر"
click at [631, 242] on input "كريب كيندر" at bounding box center [680, 242] width 162 height 19
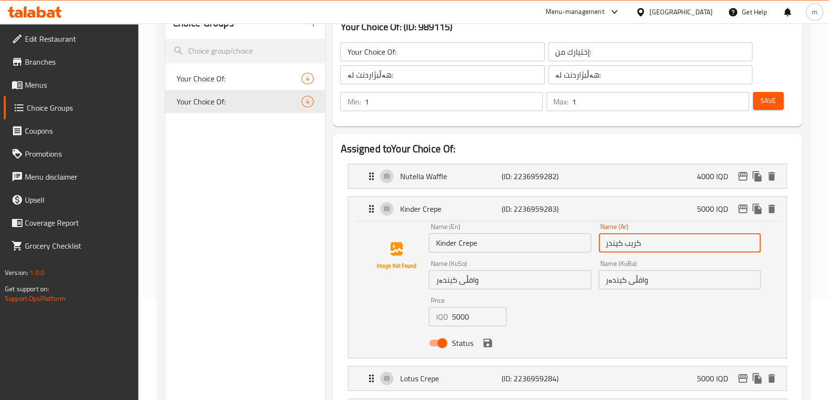
click at [631, 242] on input "كريب كيندر" at bounding box center [680, 242] width 162 height 19
paste input "افل"
type input "وافل كيندر"
click at [461, 240] on input "Kinder Crepe" at bounding box center [510, 242] width 162 height 19
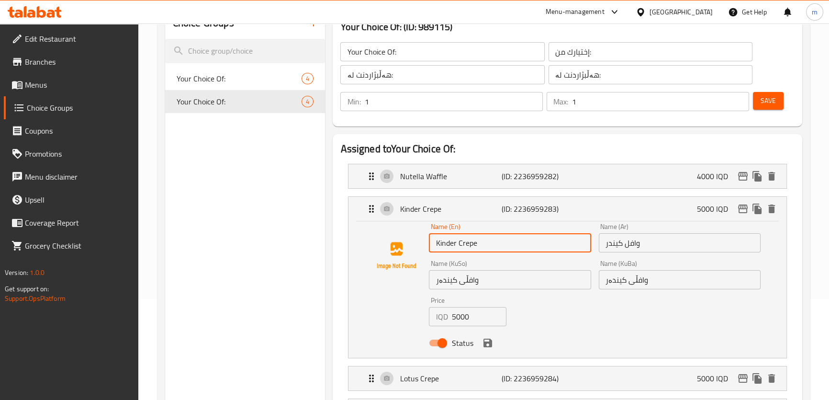
click at [461, 240] on input "Kinder Crepe" at bounding box center [510, 242] width 162 height 19
paste input "Waffl"
click at [487, 339] on icon "save" at bounding box center [487, 342] width 11 height 11
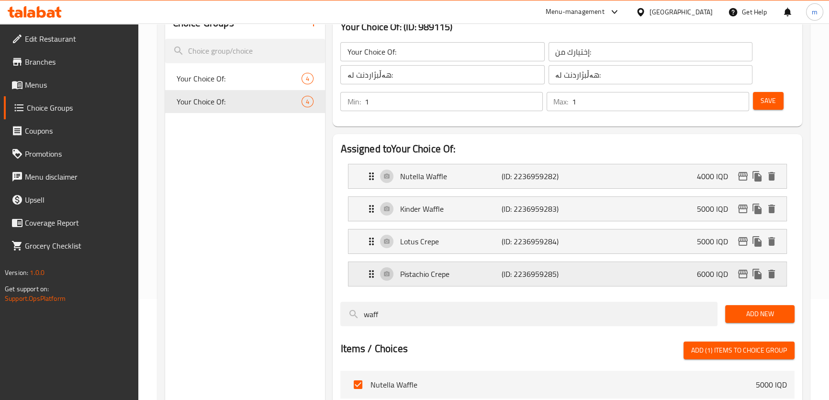
type input "Kinder Waffle"
click at [581, 248] on div "Lotus Crepe (ID: 2236959284) 5000 IQD" at bounding box center [570, 241] width 409 height 24
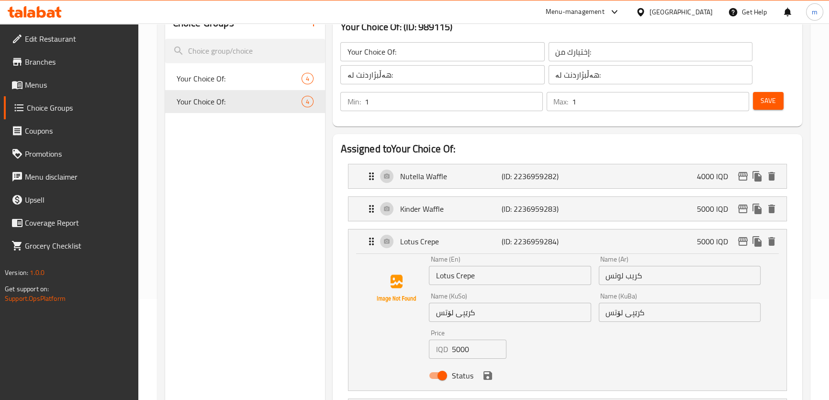
click at [454, 272] on input "Lotus Crepe" at bounding box center [510, 275] width 162 height 19
click at [459, 274] on input "Lotus Crepe" at bounding box center [510, 275] width 162 height 19
paste input "Waffl"
type input "Lotus Waffle"
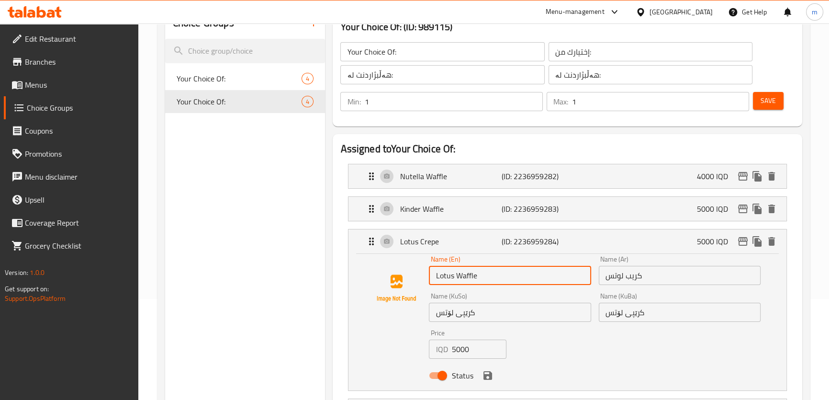
click at [465, 312] on input "کرێپی لۆتس" at bounding box center [510, 311] width 162 height 19
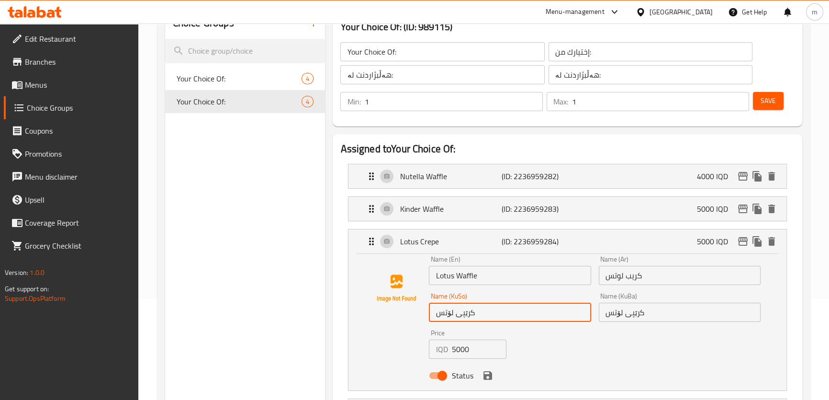
click at [465, 312] on input "کرێپی لۆتس" at bounding box center [510, 311] width 162 height 19
paste input "وافل"
click at [468, 321] on input "وافل لۆتس" at bounding box center [510, 311] width 162 height 19
paste input "ڵی"
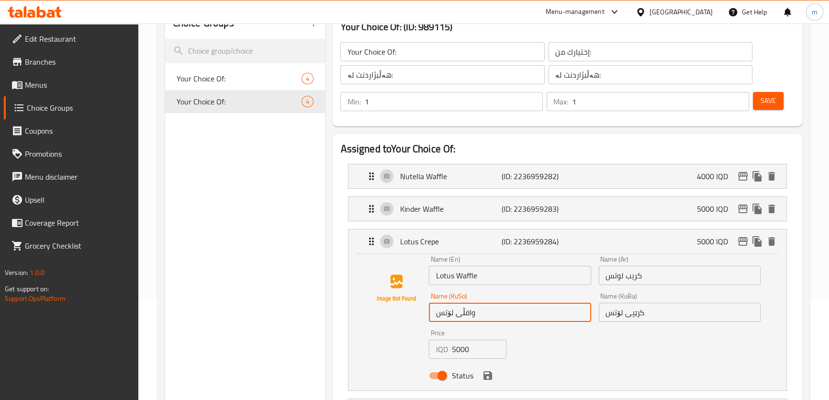
type input "وافڵی لۆتس"
click at [632, 317] on input "کرێپی لۆتس" at bounding box center [680, 311] width 162 height 19
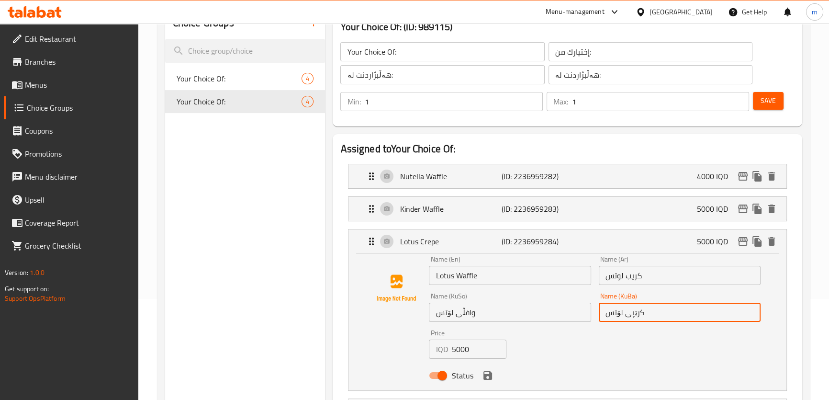
click at [632, 317] on input "کرێپی لۆتس" at bounding box center [680, 311] width 162 height 19
paste input "وافڵ"
type input "وافڵی لۆتس"
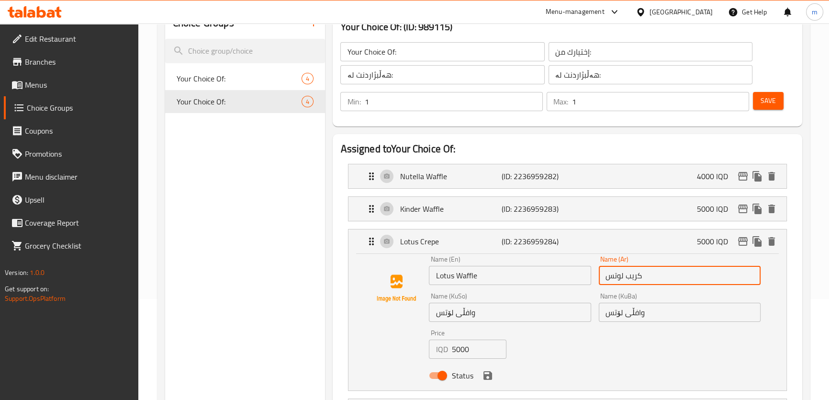
click at [630, 280] on input "كريب لوتس" at bounding box center [680, 275] width 162 height 19
paste input "افل"
click at [488, 377] on icon "save" at bounding box center [487, 374] width 11 height 11
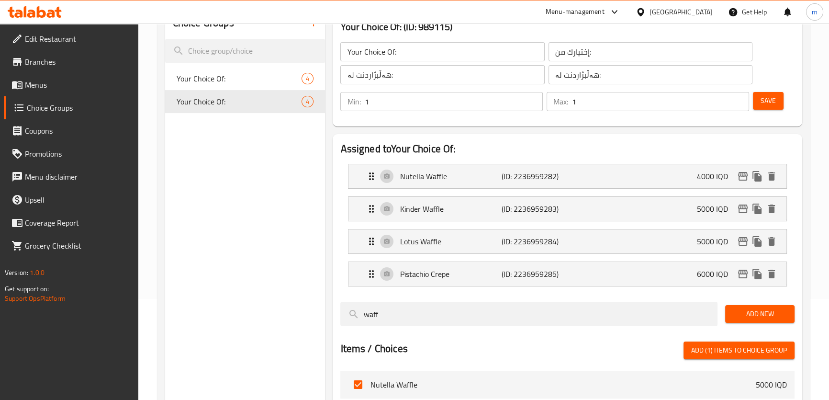
type input "وافل لوتس"
click at [601, 276] on div "Pistachio Crepe (ID: 2236959285) 6000 IQD" at bounding box center [570, 274] width 409 height 24
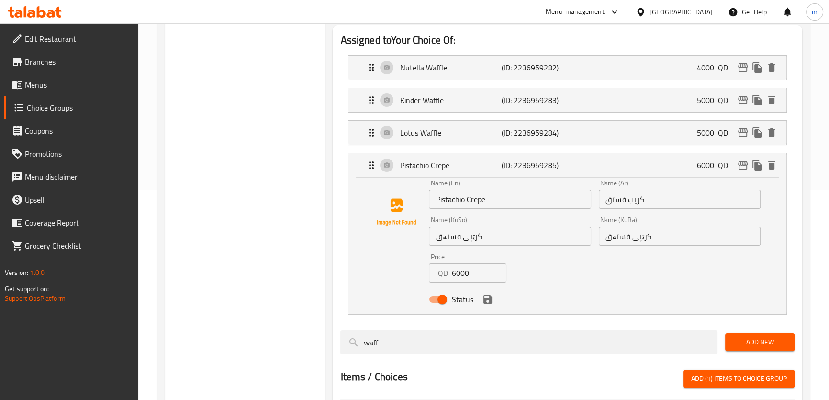
scroll to position [182, 0]
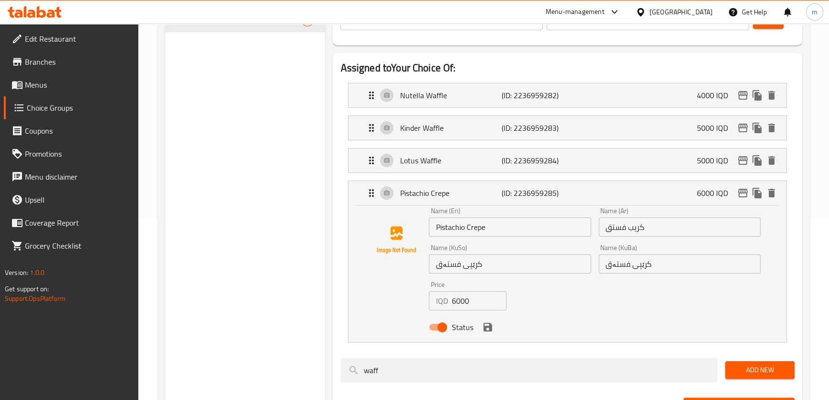
click at [475, 224] on input "Pistachio Crepe" at bounding box center [510, 226] width 162 height 19
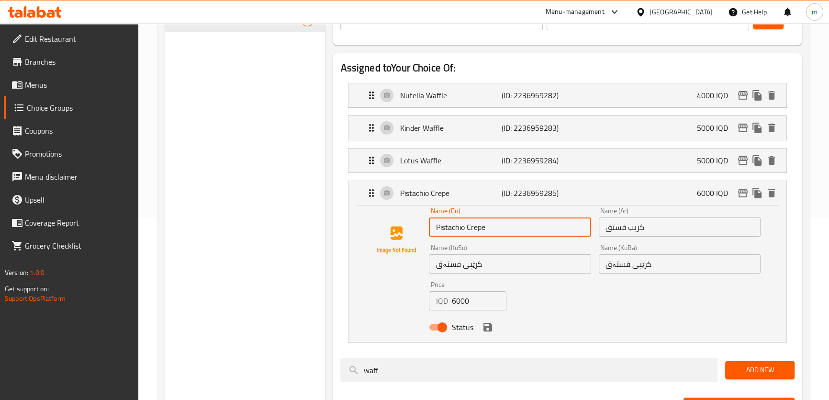
click at [475, 224] on input "Pistachio Crepe" at bounding box center [510, 226] width 162 height 19
paste input "Waffl"
type input "Pistachio Waffle"
click at [638, 225] on input "كريب فستق" at bounding box center [680, 226] width 162 height 19
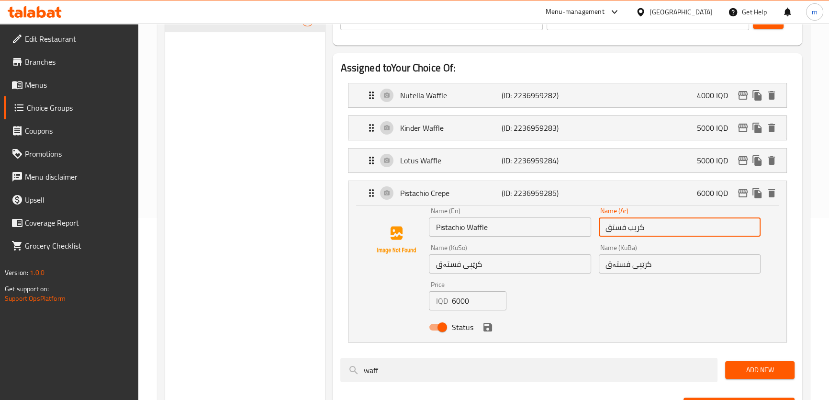
click at [638, 225] on input "كريب فستق" at bounding box center [680, 226] width 162 height 19
paste input "افل"
type input "وافل فستق"
click at [475, 264] on input "کرێپی فستەق" at bounding box center [510, 263] width 162 height 19
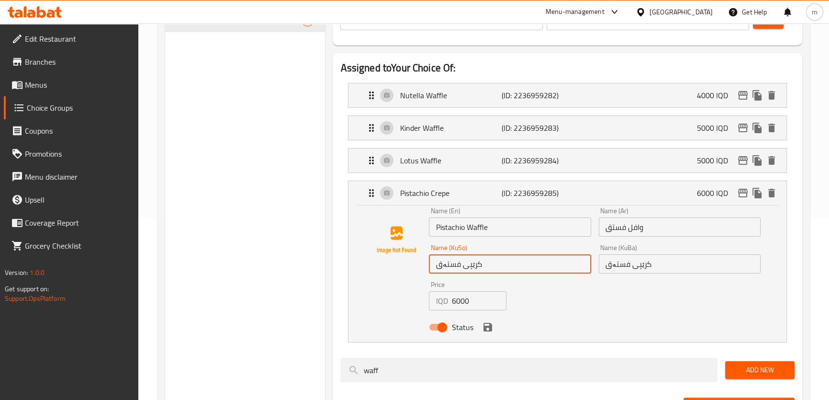
click at [475, 264] on input "کرێپی فستەق" at bounding box center [510, 263] width 162 height 19
paste input "وافڵ"
type input "وافڵی فستەق"
click at [641, 261] on input "کرێپی فستەق" at bounding box center [680, 263] width 162 height 19
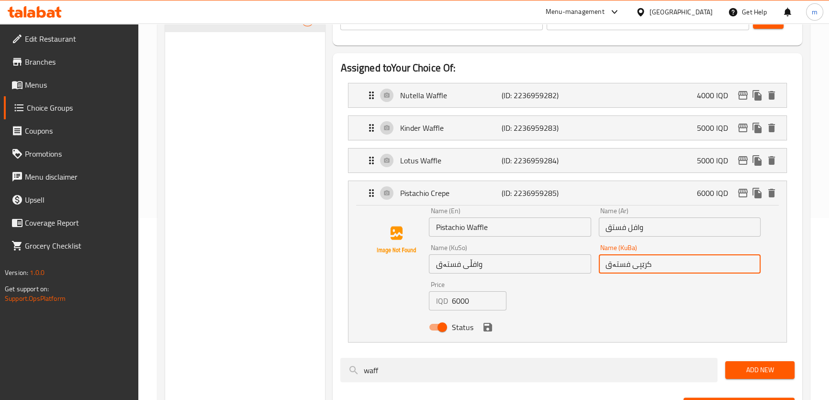
click at [641, 261] on input "کرێپی فستەق" at bounding box center [680, 263] width 162 height 19
paste input "وافڵ"
click at [485, 325] on icon "save" at bounding box center [487, 327] width 9 height 9
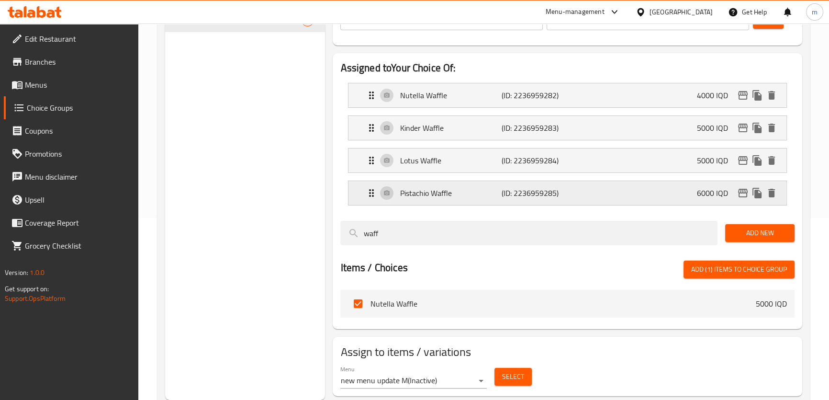
type input "وافڵی فستەق"
click at [464, 163] on p "Lotus Waffle" at bounding box center [450, 160] width 101 height 11
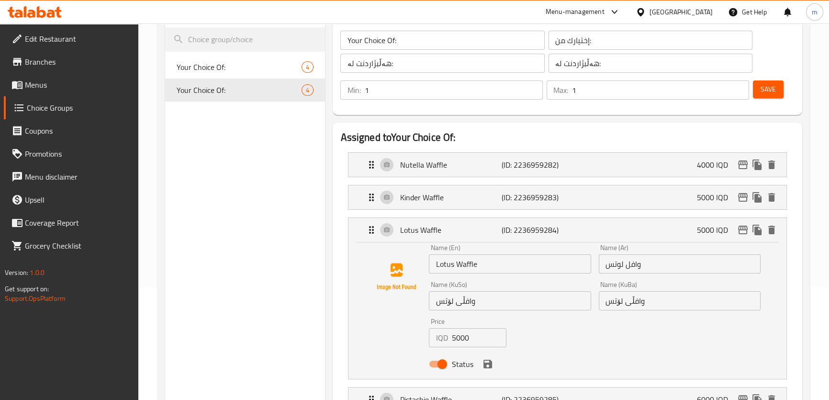
scroll to position [81, 0]
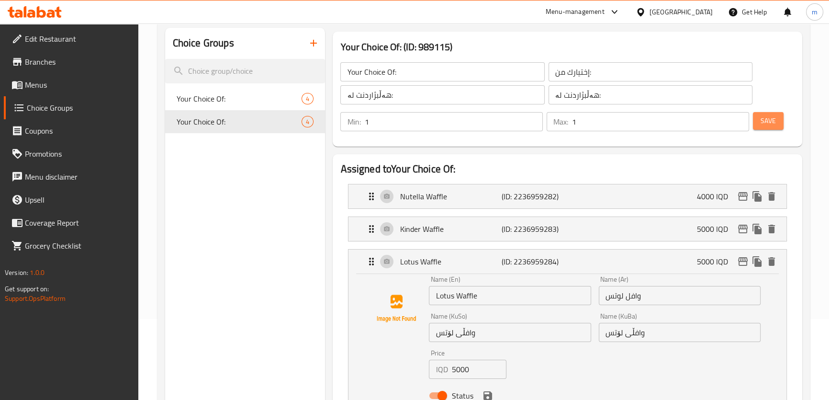
click at [766, 120] on span "Save" at bounding box center [767, 121] width 15 height 12
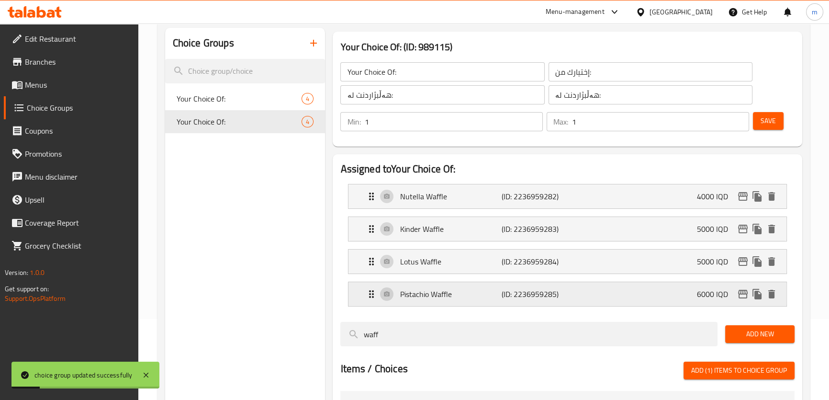
click at [458, 297] on p "Pistachio Waffle" at bounding box center [450, 293] width 101 height 11
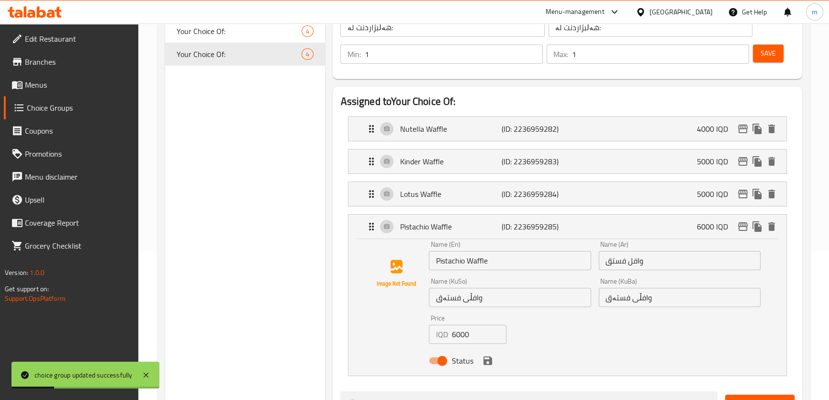
scroll to position [182, 0]
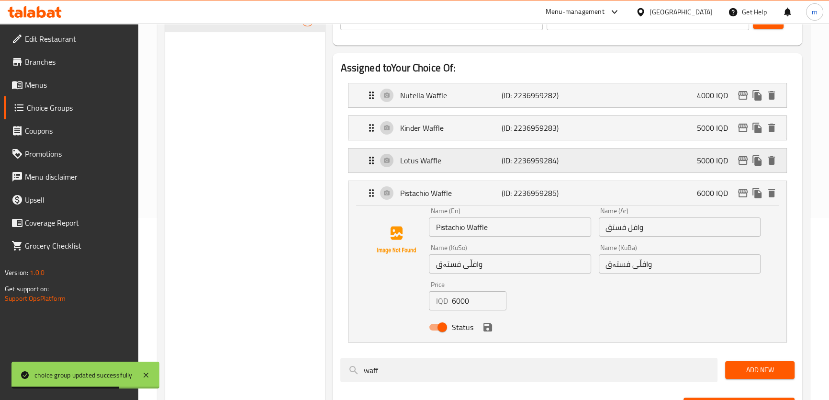
click at [432, 168] on div "Lotus Waffle (ID: 2236959284) 5000 IQD" at bounding box center [570, 160] width 409 height 24
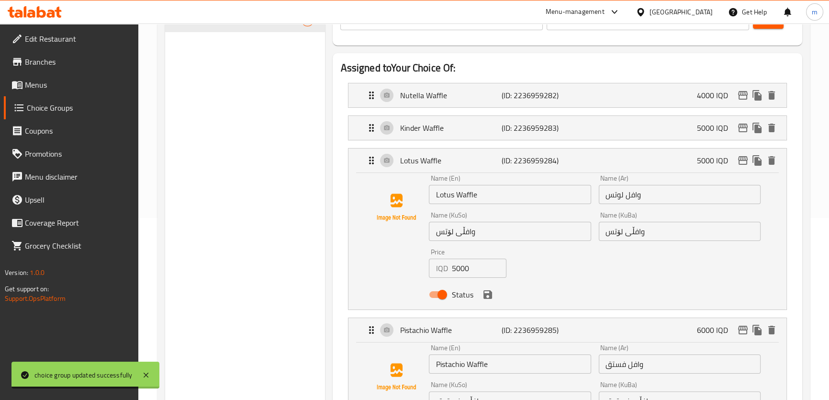
scroll to position [224, 0]
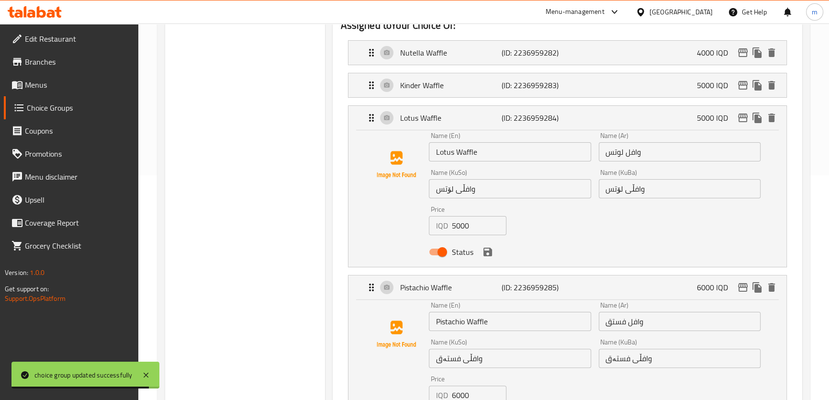
click at [614, 103] on li "Lotus Waffle (ID: 2236959284) 5000 IQD Name (En) Lotus Waffle Name (En) Name (A…" at bounding box center [567, 185] width 454 height 169
click at [585, 122] on div "Lotus Waffle (ID: 2236959284) 5000 IQD" at bounding box center [570, 118] width 409 height 24
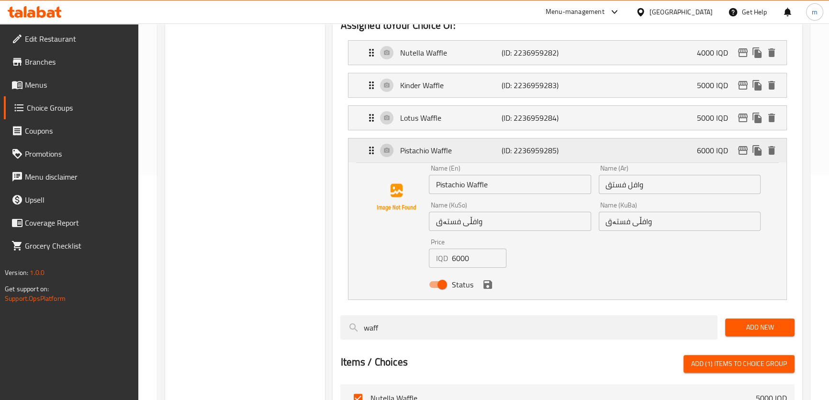
click at [570, 151] on div "Pistachio Waffle (ID: 2236959285) 6000 IQD" at bounding box center [570, 150] width 409 height 24
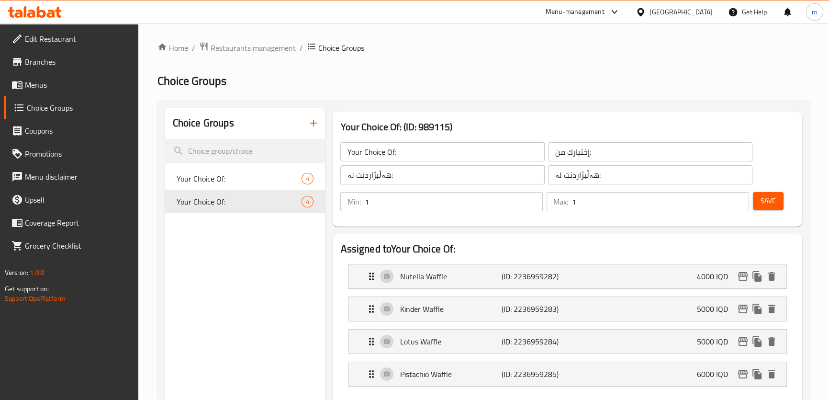
scroll to position [0, 0]
click at [311, 201] on icon "duplicate" at bounding box center [309, 202] width 9 height 11
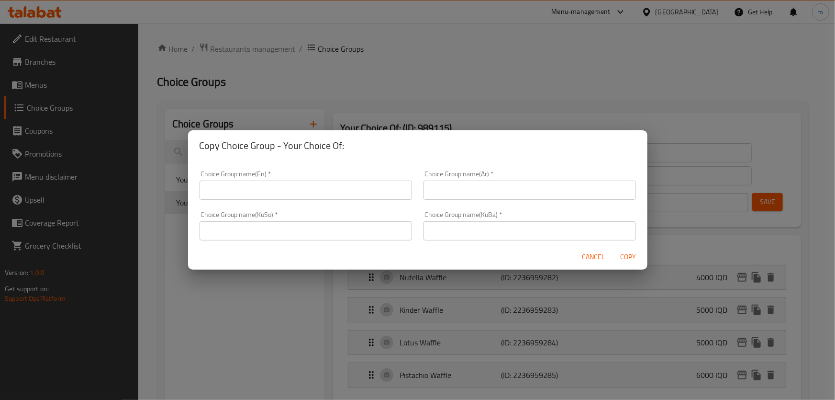
click at [365, 195] on input "text" at bounding box center [306, 189] width 212 height 19
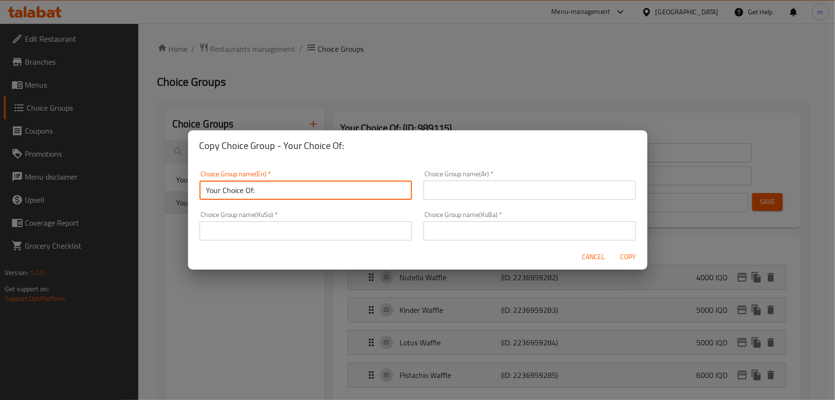
type input "Your Choice Of:"
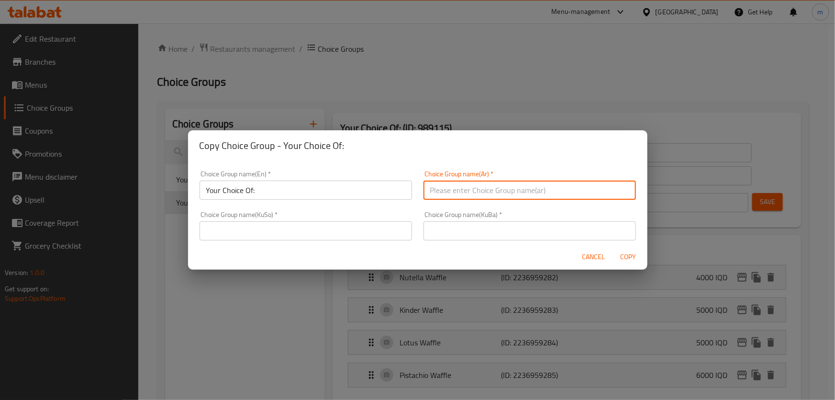
click at [483, 190] on input "text" at bounding box center [530, 189] width 212 height 19
type input "إختيارك من:"
click at [365, 222] on input "text" at bounding box center [306, 230] width 212 height 19
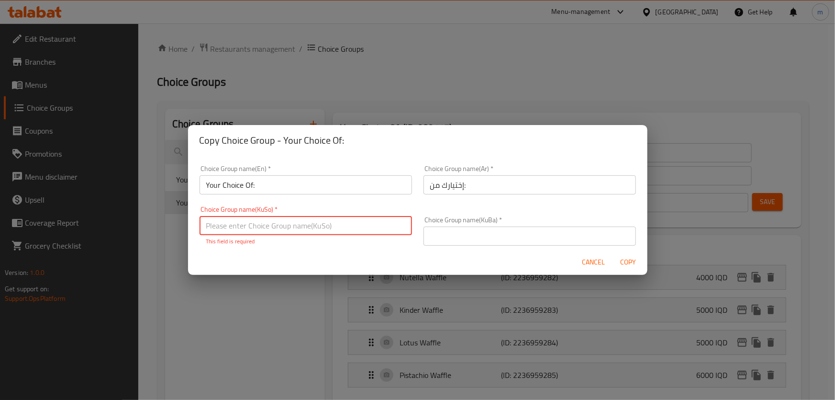
click at [287, 224] on input "text" at bounding box center [306, 225] width 212 height 19
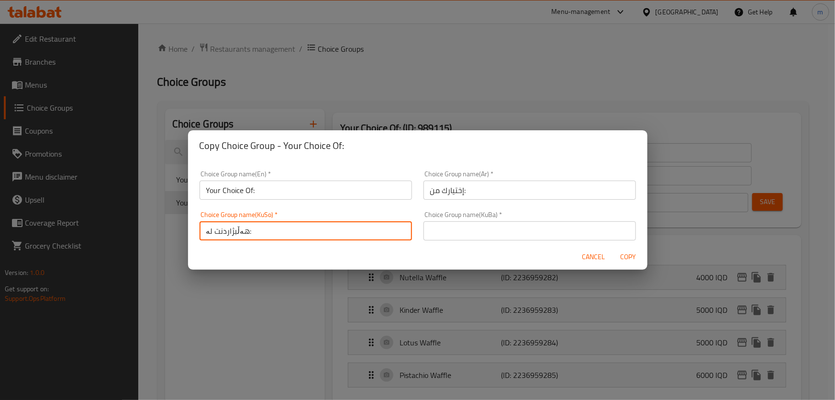
type input "هەڵبژاردنت لە:"
click at [472, 227] on input "text" at bounding box center [530, 230] width 212 height 19
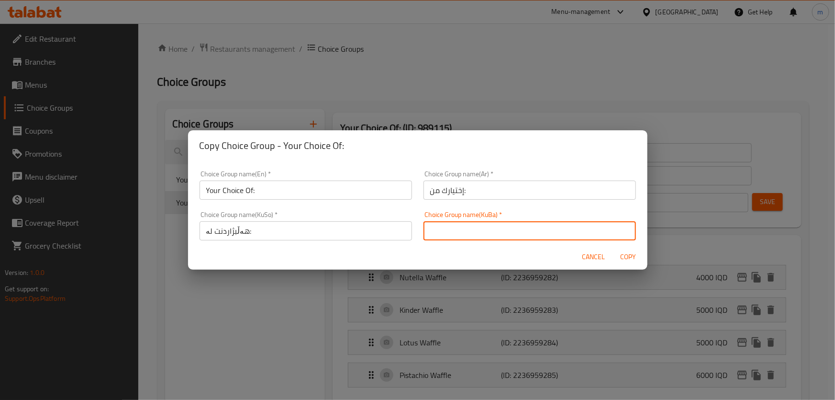
type input "هەڵبژاردنت لە :"
click at [621, 257] on span "Copy" at bounding box center [628, 257] width 23 height 12
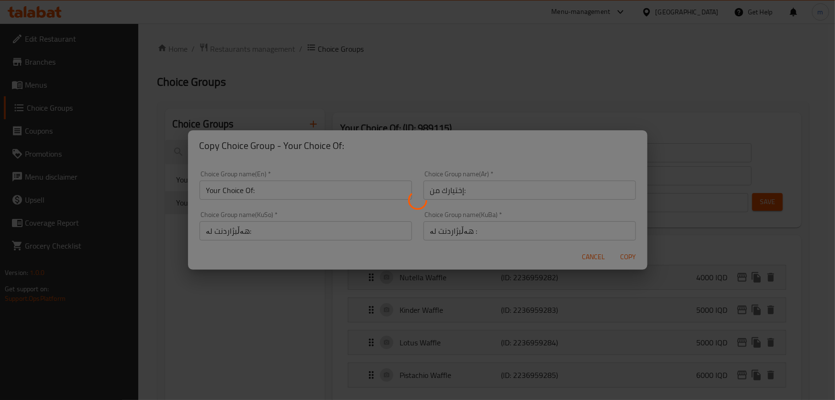
type input "Your Choice Of:"
type input "هەڵبژاردنت لە:"
type input "هەڵبژاردنت لە :"
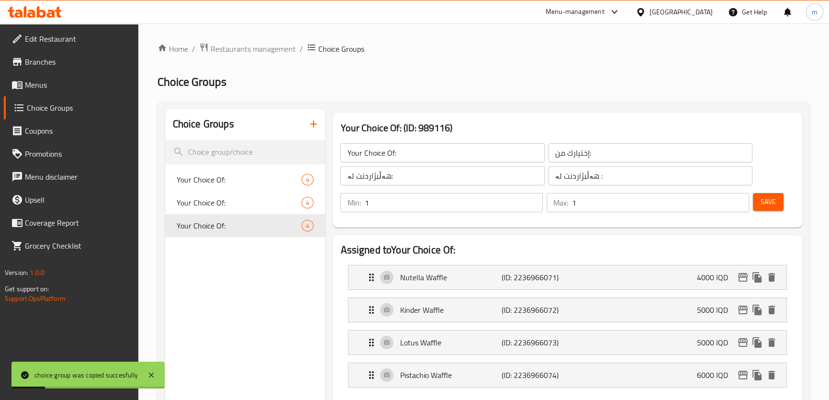
scroll to position [18, 0]
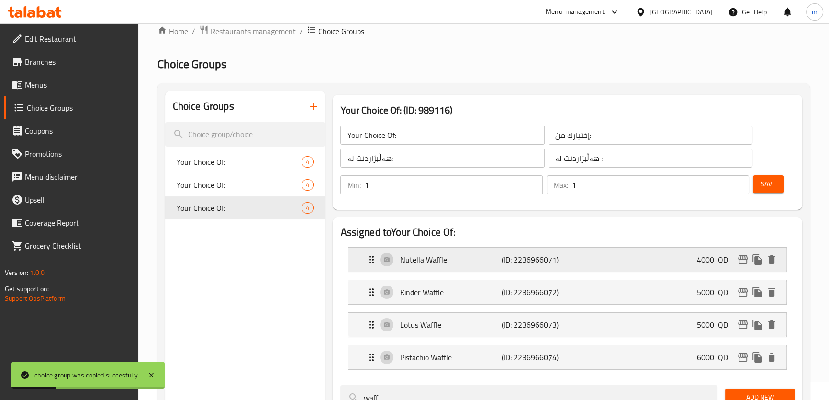
click at [516, 257] on p "(ID: 2236966071)" at bounding box center [536, 259] width 68 height 11
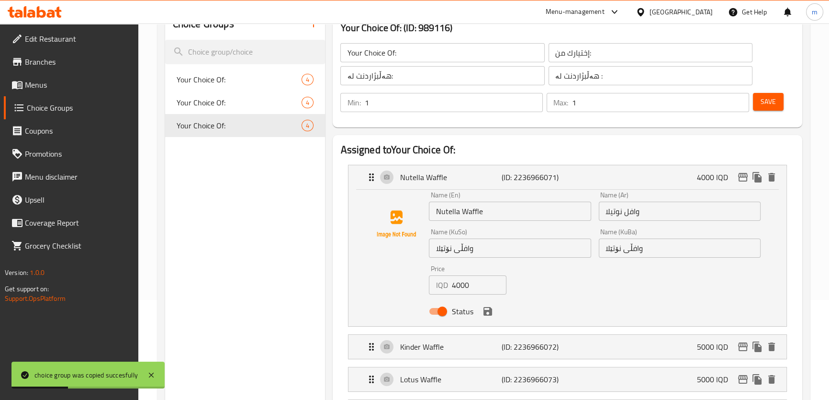
scroll to position [119, 0]
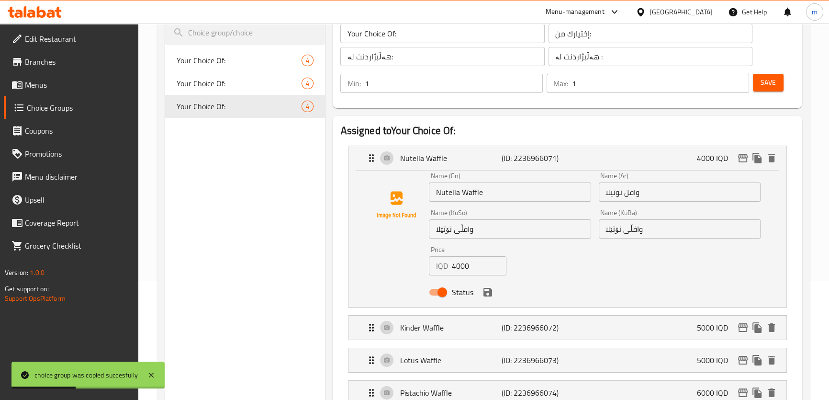
click at [475, 195] on input "Nutella Waffle" at bounding box center [510, 191] width 162 height 19
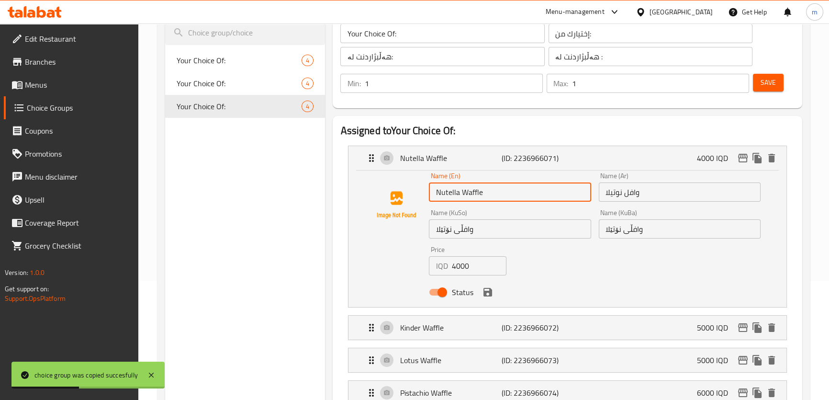
click at [475, 195] on input "Nutella Waffle" at bounding box center [510, 191] width 162 height 19
paste input "Mini Pancak"
type input "Nutella Mini Pancake"
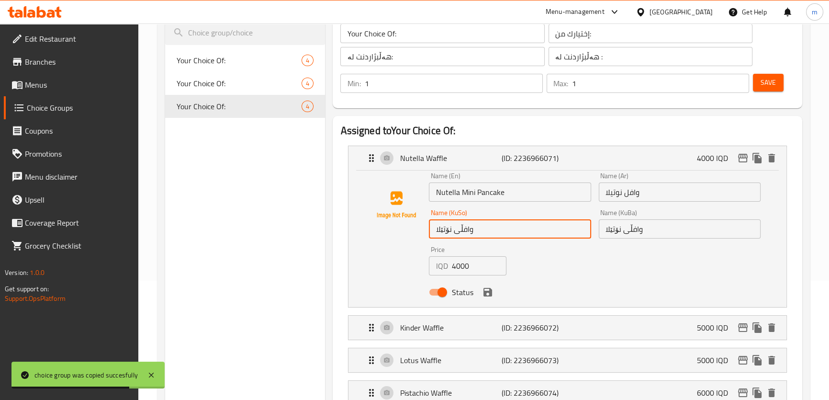
click at [468, 230] on input "وافڵی نۆتێلا" at bounding box center [510, 228] width 162 height 19
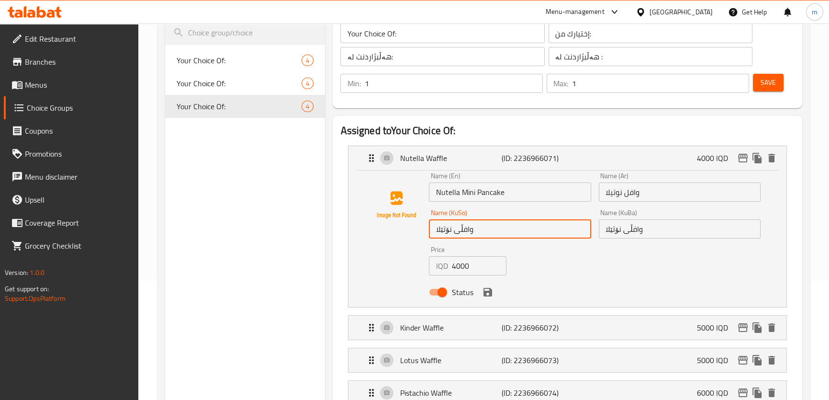
paste input "ینی پانکێک"
click at [461, 227] on input "مینی پانکێکی نۆتێلا" at bounding box center [510, 228] width 162 height 19
click at [459, 229] on input "مینی پانکێکی نۆتێلا" at bounding box center [510, 228] width 162 height 19
drag, startPoint x: 458, startPoint y: 228, endPoint x: 568, endPoint y: 224, distance: 110.6
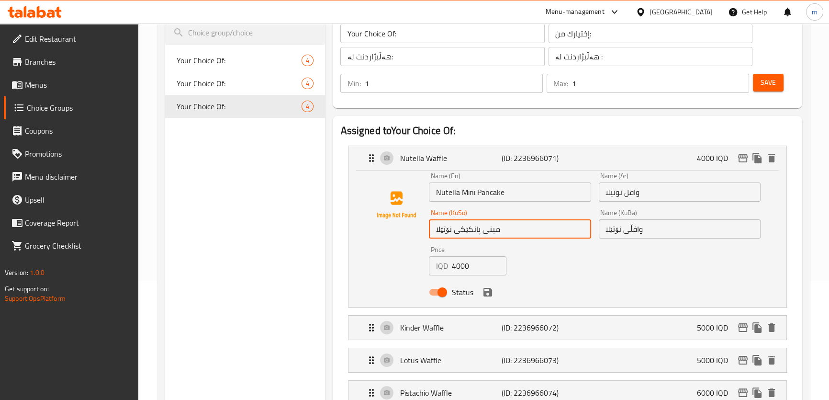
click at [568, 224] on input "مینی پانکێکی نۆتێلا" at bounding box center [510, 228] width 162 height 19
type input "مینی پانکێکی نۆتێلا"
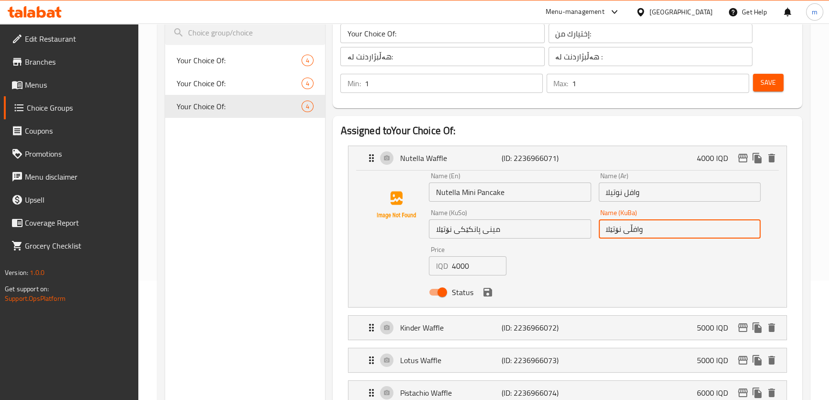
click at [635, 226] on input "وافڵی نۆتێلا" at bounding box center [680, 228] width 162 height 19
paste input "ینی پانکێک"
type input "مینی پانکێکی نۆتێلا"
click at [628, 195] on input "وافل نوتيلا" at bounding box center [680, 191] width 162 height 19
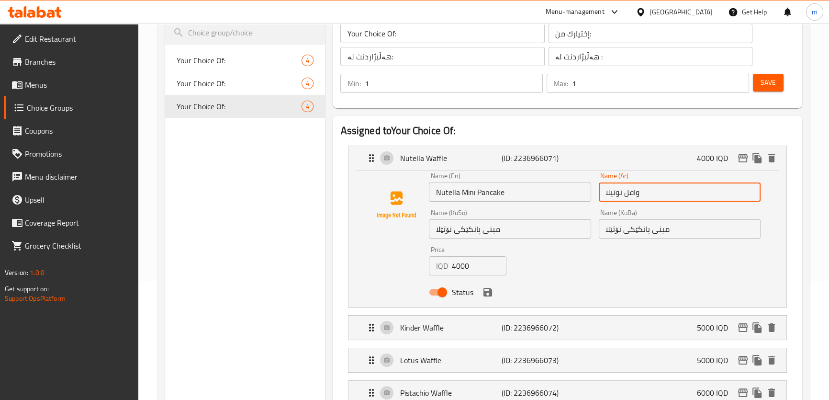
click at [628, 195] on input "وافل نوتيلا" at bounding box center [680, 191] width 162 height 19
paste input "يني بان كيك"
drag, startPoint x: 622, startPoint y: 193, endPoint x: 694, endPoint y: 179, distance: 73.1
click at [694, 179] on div "Name (Ar) ميني بان كيك نوتيلا Name (Ar)" at bounding box center [680, 186] width 162 height 29
click at [490, 291] on icon "save" at bounding box center [487, 292] width 9 height 9
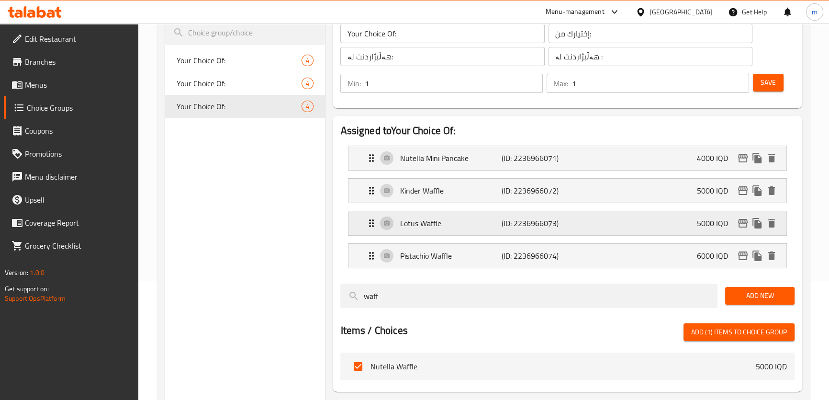
type input "ميني بان كيك نوتيلا"
click at [460, 196] on p "Kinder Waffle" at bounding box center [450, 190] width 101 height 11
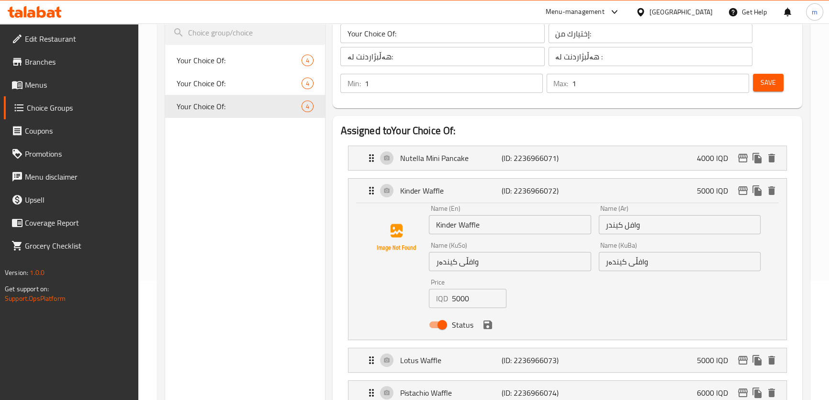
click at [632, 229] on input "وافل كيندر" at bounding box center [680, 224] width 162 height 19
paste input "يني بان كيك"
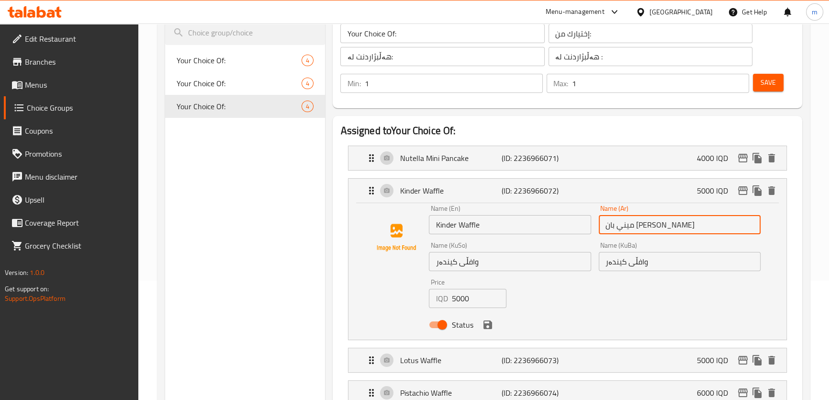
type input "ميني بان [PERSON_NAME]"
click at [462, 227] on input "Kinder Waffle" at bounding box center [510, 224] width 162 height 19
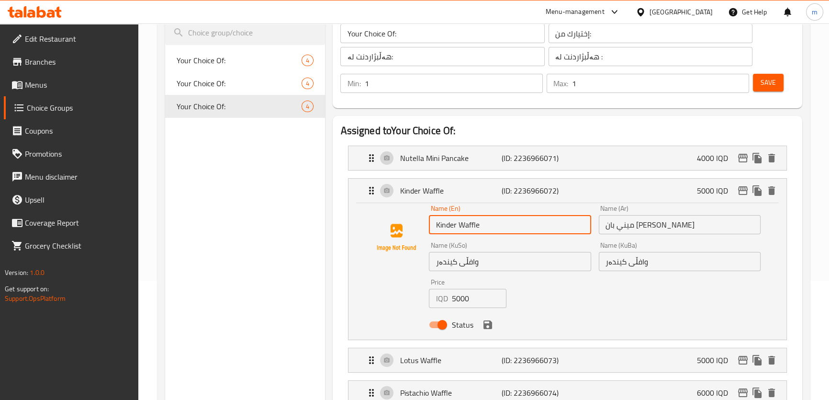
click at [462, 227] on input "Kinder Waffle" at bounding box center [510, 224] width 162 height 19
paste input "Mini Pancak"
type input "Kinder Mini Pancake"
click at [468, 261] on input "وافڵی کیندەر" at bounding box center [510, 261] width 162 height 19
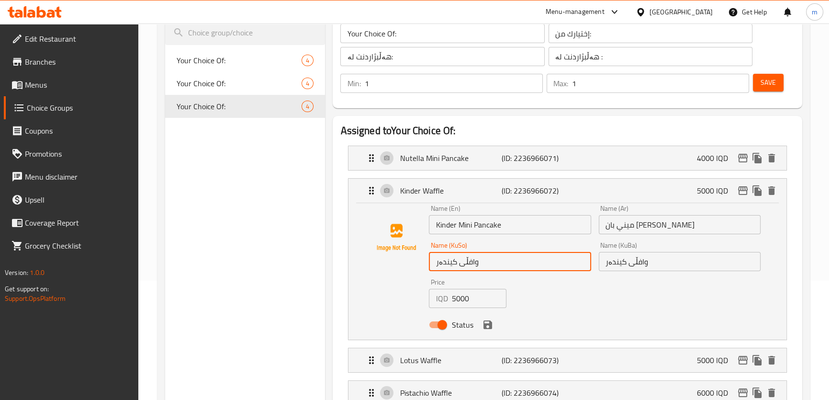
click at [468, 261] on input "وافڵی کیندەر" at bounding box center [510, 261] width 162 height 19
paste input "ینی پانکێک"
type input "مینی پانکێکی کیندەر"
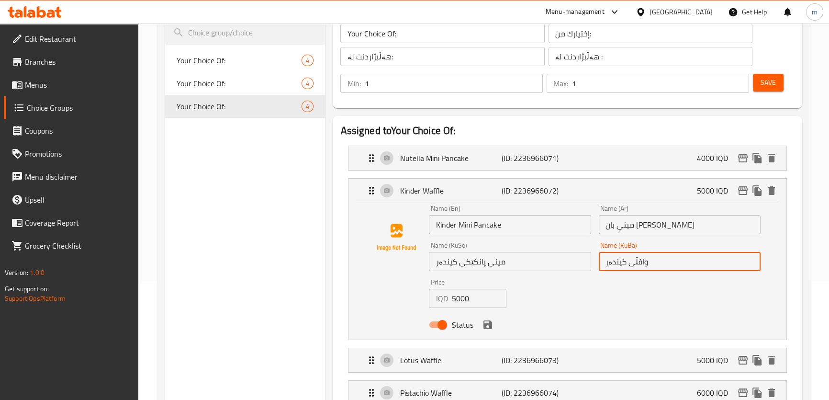
click at [633, 264] on input "وافڵی کیندەر" at bounding box center [680, 261] width 162 height 19
click at [633, 266] on input "وافڵی کیندەر" at bounding box center [680, 261] width 162 height 19
click at [637, 258] on input "وافڵی کیندەر" at bounding box center [680, 261] width 162 height 19
click at [637, 263] on input "وافڵی کیندەر" at bounding box center [680, 261] width 162 height 19
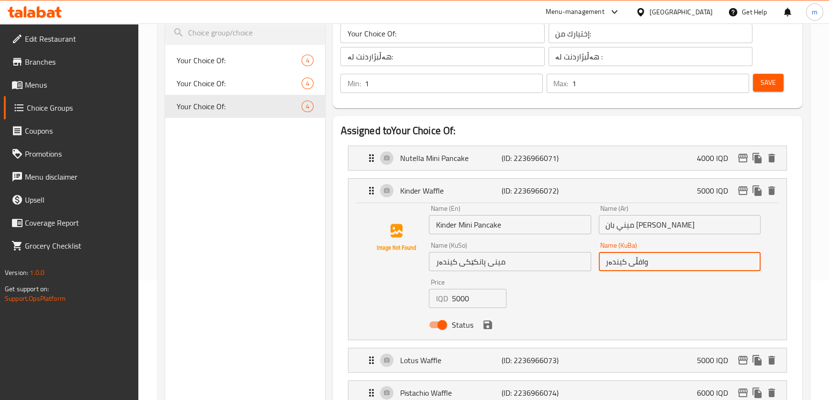
paste input "ینی پانکێک"
click at [487, 324] on icon "save" at bounding box center [487, 324] width 9 height 9
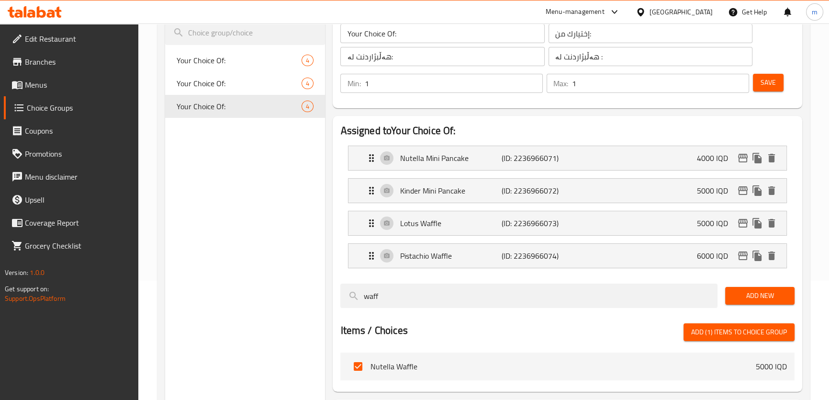
type input "مینی پانکێکی کیندەر"
click at [463, 223] on p "Lotus Waffle" at bounding box center [450, 222] width 101 height 11
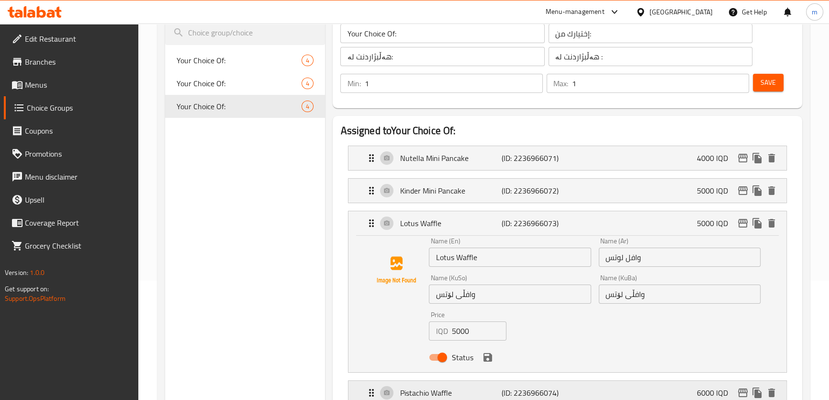
scroll to position [221, 0]
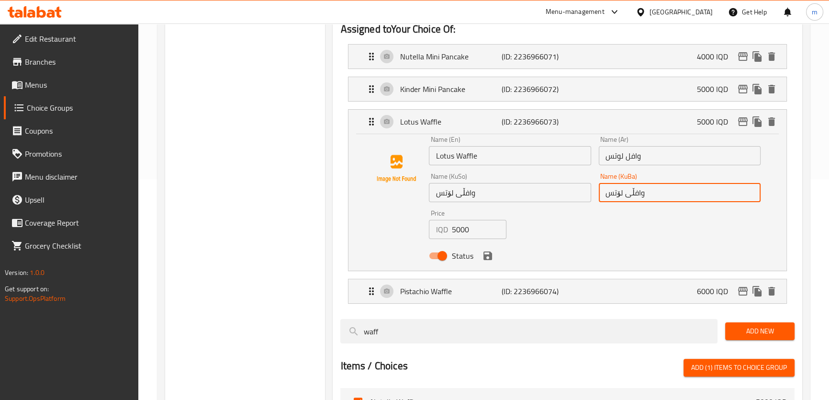
click at [637, 196] on input "وافڵی لۆتس" at bounding box center [680, 192] width 162 height 19
paste input "ینی پانکێک"
type input "مینی پانکێکی لۆتس"
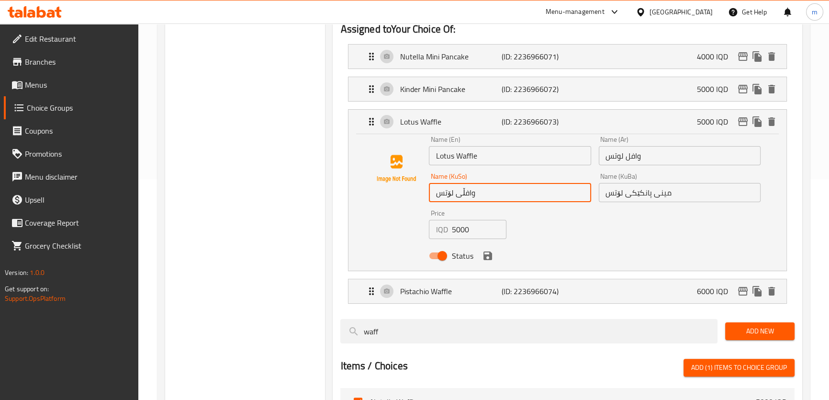
click at [461, 192] on input "وافڵی لۆتس" at bounding box center [510, 192] width 162 height 19
paste input "ینی پانکێک"
type input "مینی پانکێکی لۆتس"
click at [473, 153] on input "Lotus Waffle" at bounding box center [510, 155] width 162 height 19
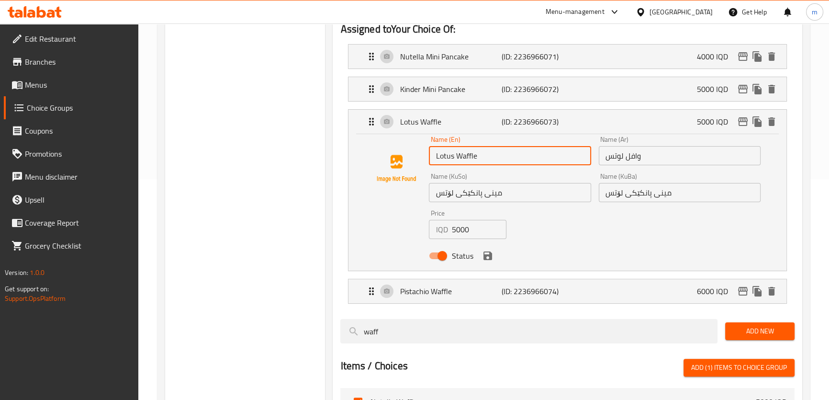
click at [473, 153] on input "Lotus Waffle" at bounding box center [510, 155] width 162 height 19
paste input "Mini Pancak"
type input "Lotus Mini Pancake"
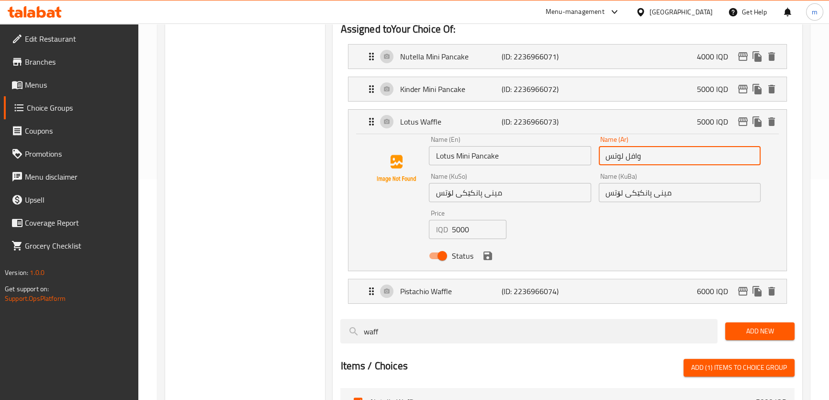
click at [639, 153] on input "وافل لوتس" at bounding box center [680, 155] width 162 height 19
click at [636, 153] on input "وافل لوتس" at bounding box center [680, 155] width 162 height 19
paste input "يني بان كيك"
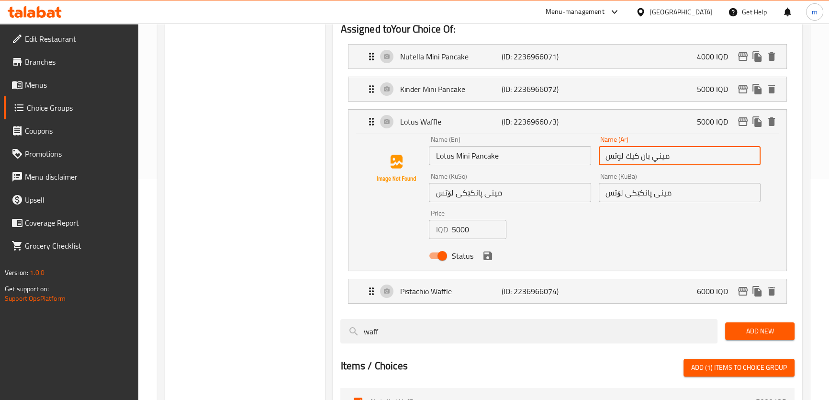
click at [492, 256] on icon "save" at bounding box center [487, 255] width 11 height 11
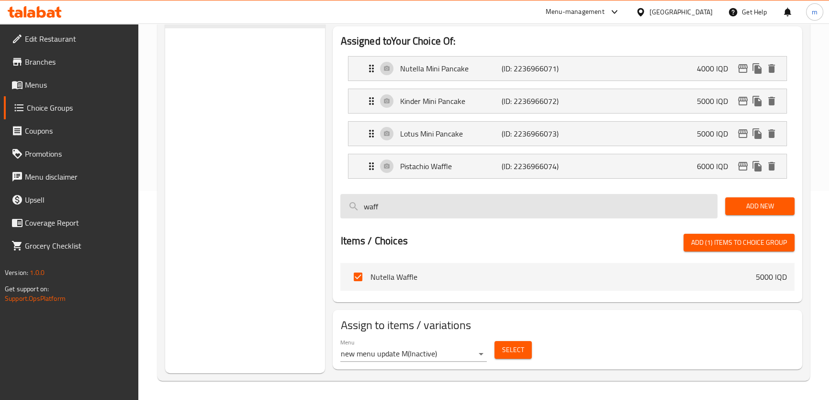
scroll to position [208, 0]
type input "ميني بان كيك لوتس"
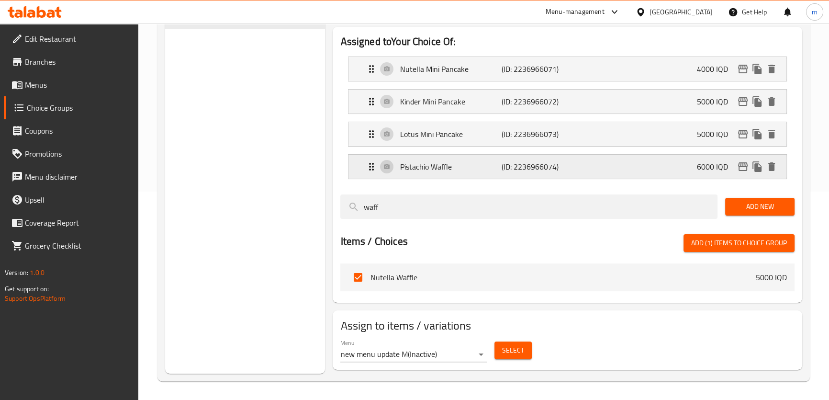
click at [570, 169] on div "Pistachio Waffle (ID: 2236966074) 6000 IQD" at bounding box center [570, 167] width 409 height 24
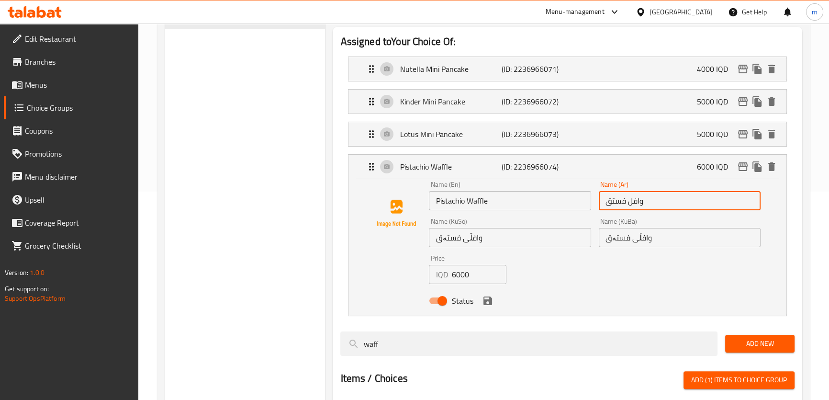
click at [638, 199] on input "وافل فستق" at bounding box center [680, 200] width 162 height 19
paste input "يني بان كيك"
type input "ميني بان كيك فستق"
click at [637, 234] on input "وافڵی فستەق" at bounding box center [680, 237] width 162 height 19
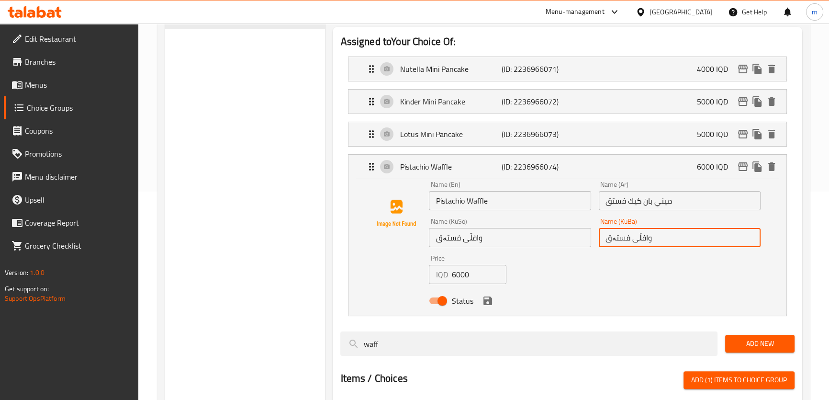
click at [637, 234] on input "وافڵی فستەق" at bounding box center [680, 237] width 162 height 19
paste input "ینی پانکێک"
type input "مینی پانکێکی فستەق"
click at [471, 239] on input "وافڵی فستەق" at bounding box center [510, 237] width 162 height 19
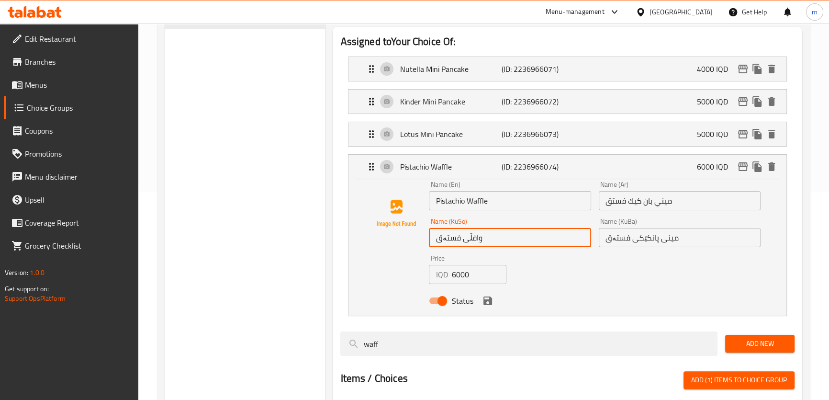
click at [471, 239] on input "وافڵی فستەق" at bounding box center [510, 237] width 162 height 19
paste input "ینی پانکێک"
type input "مینی پانکێکی فستەق"
click at [471, 202] on input "Pistachio Waffle" at bounding box center [510, 200] width 162 height 19
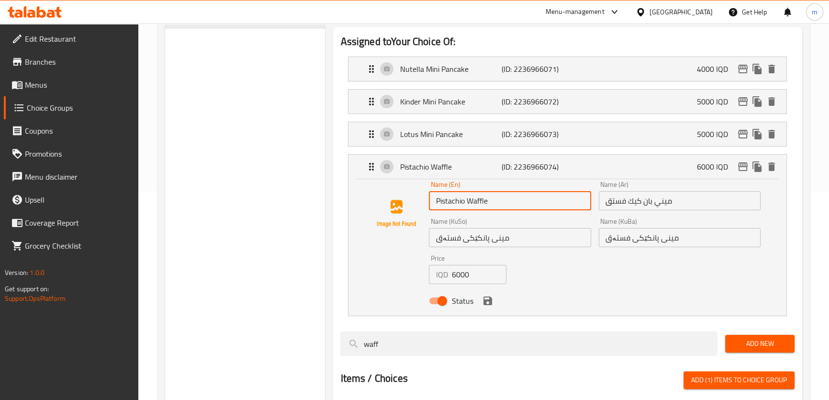
click at [471, 202] on input "Pistachio Waffle" at bounding box center [510, 200] width 162 height 19
paste input "Mini Pancak"
click at [490, 300] on icon "save" at bounding box center [487, 300] width 9 height 9
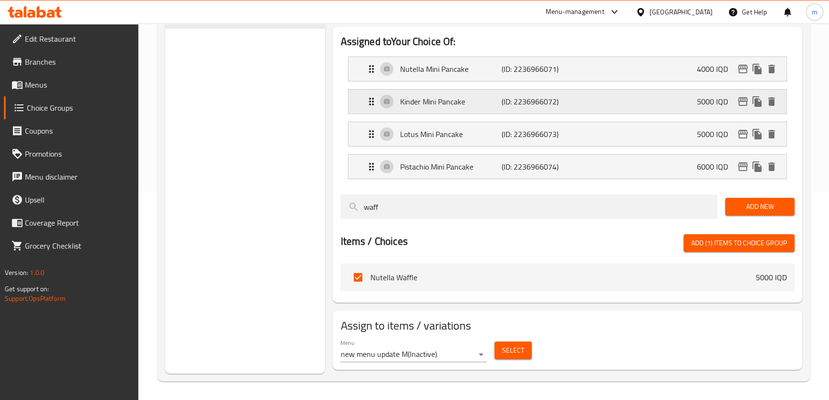
type input "Pistachio Mini Pancake"
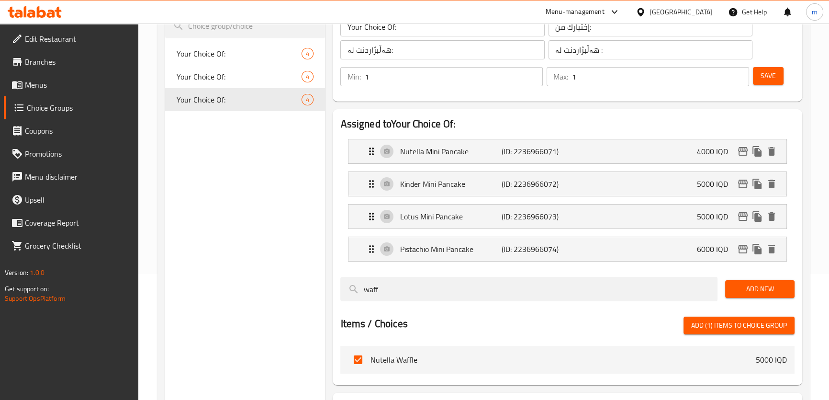
scroll to position [106, 0]
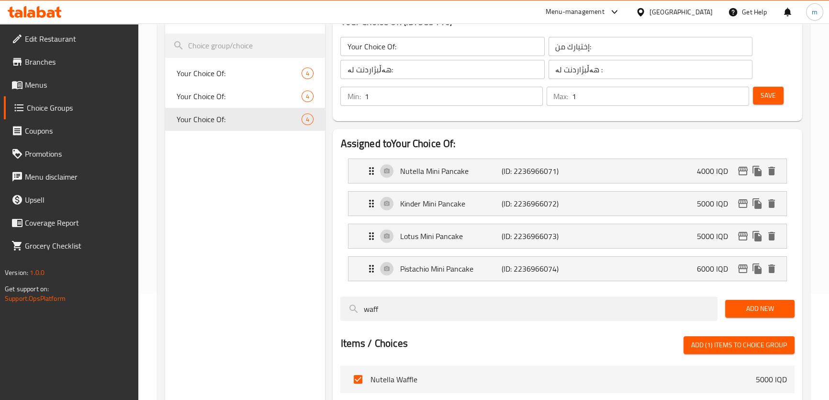
click at [761, 96] on span "Save" at bounding box center [767, 95] width 15 height 12
click at [771, 100] on span "Save" at bounding box center [767, 95] width 15 height 12
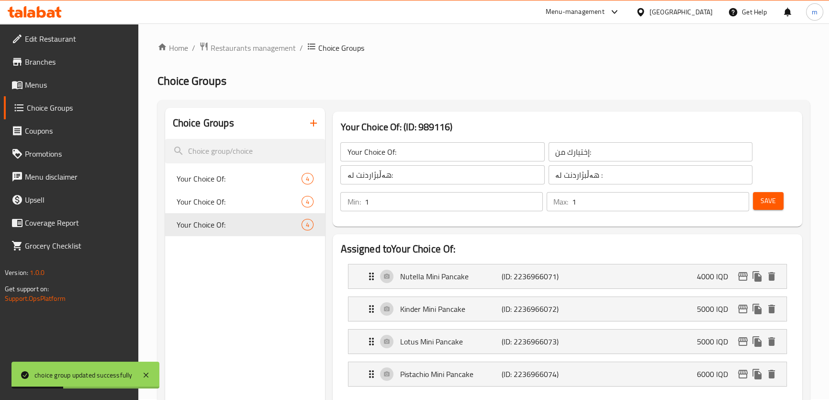
scroll to position [0, 0]
click at [758, 205] on button "Save" at bounding box center [768, 202] width 31 height 18
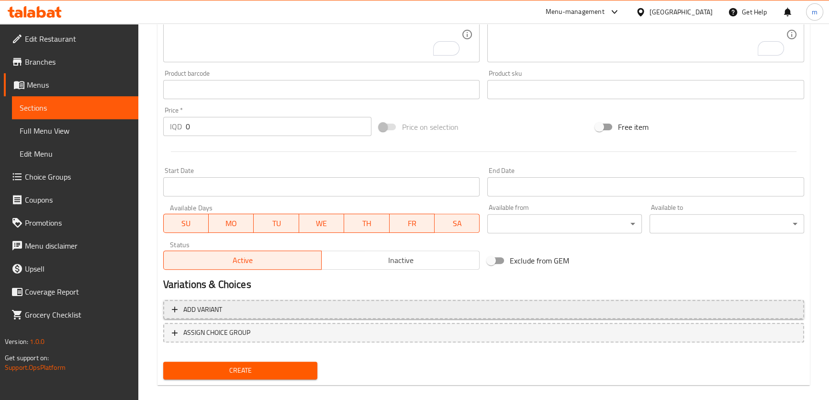
scroll to position [386, 0]
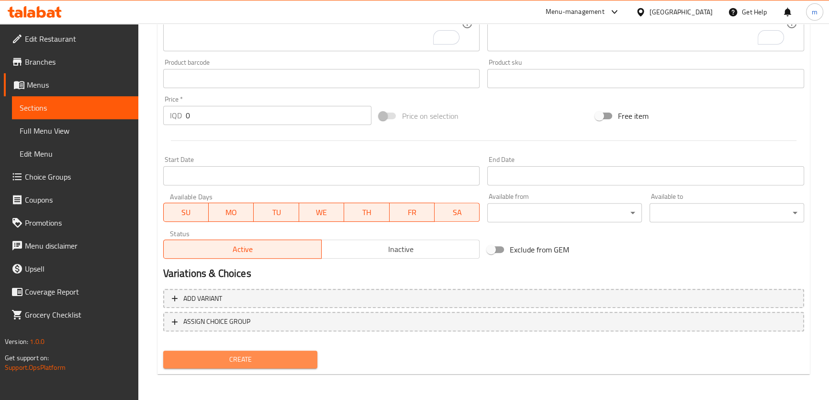
click at [279, 356] on span "Create" at bounding box center [240, 359] width 139 height 12
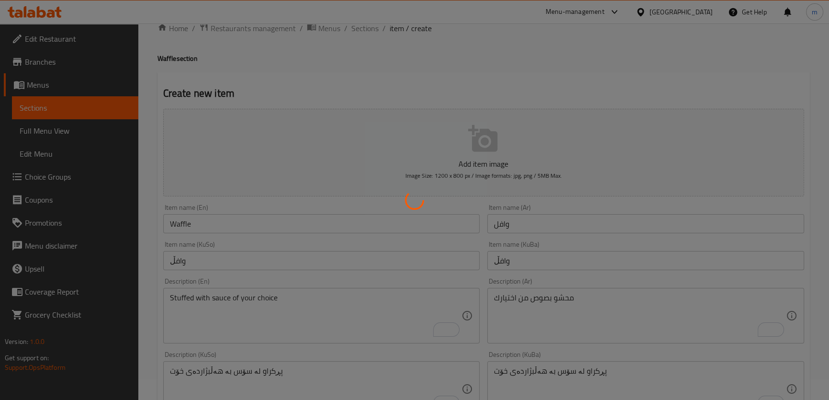
scroll to position [0, 0]
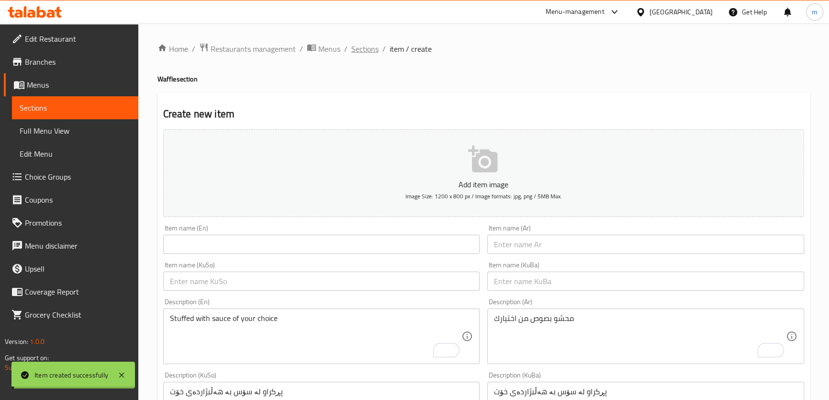
click at [375, 45] on span "Sections" at bounding box center [364, 48] width 27 height 11
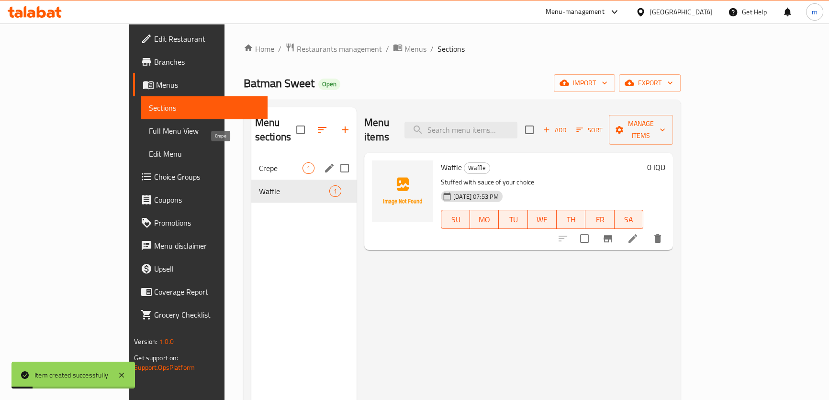
click at [259, 162] on span "Crepe" at bounding box center [281, 167] width 44 height 11
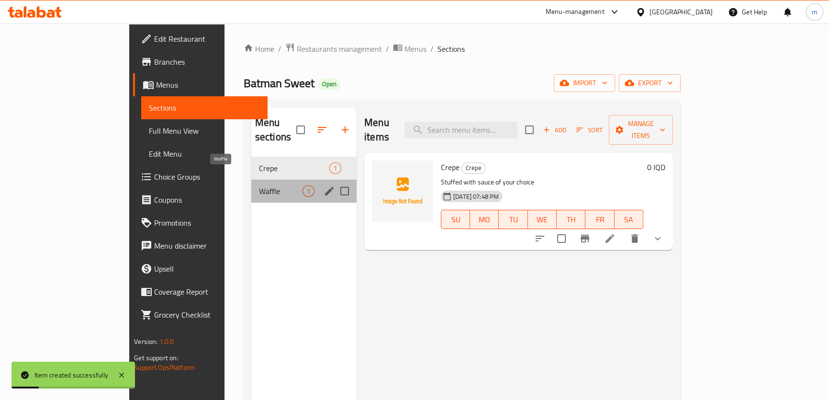
click at [259, 185] on span "Waffle" at bounding box center [281, 190] width 44 height 11
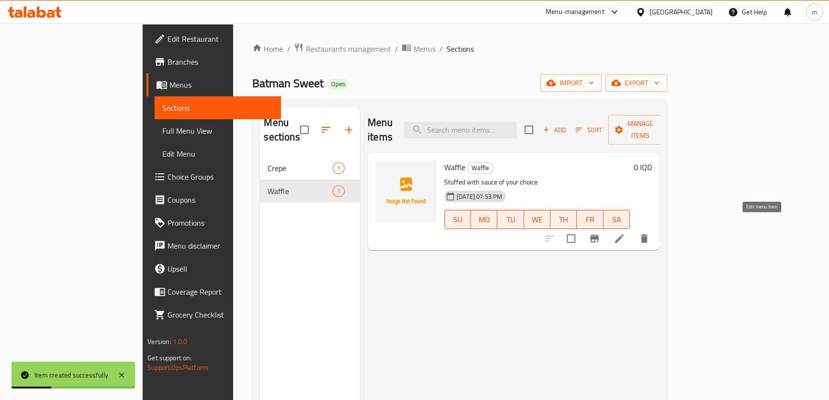
click at [625, 233] on icon at bounding box center [619, 238] width 11 height 11
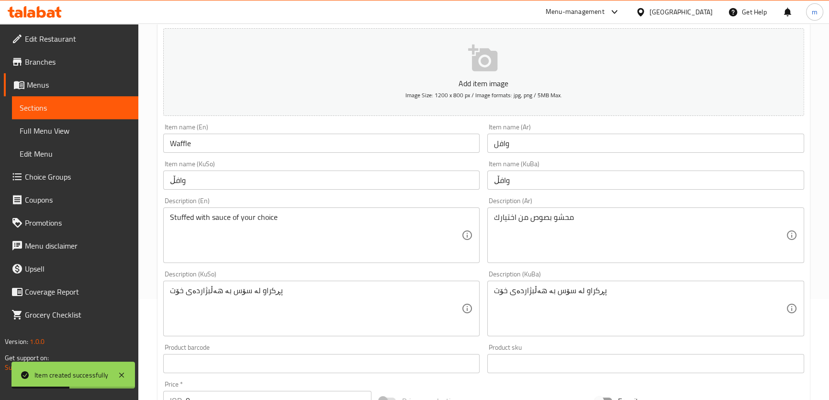
scroll to position [386, 0]
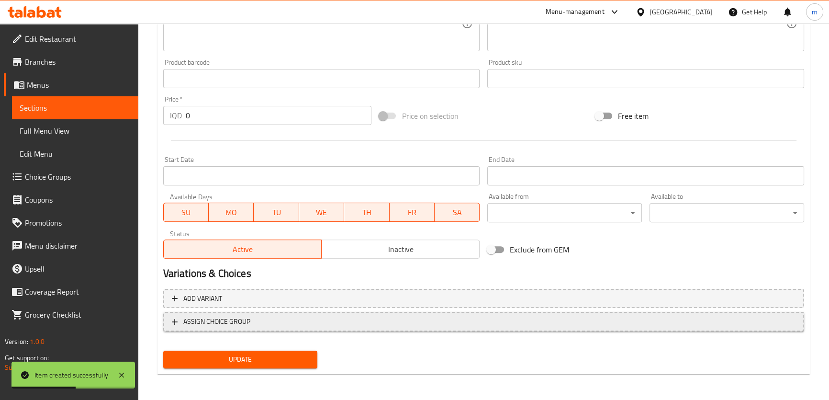
click at [212, 317] on span "ASSIGN CHOICE GROUP" at bounding box center [216, 321] width 67 height 12
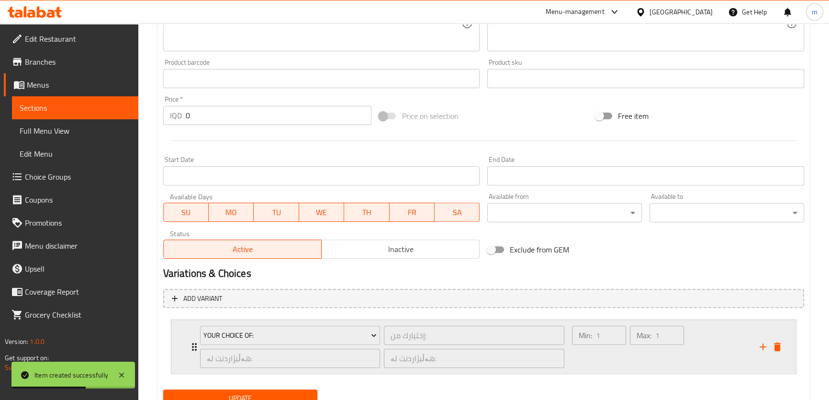
click at [246, 324] on div "Your Choice Of:" at bounding box center [290, 335] width 184 height 23
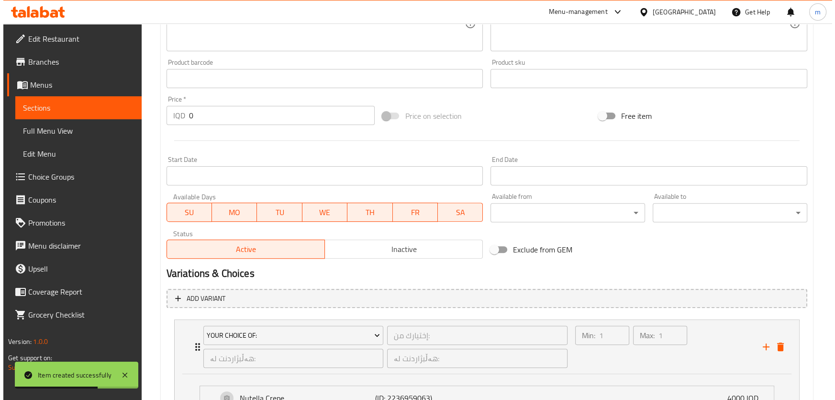
scroll to position [487, 0]
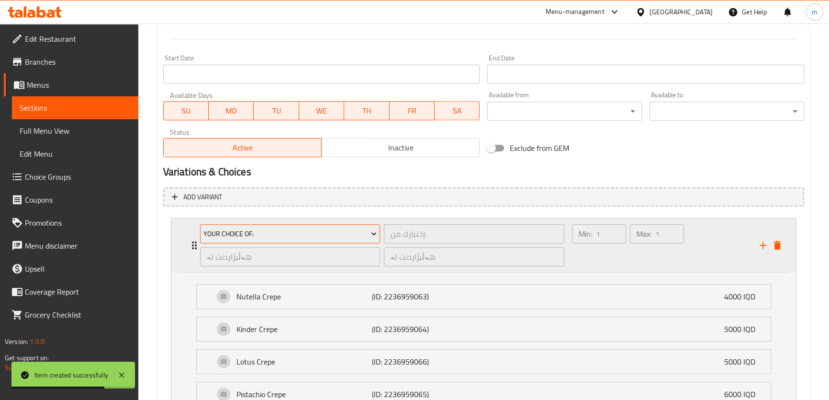
click at [247, 232] on span "Your Choice Of:" at bounding box center [289, 234] width 173 height 12
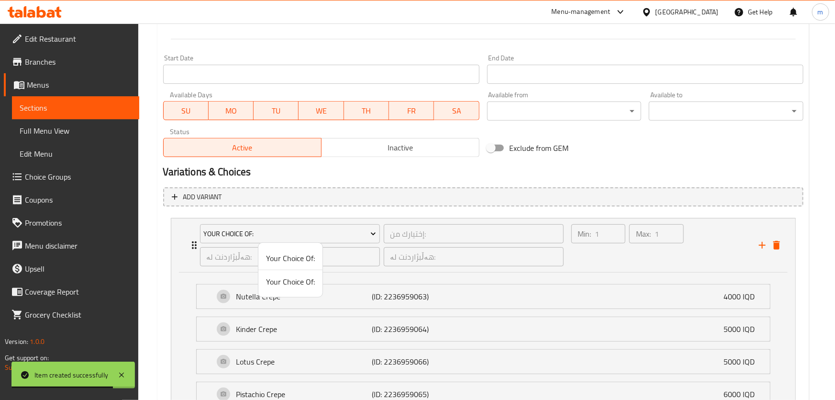
click at [279, 280] on span "Your Choice Of:" at bounding box center [290, 281] width 49 height 11
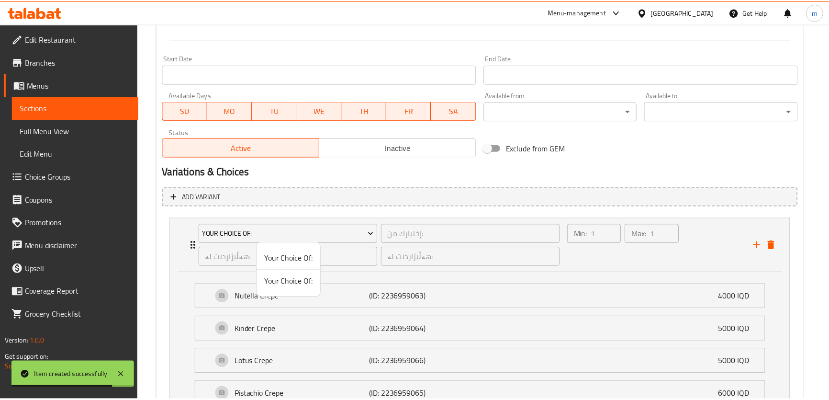
scroll to position [425, 0]
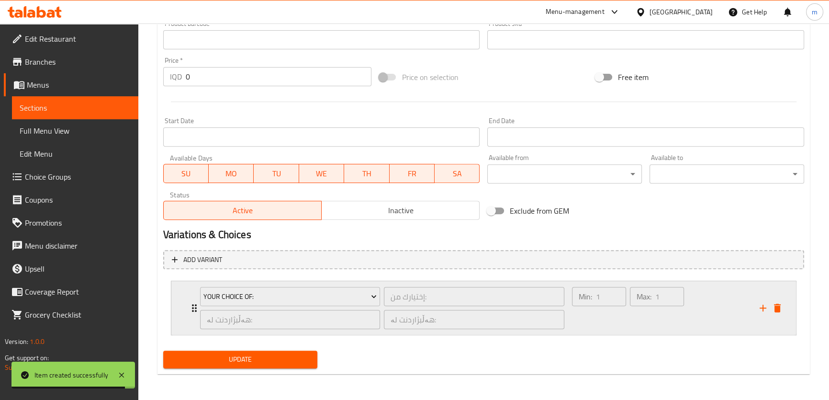
click at [645, 315] on div "Max: 1 ​" at bounding box center [657, 308] width 58 height 46
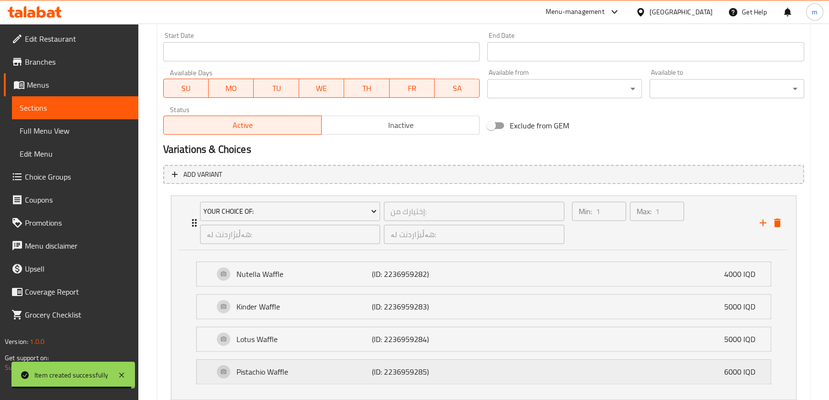
scroll to position [574, 0]
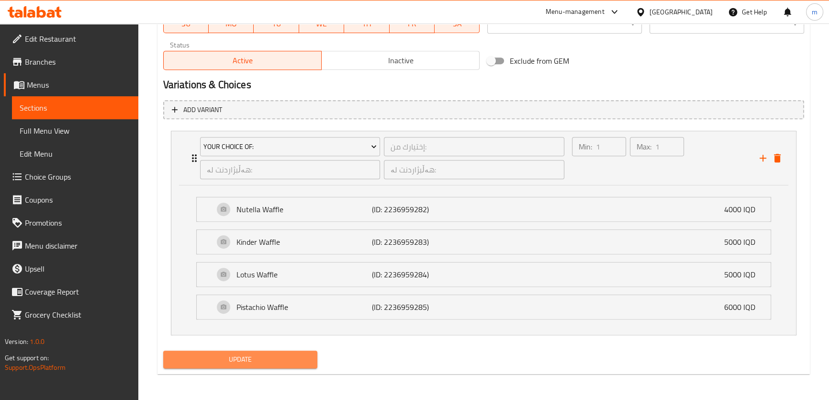
click at [249, 362] on span "Update" at bounding box center [240, 359] width 139 height 12
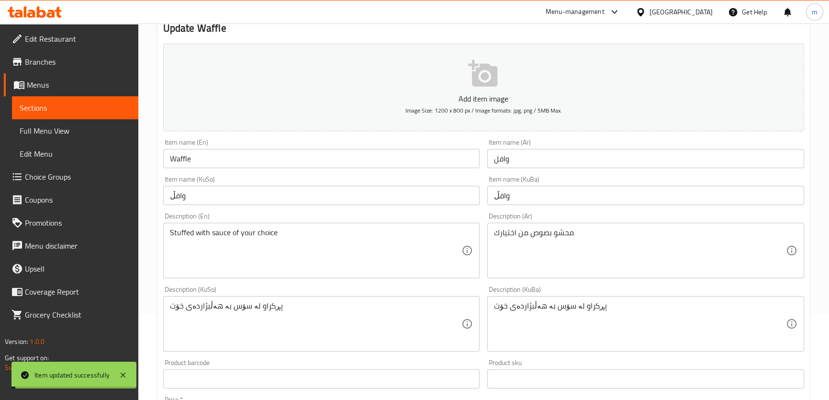
scroll to position [0, 0]
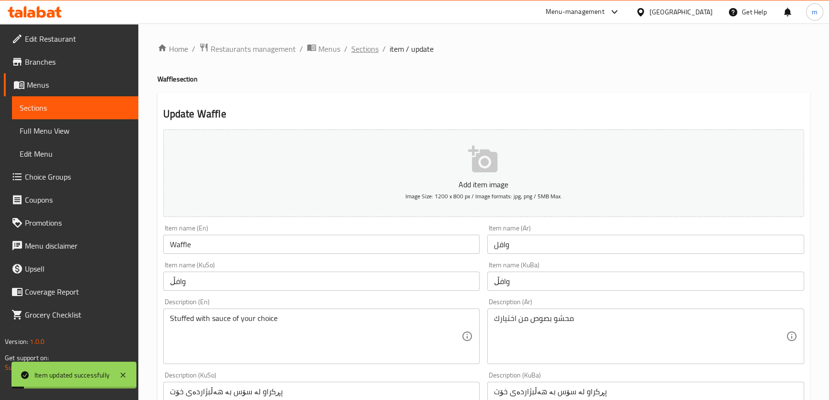
click at [363, 53] on span "Sections" at bounding box center [364, 48] width 27 height 11
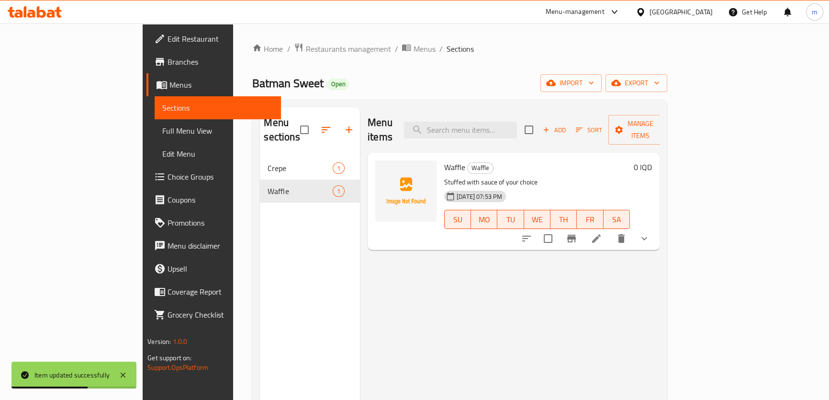
click at [346, 126] on icon "button" at bounding box center [349, 129] width 7 height 7
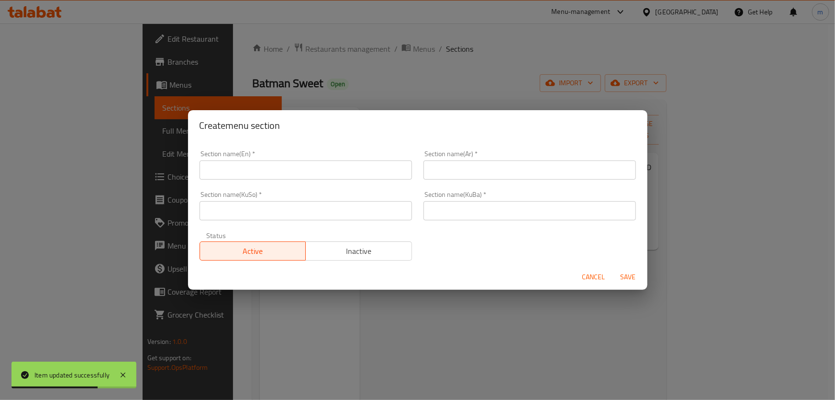
click at [477, 173] on input "text" at bounding box center [530, 169] width 212 height 19
paste input "ميني بان كيك"
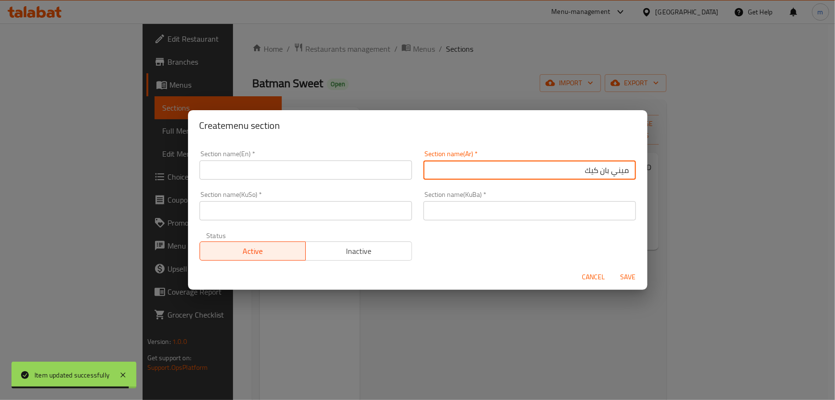
click at [620, 170] on input "ميني بان كيك" at bounding box center [530, 169] width 212 height 19
click at [599, 166] on input "الميني بان كيك" at bounding box center [530, 169] width 212 height 19
click at [581, 167] on input "الميني البان كيك" at bounding box center [530, 169] width 212 height 19
type input "الميني البان الكيك"
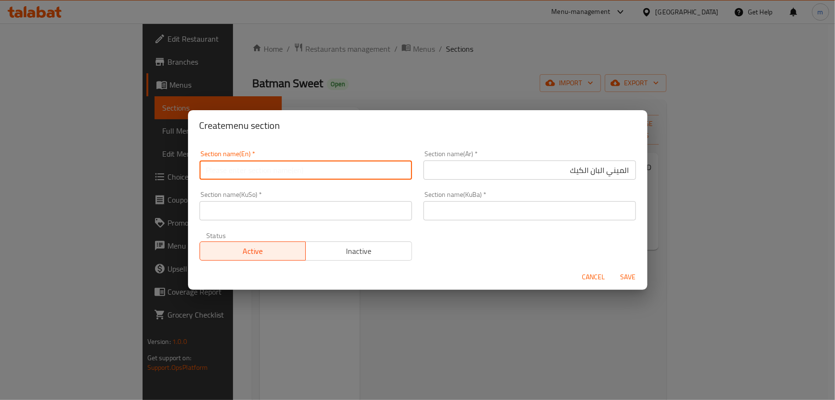
click at [343, 167] on input "text" at bounding box center [306, 169] width 212 height 19
drag, startPoint x: 335, startPoint y: 172, endPoint x: 335, endPoint y: 177, distance: 4.8
click at [335, 177] on input "text" at bounding box center [306, 169] width 212 height 19
click at [332, 172] on input "text" at bounding box center [306, 169] width 212 height 19
type input "Mini Pancake"
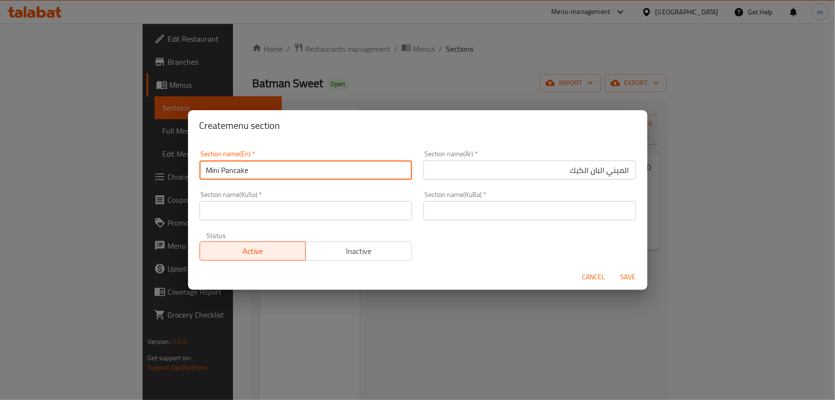
click at [283, 211] on input "text" at bounding box center [306, 210] width 212 height 19
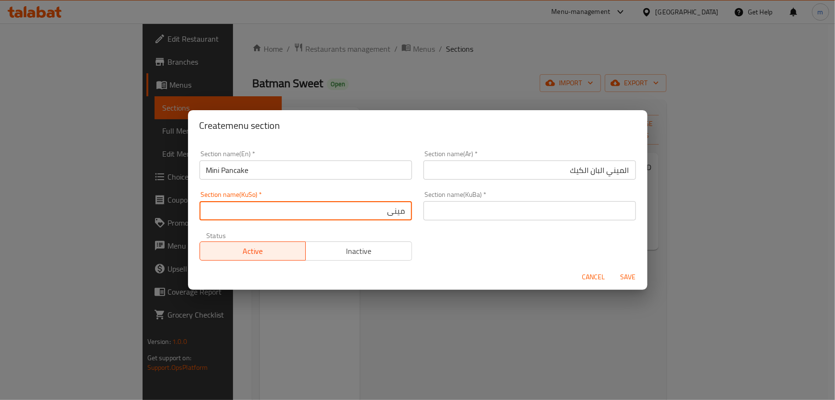
type input "مینی پانکێک"
click at [378, 218] on input "مینی پانکێک" at bounding box center [306, 210] width 212 height 19
click at [378, 217] on input "مینی پانکێک" at bounding box center [306, 210] width 212 height 19
click at [497, 217] on input "text" at bounding box center [530, 210] width 212 height 19
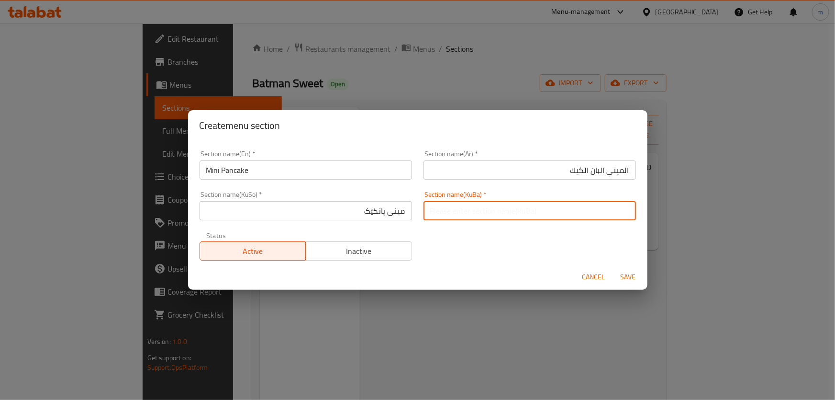
paste input "مینی پانکێک"
type input "مینی پانکێک"
click at [231, 168] on input "Mini Pancake" at bounding box center [306, 169] width 212 height 19
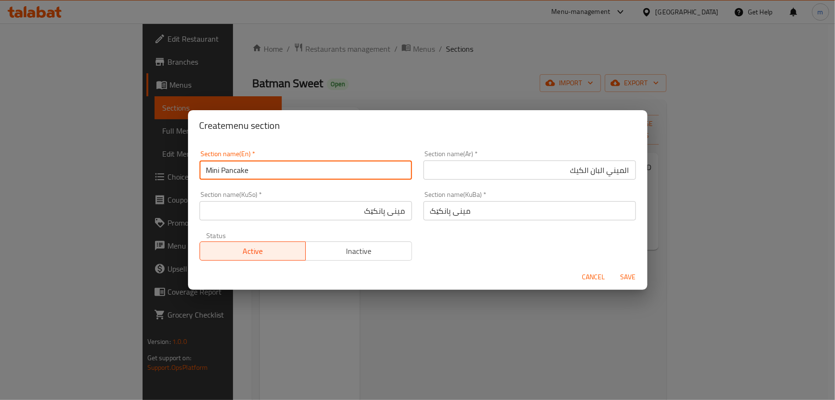
click at [231, 168] on input "Mini Pancake" at bounding box center [306, 169] width 212 height 19
click at [629, 279] on span "Save" at bounding box center [628, 277] width 23 height 12
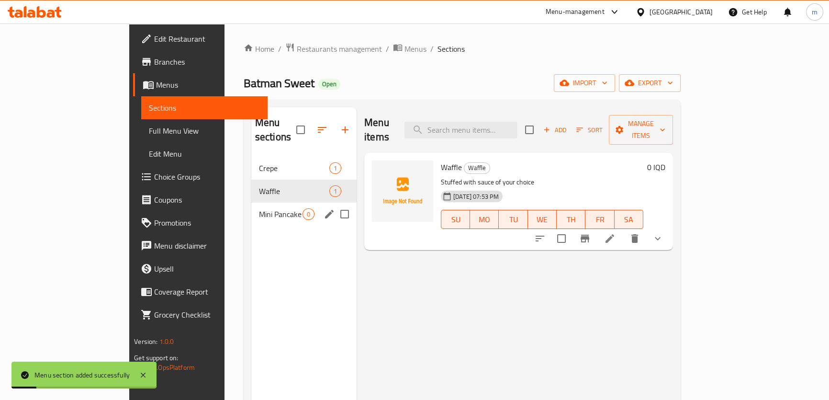
click at [251, 206] on div "Mini Pancake 0" at bounding box center [303, 213] width 105 height 23
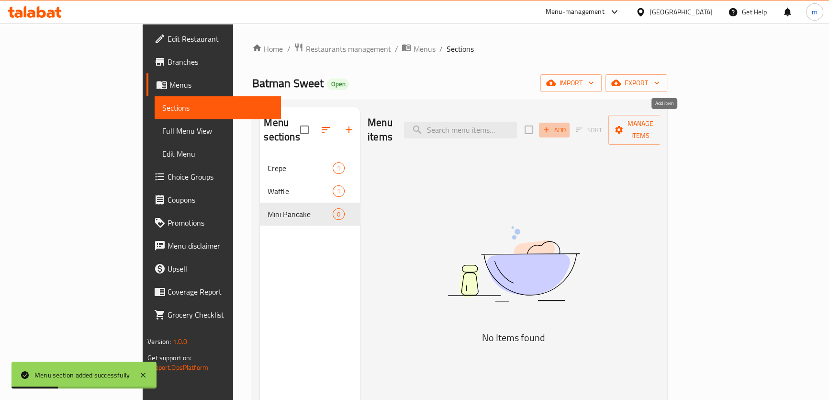
click at [567, 124] on span "Add" at bounding box center [554, 129] width 26 height 11
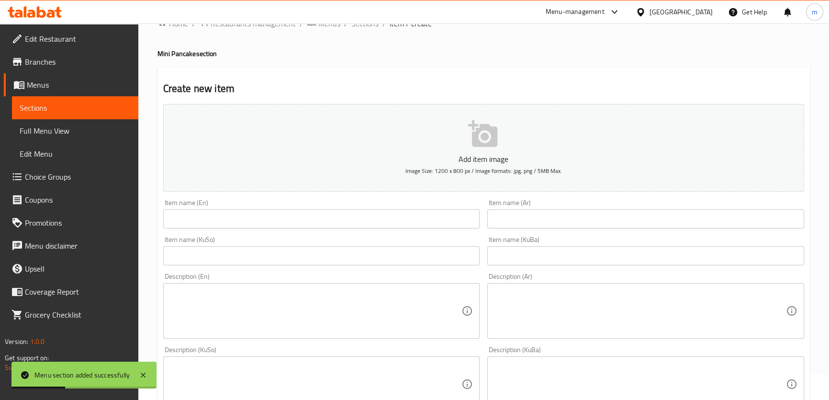
scroll to position [39, 0]
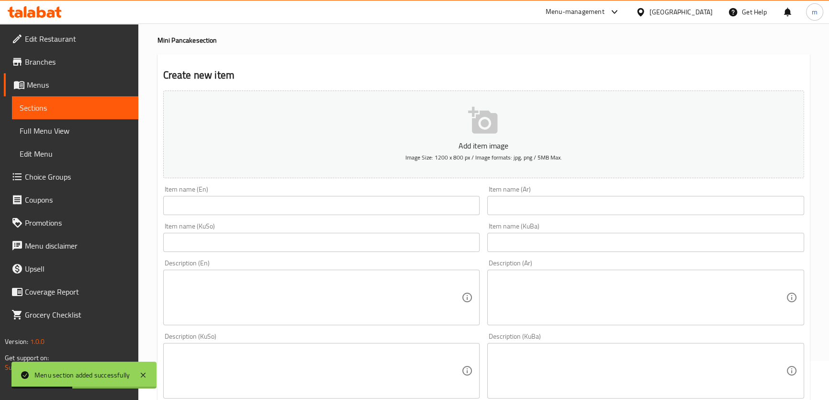
click at [434, 204] on input "text" at bounding box center [321, 205] width 317 height 19
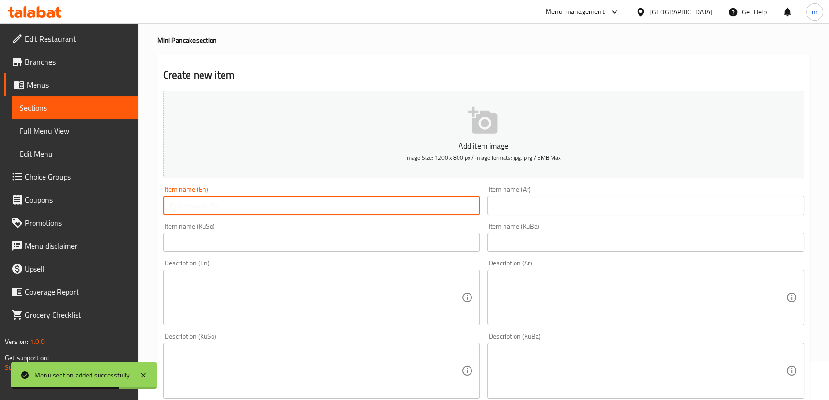
paste input "Mini Pancake"
type input "Mini Pancake"
click at [339, 245] on input "text" at bounding box center [321, 242] width 317 height 19
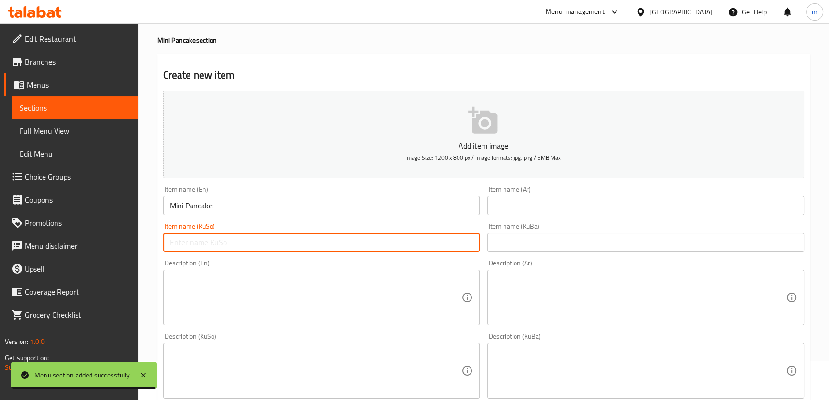
paste input "مینی پانکێک"
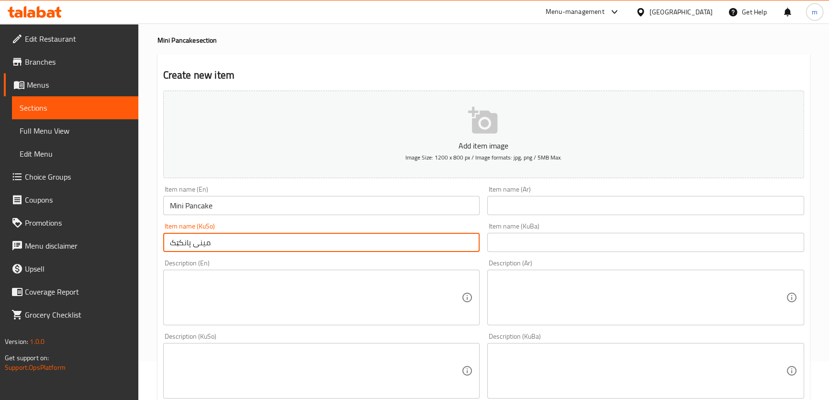
type input "مینی پانکێک"
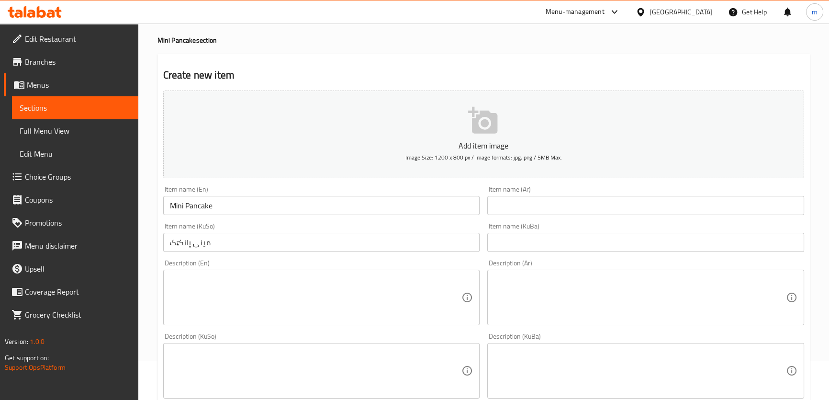
drag, startPoint x: 590, startPoint y: 255, endPoint x: 582, endPoint y: 248, distance: 10.2
click at [590, 256] on div "Description (Ar) Description (Ar)" at bounding box center [645, 292] width 324 height 73
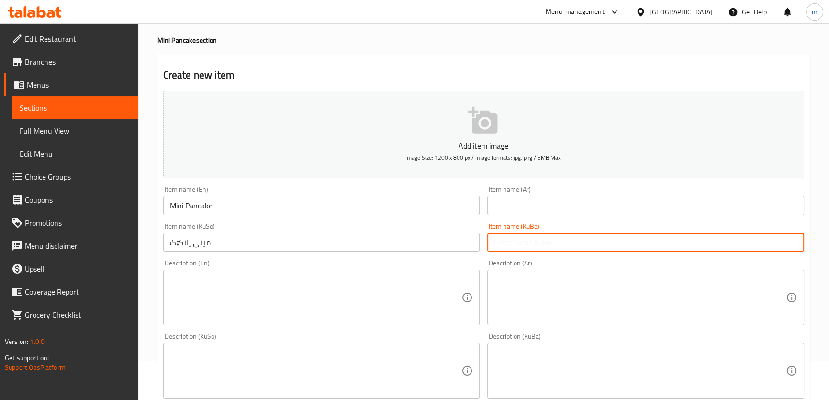
click at [580, 250] on input "text" at bounding box center [645, 242] width 317 height 19
paste input "مینی پانکێک"
type input "مینی پانکێک"
click at [549, 204] on input "text" at bounding box center [645, 205] width 317 height 19
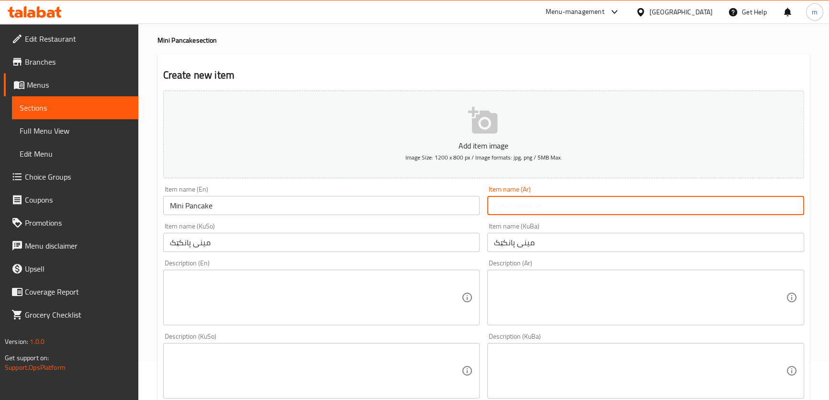
paste input "مینی پانکێک"
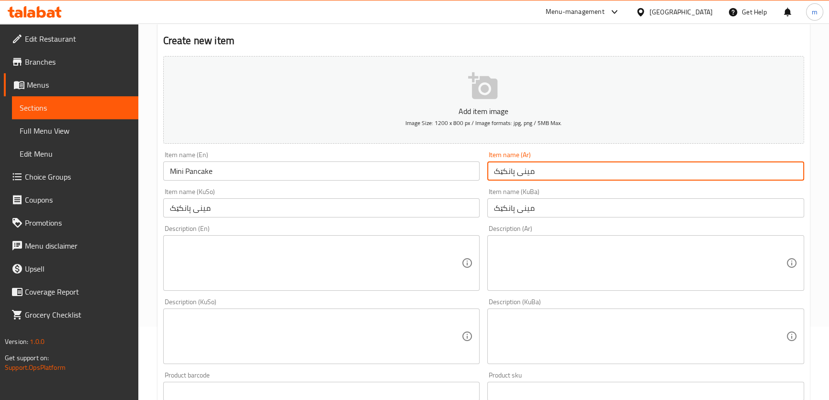
scroll to position [163, 0]
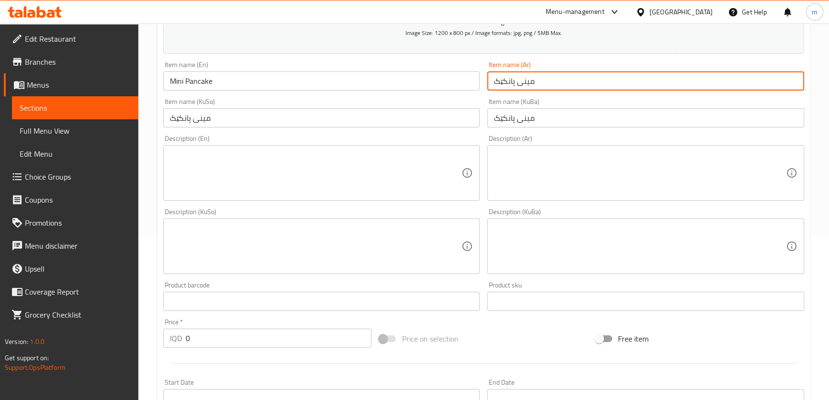
click at [454, 181] on textarea at bounding box center [316, 172] width 292 height 45
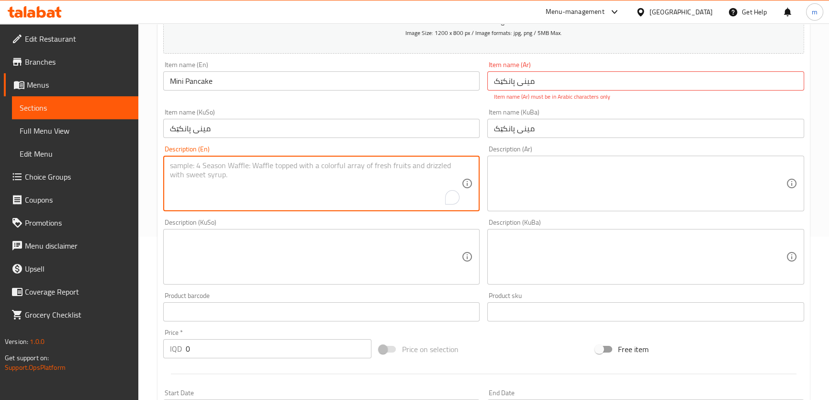
click at [532, 80] on input "مینی پانکێک" at bounding box center [645, 80] width 317 height 19
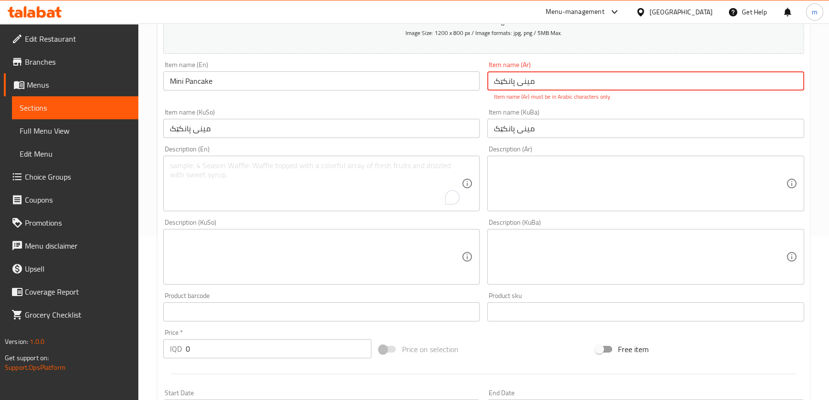
click at [532, 80] on input "مینی پانکێک" at bounding box center [645, 80] width 317 height 19
paste input "يني بان كيك"
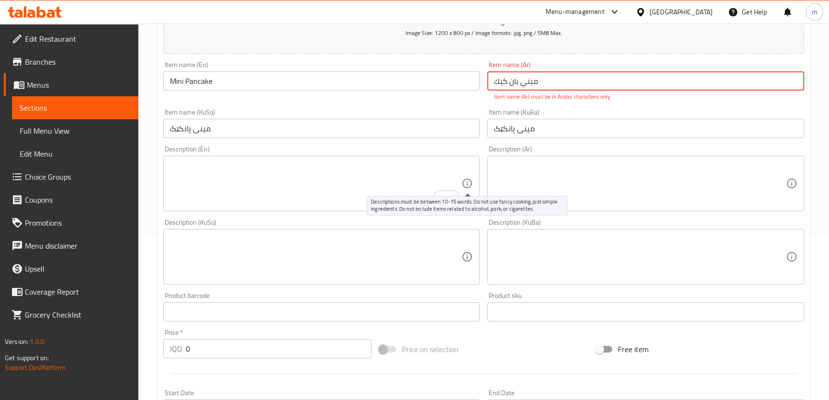
type input "ميني بان كيك"
click at [405, 184] on textarea "To enrich screen reader interactions, please activate Accessibility in Grammarl…" at bounding box center [316, 183] width 292 height 45
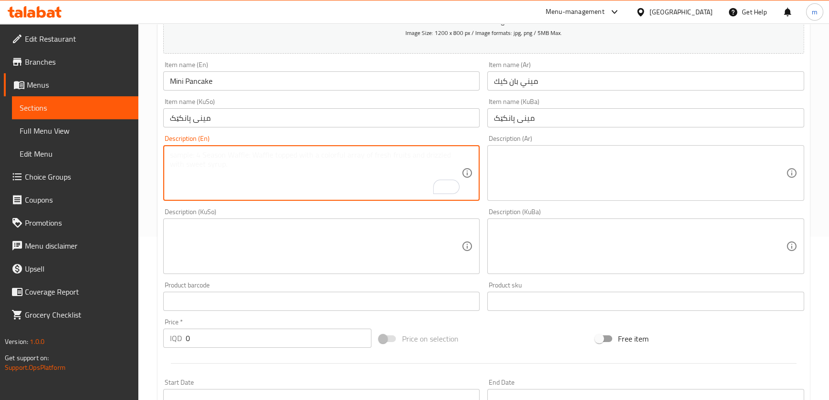
paste textarea "Stuffed with sauce of your choice"
type textarea "Stuffed with sauce of your choice"
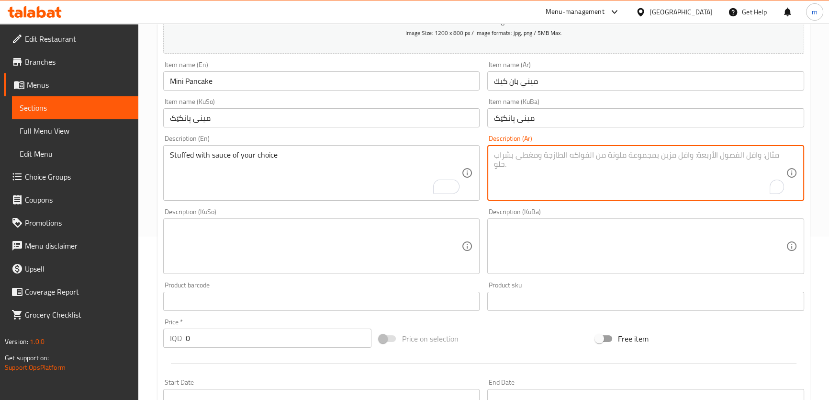
click at [626, 176] on textarea "To enrich screen reader interactions, please activate Accessibility in Grammarl…" at bounding box center [640, 172] width 292 height 45
paste textarea "محشو بصوص من اختيارك"
type textarea "محشو بصوص من اختيارك"
click at [425, 241] on textarea at bounding box center [316, 245] width 292 height 45
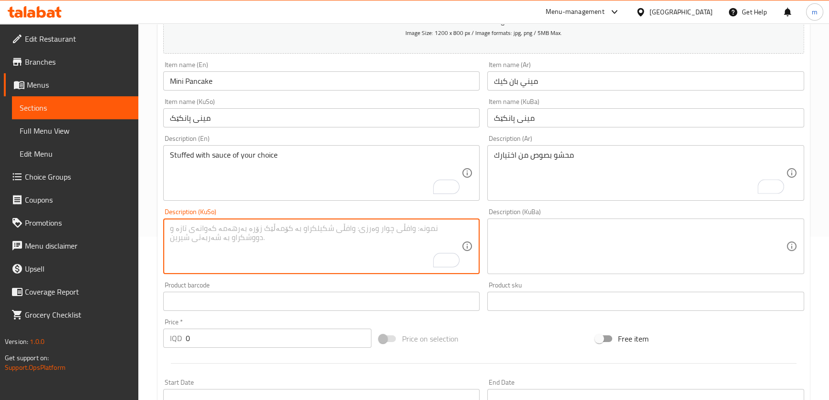
paste textarea "پڕکراو لە سۆس بە هەڵبژاردەی خۆت"
type textarea "پڕکراو لە سۆس بە هەڵبژاردەی خۆت"
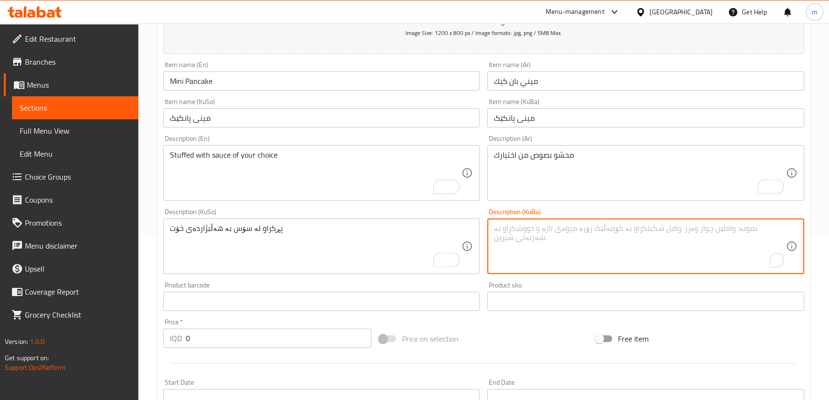
click at [543, 239] on textarea "To enrich screen reader interactions, please activate Accessibility in Grammarl…" at bounding box center [640, 245] width 292 height 45
paste textarea "Stuffed with sauce of your choice"
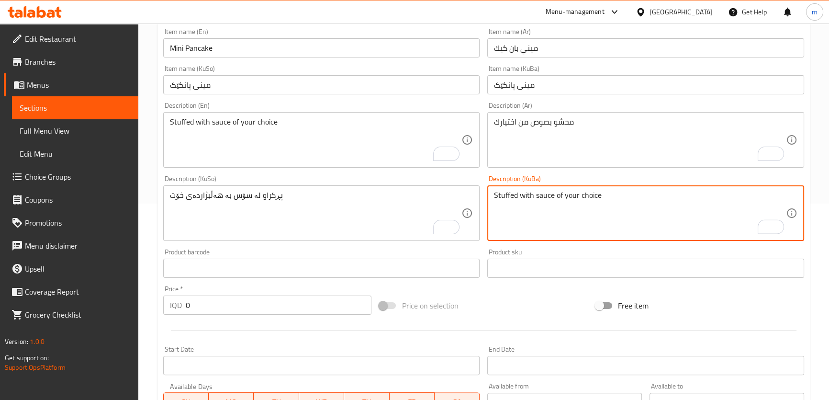
scroll to position [187, 0]
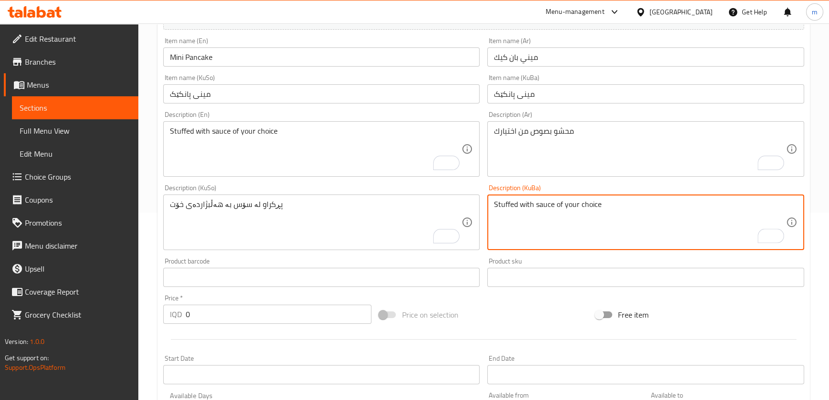
click at [589, 203] on textarea "Stuffed with sauce of your choice" at bounding box center [640, 222] width 292 height 45
click at [588, 203] on textarea "Stuffed with sauce of your choice" at bounding box center [640, 222] width 292 height 45
click at [586, 203] on textarea "Stuffed with sauce of your choice" at bounding box center [640, 222] width 292 height 45
paste textarea "پڕکراو لە سۆس بە هەڵبژاردەی خۆت"
click at [643, 210] on textarea "Stuffed with sauce of your پڕکراو لە سۆس بە هەڵبژاردەی خۆت" at bounding box center [640, 222] width 292 height 45
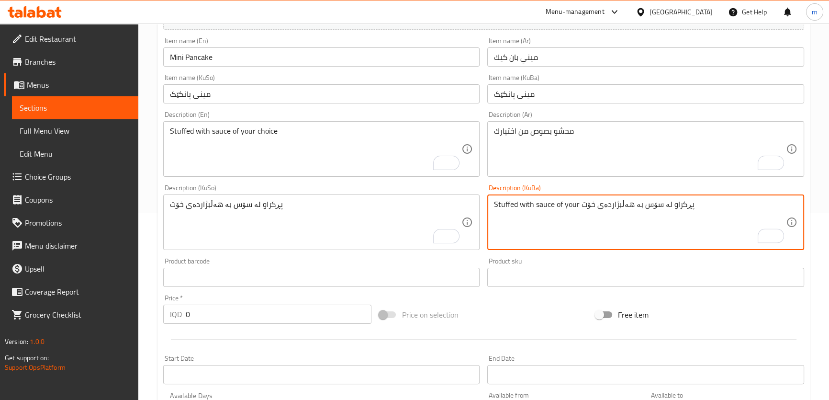
click at [643, 210] on textarea "Stuffed with sauce of your پڕکراو لە سۆس بە هەڵبژاردەی خۆت" at bounding box center [640, 222] width 292 height 45
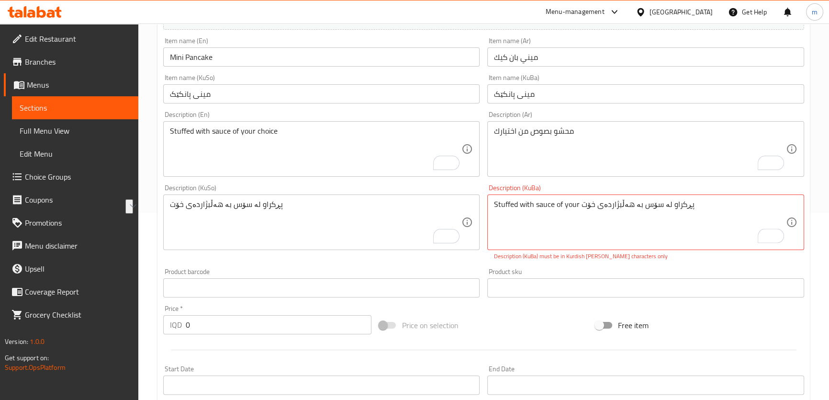
click at [640, 207] on textarea "Stuffed with sauce of your پڕکراو لە سۆس بە هەڵبژاردەی خۆت" at bounding box center [640, 222] width 292 height 45
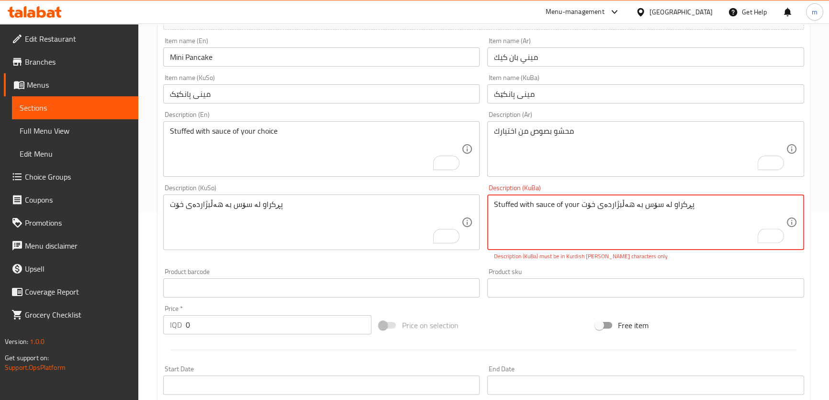
click at [640, 207] on textarea "Stuffed with sauce of your پڕکراو لە سۆس بە هەڵبژاردەی خۆت" at bounding box center [640, 222] width 292 height 45
paste textarea "To enrich screen reader interactions, please activate Accessibility in Grammarl…"
type textarea "پڕکراو لە سۆس بە هەڵبژاردەی خۆت"
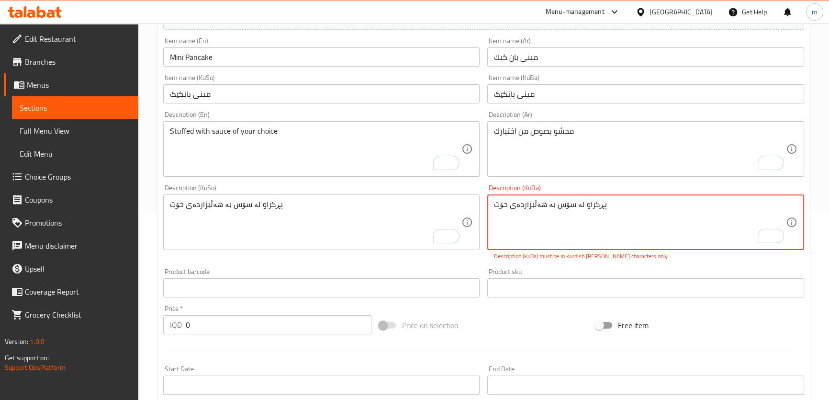
click at [484, 191] on div "Description (KuBa) پڕکراو لە سۆس بە هەڵبژاردەی خۆت Description (KuBa) Descripti…" at bounding box center [645, 222] width 324 height 84
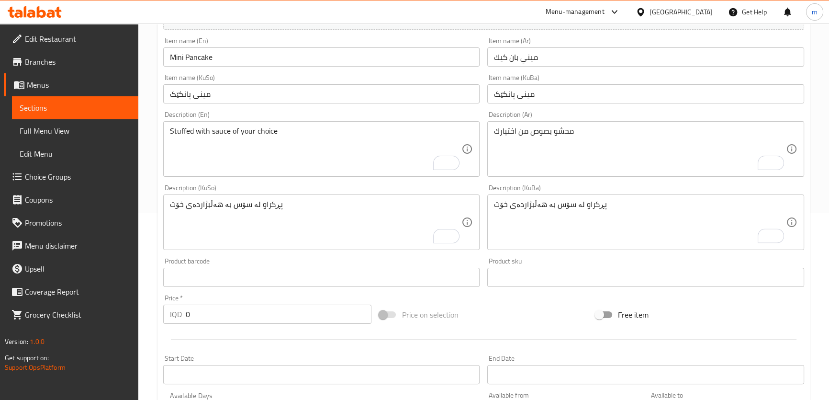
scroll to position [386, 0]
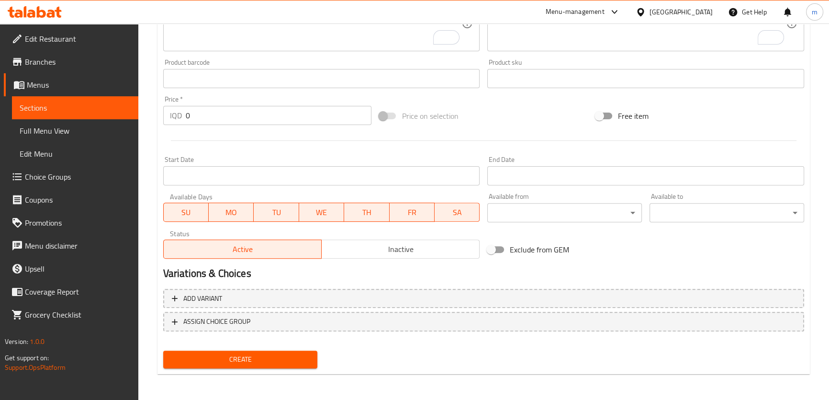
click at [235, 365] on button "Create" at bounding box center [240, 359] width 155 height 18
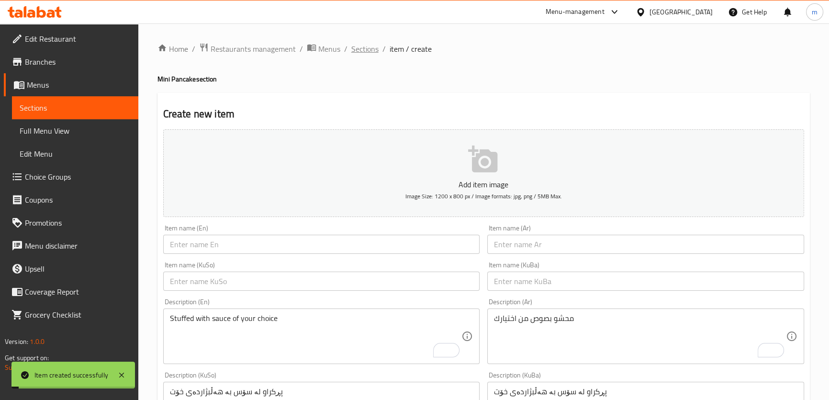
click at [366, 48] on span "Sections" at bounding box center [364, 48] width 27 height 11
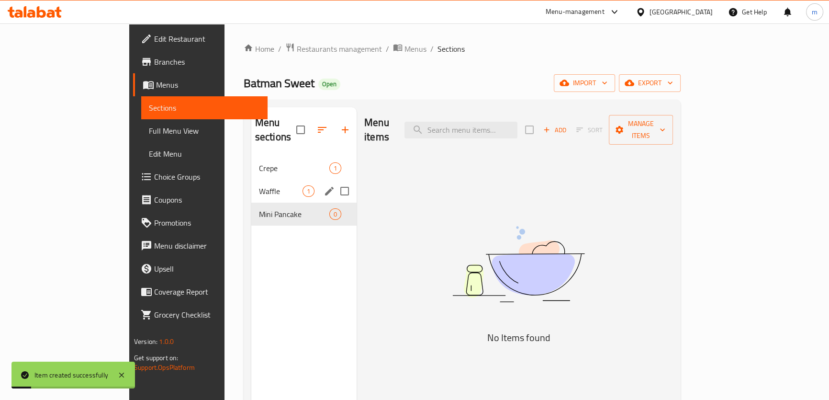
click at [260, 185] on span "Waffle" at bounding box center [281, 190] width 44 height 11
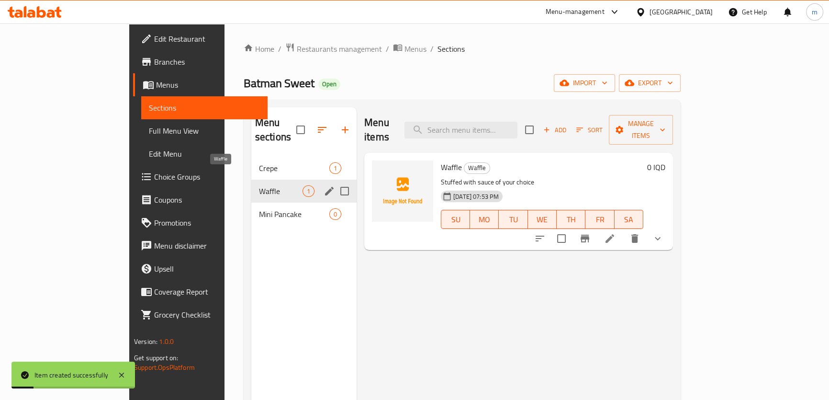
click at [259, 208] on span "Mini Pancake" at bounding box center [294, 213] width 70 height 11
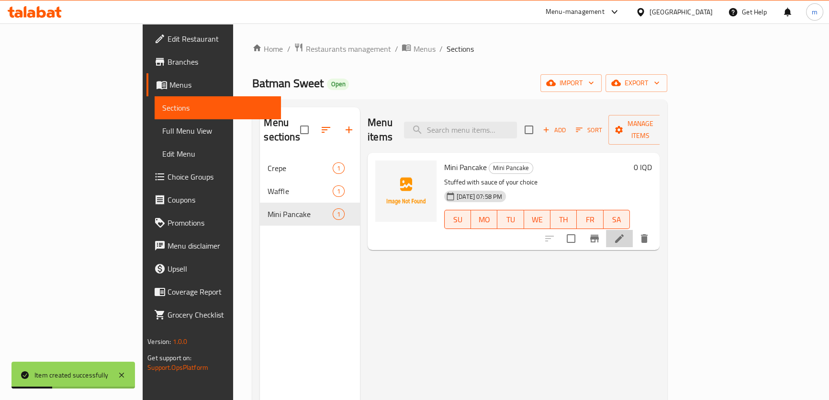
click at [633, 230] on li at bounding box center [619, 238] width 27 height 17
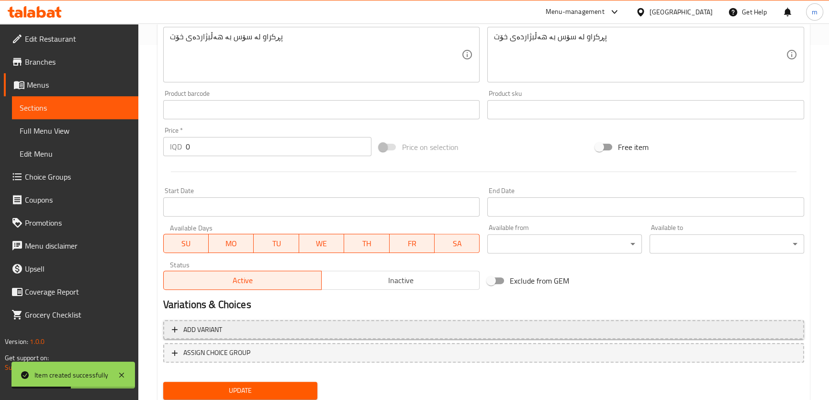
scroll to position [386, 0]
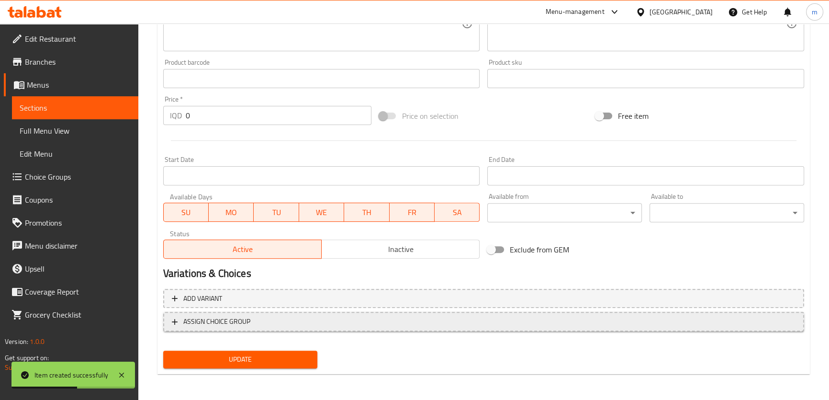
click at [294, 317] on span "ASSIGN CHOICE GROUP" at bounding box center [484, 321] width 624 height 12
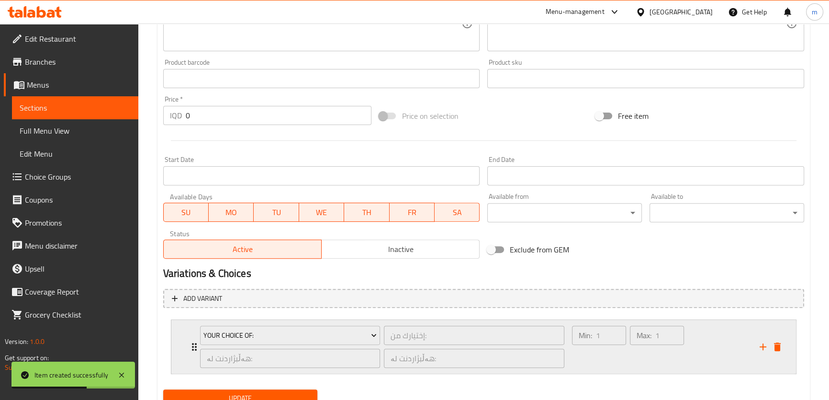
click at [282, 324] on div "Your Choice Of:" at bounding box center [290, 335] width 184 height 23
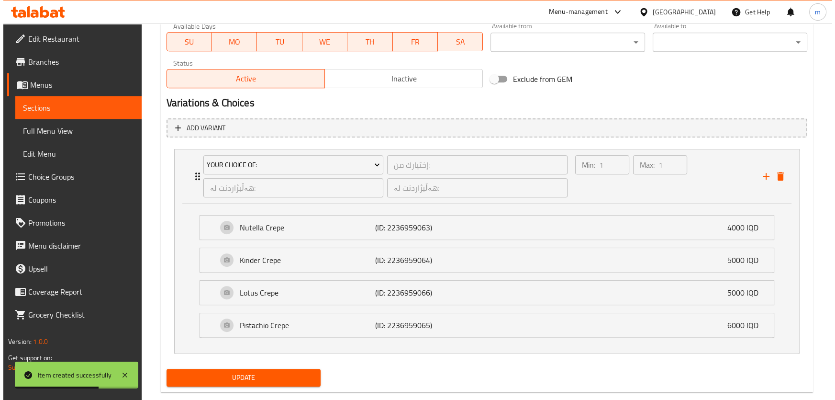
scroll to position [574, 0]
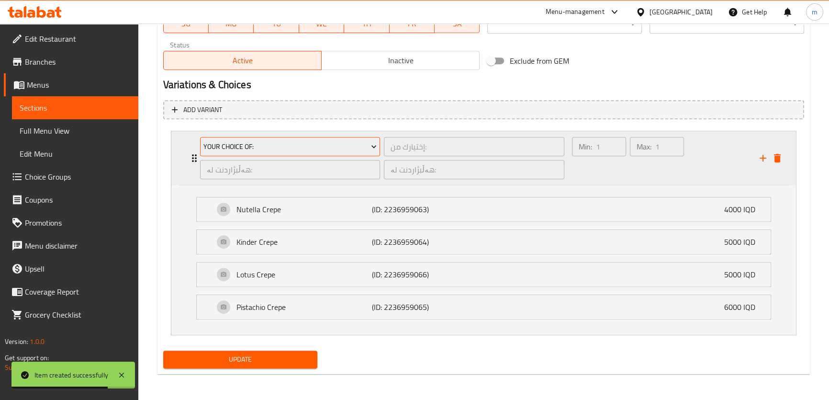
click at [258, 141] on span "Your Choice Of:" at bounding box center [289, 147] width 173 height 12
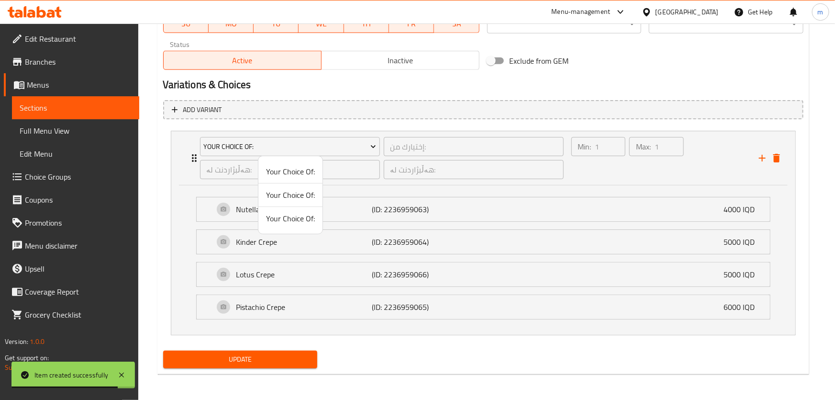
click at [275, 215] on span "Your Choice Of:" at bounding box center [290, 217] width 49 height 11
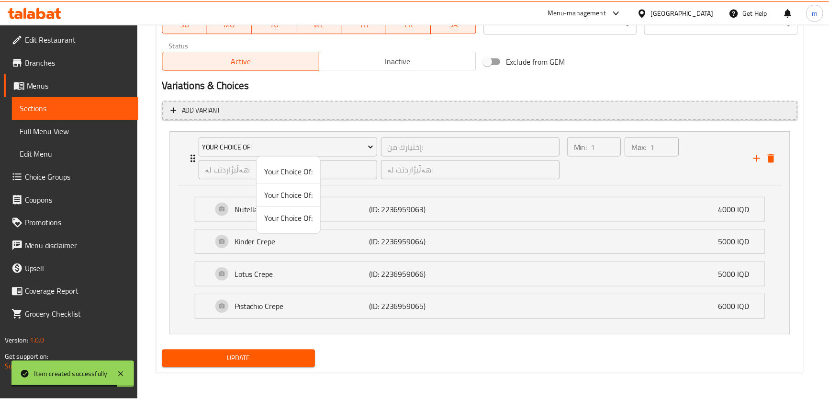
scroll to position [425, 0]
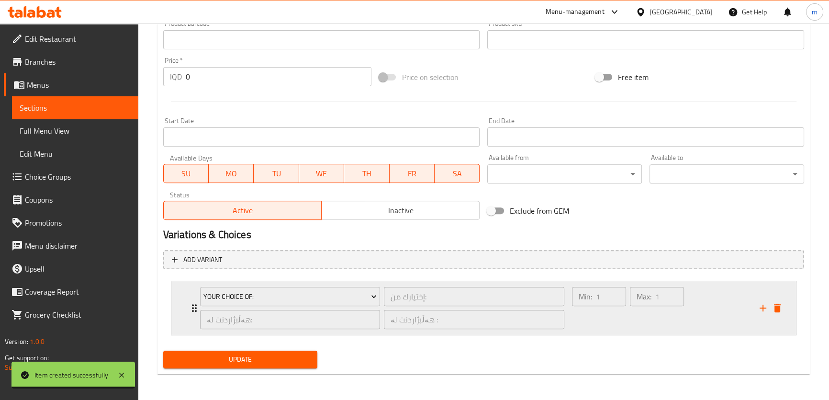
click at [581, 319] on div "Min: 1 ​" at bounding box center [599, 308] width 58 height 46
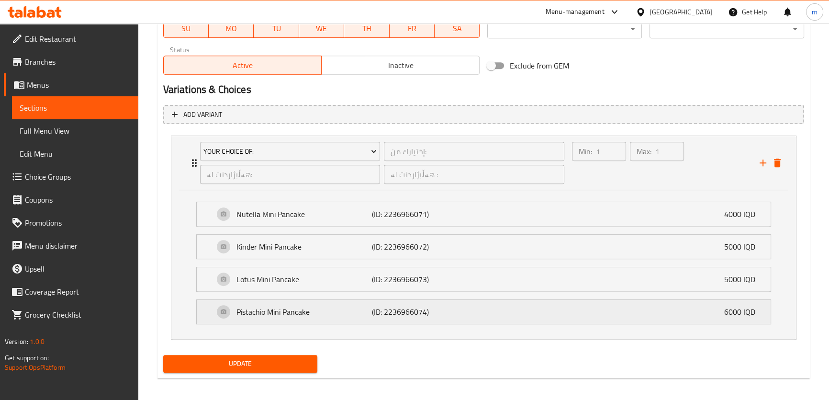
scroll to position [574, 0]
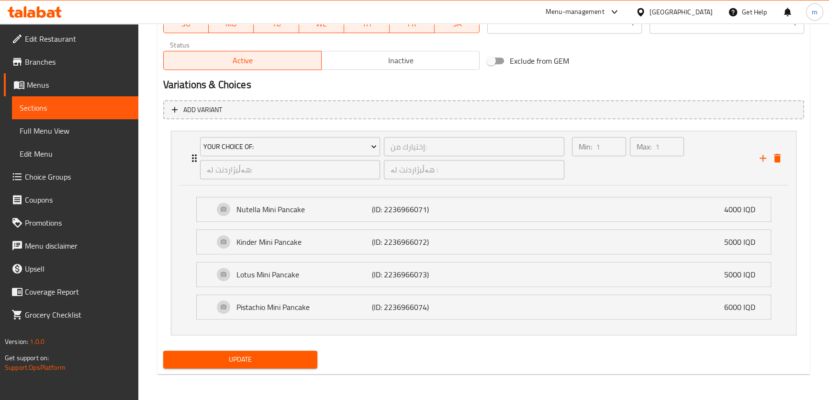
drag, startPoint x: 247, startPoint y: 348, endPoint x: 249, endPoint y: 342, distance: 6.9
click at [247, 348] on div "Update" at bounding box center [240, 358] width 162 height 25
click at [254, 361] on span "Update" at bounding box center [240, 359] width 139 height 12
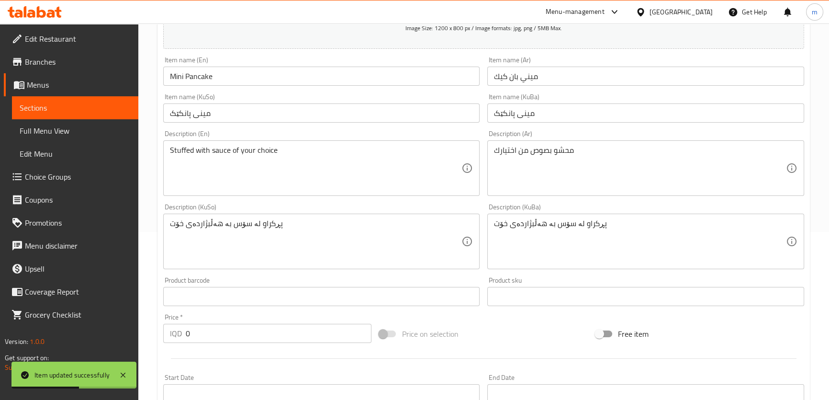
scroll to position [0, 0]
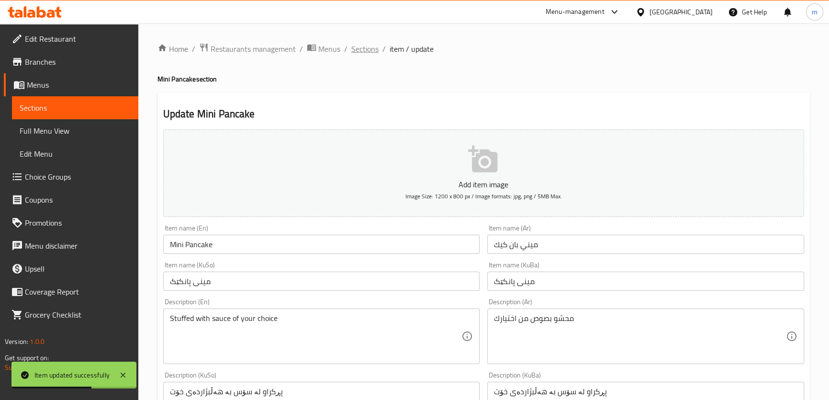
click at [367, 48] on span "Sections" at bounding box center [364, 48] width 27 height 11
